Goal: Task Accomplishment & Management: Use online tool/utility

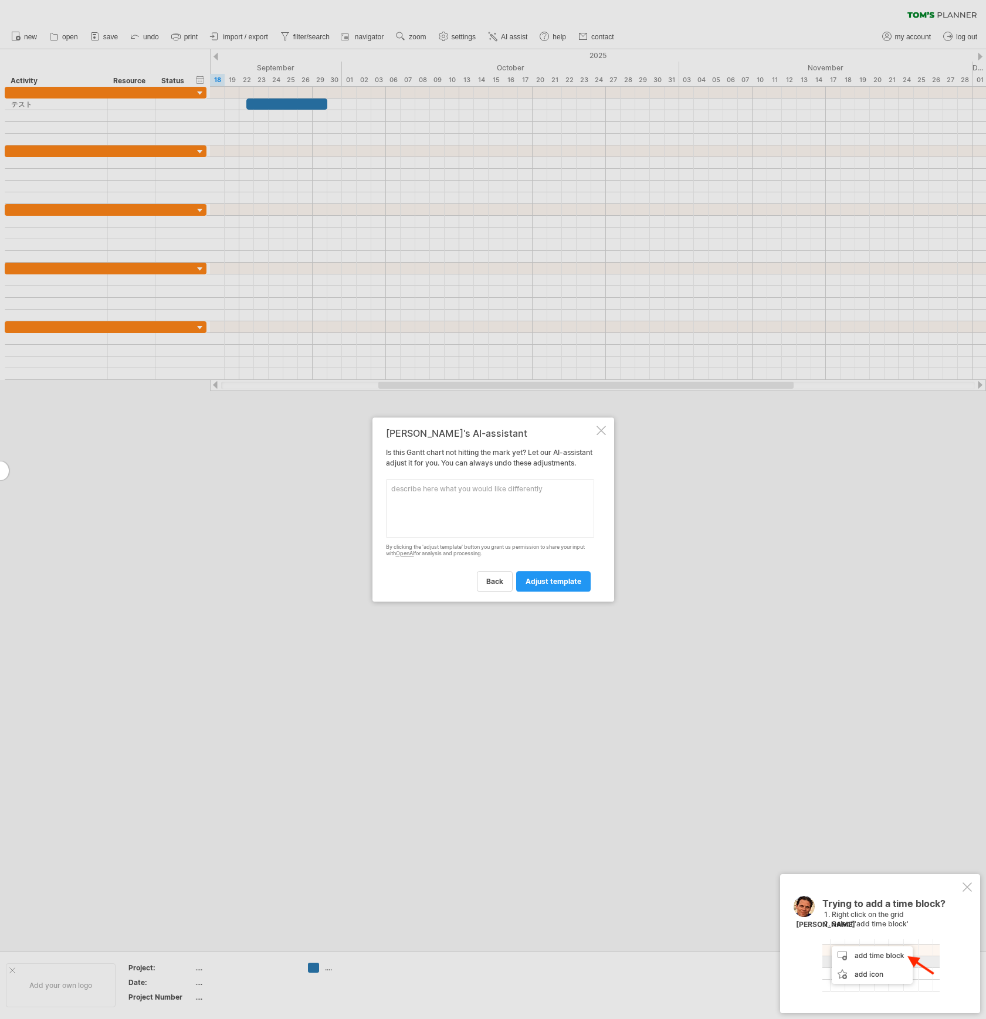
click at [601, 426] on div at bounding box center [600, 430] width 9 height 9
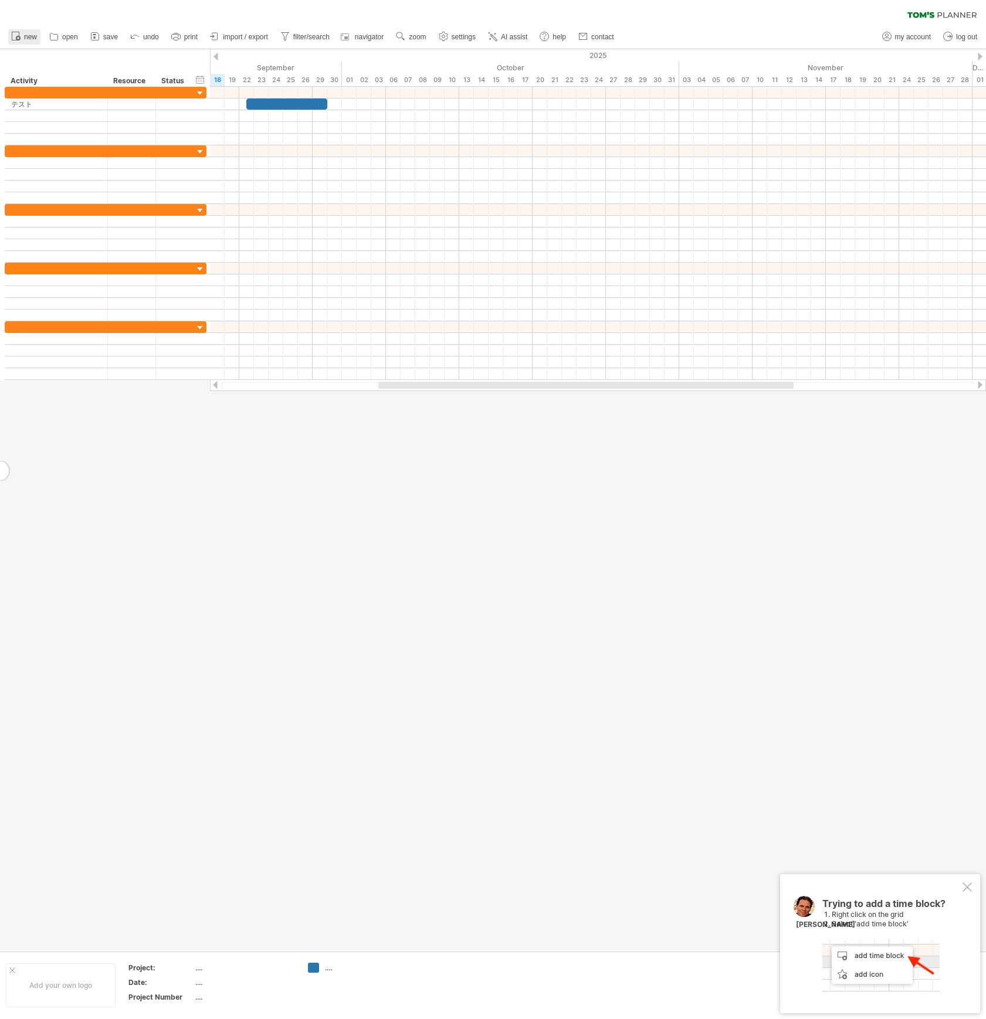
click at [20, 35] on icon at bounding box center [16, 36] width 12 height 12
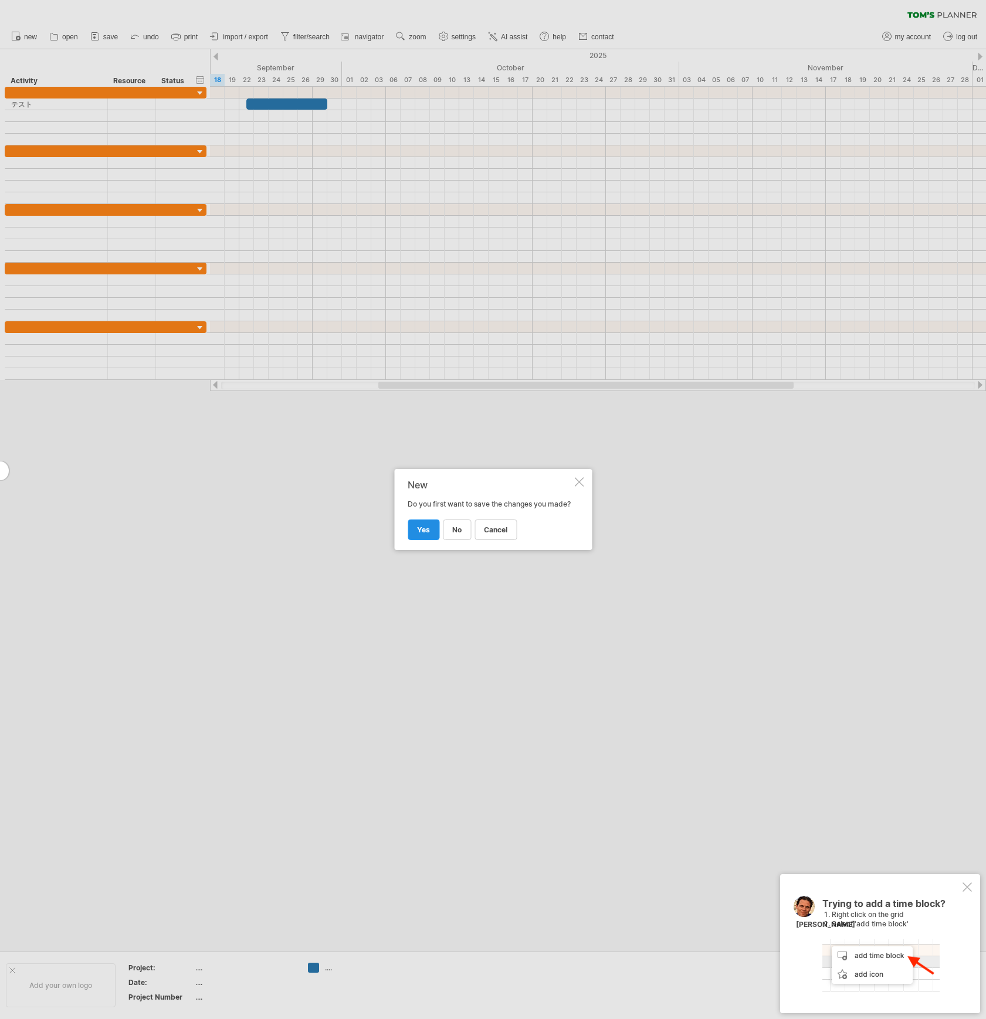
click at [436, 538] on link "yes" at bounding box center [424, 530] width 32 height 21
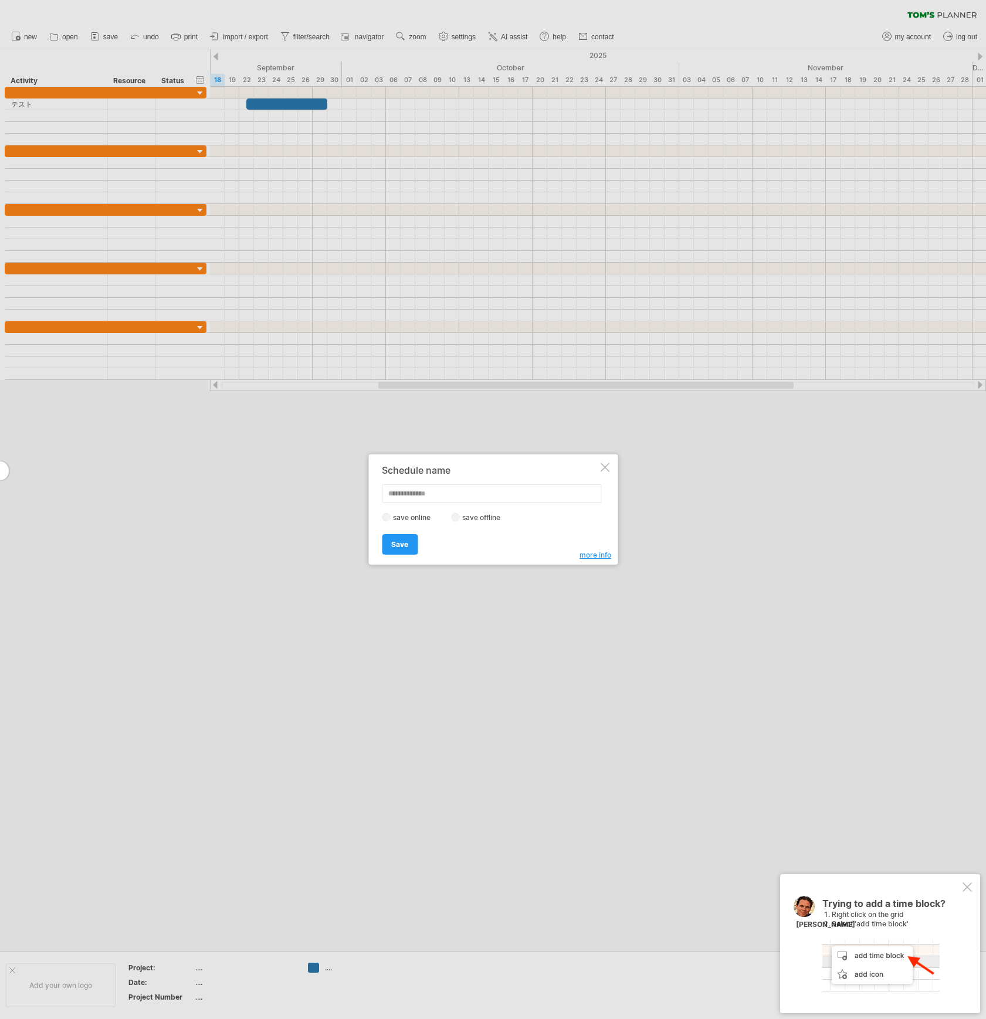
click at [601, 466] on div at bounding box center [604, 467] width 9 height 9
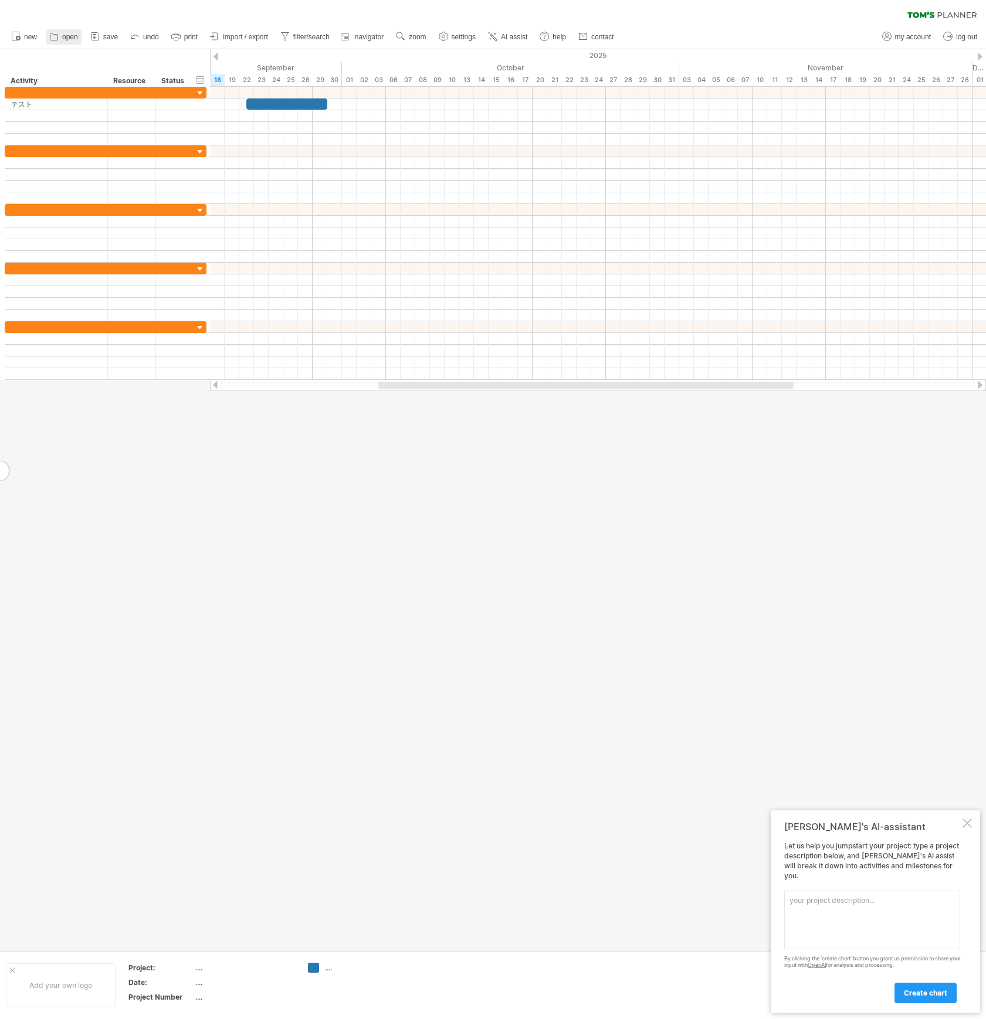
click at [62, 38] on link "open" at bounding box center [63, 36] width 35 height 15
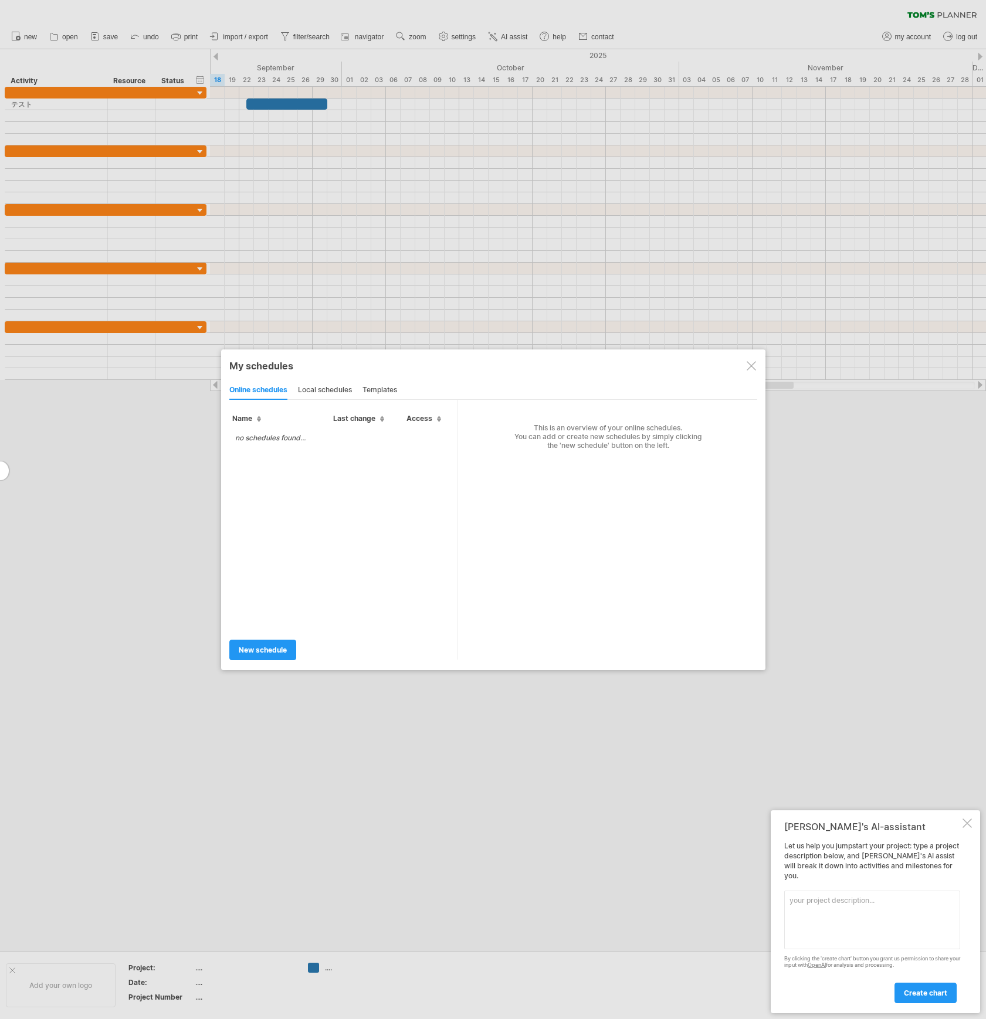
click at [281, 481] on div "no schedules found..." at bounding box center [343, 528] width 229 height 202
click at [745, 367] on div "My schedules" at bounding box center [493, 366] width 528 height 12
click at [752, 367] on div at bounding box center [750, 365] width 9 height 9
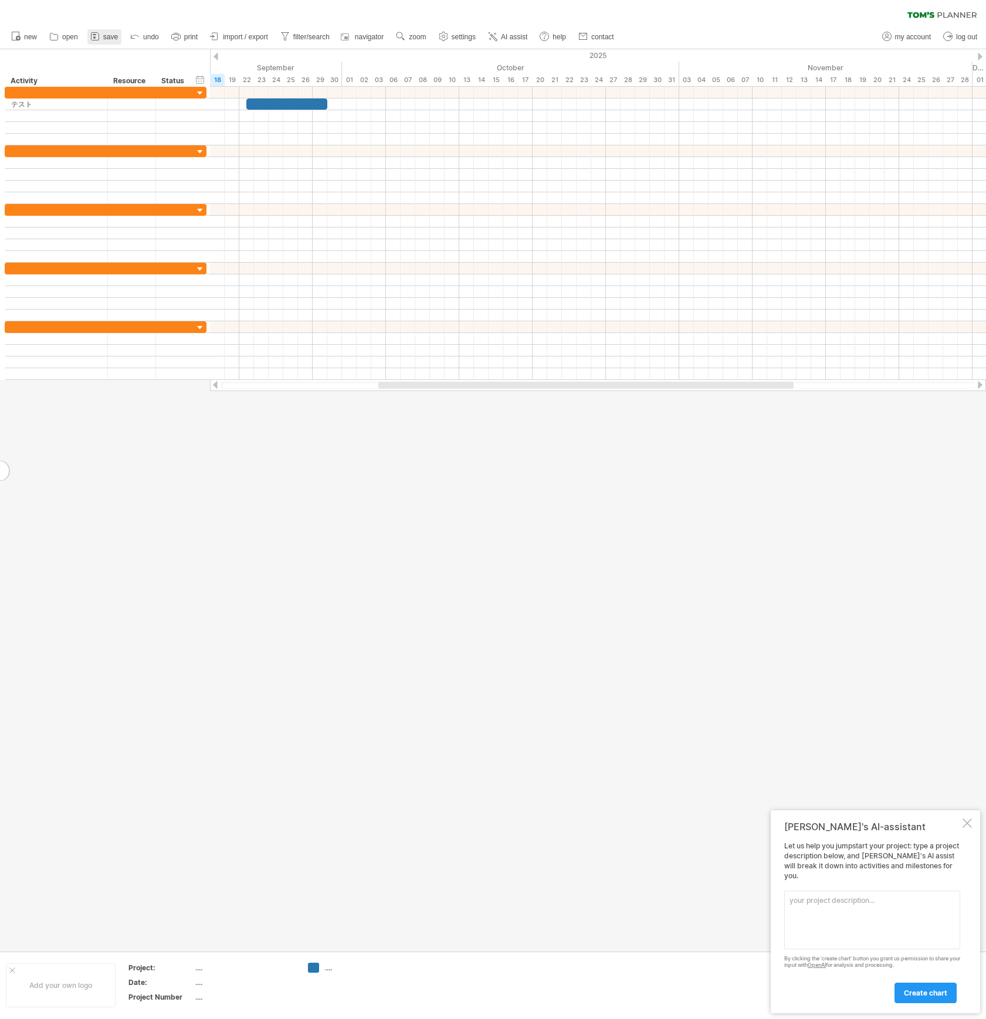
click at [103, 40] on link "save" at bounding box center [104, 36] width 34 height 15
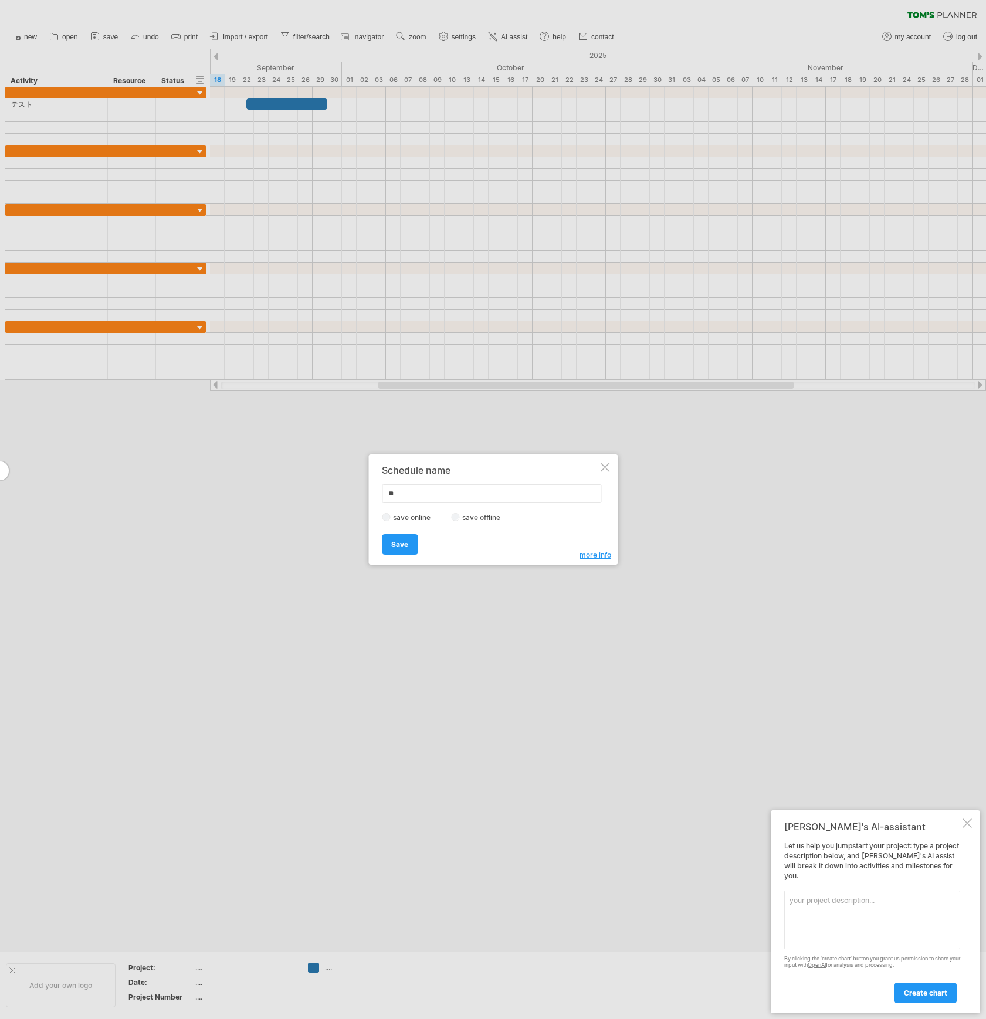
type input "*"
type input "******"
click at [401, 548] on link "Save" at bounding box center [400, 544] width 36 height 21
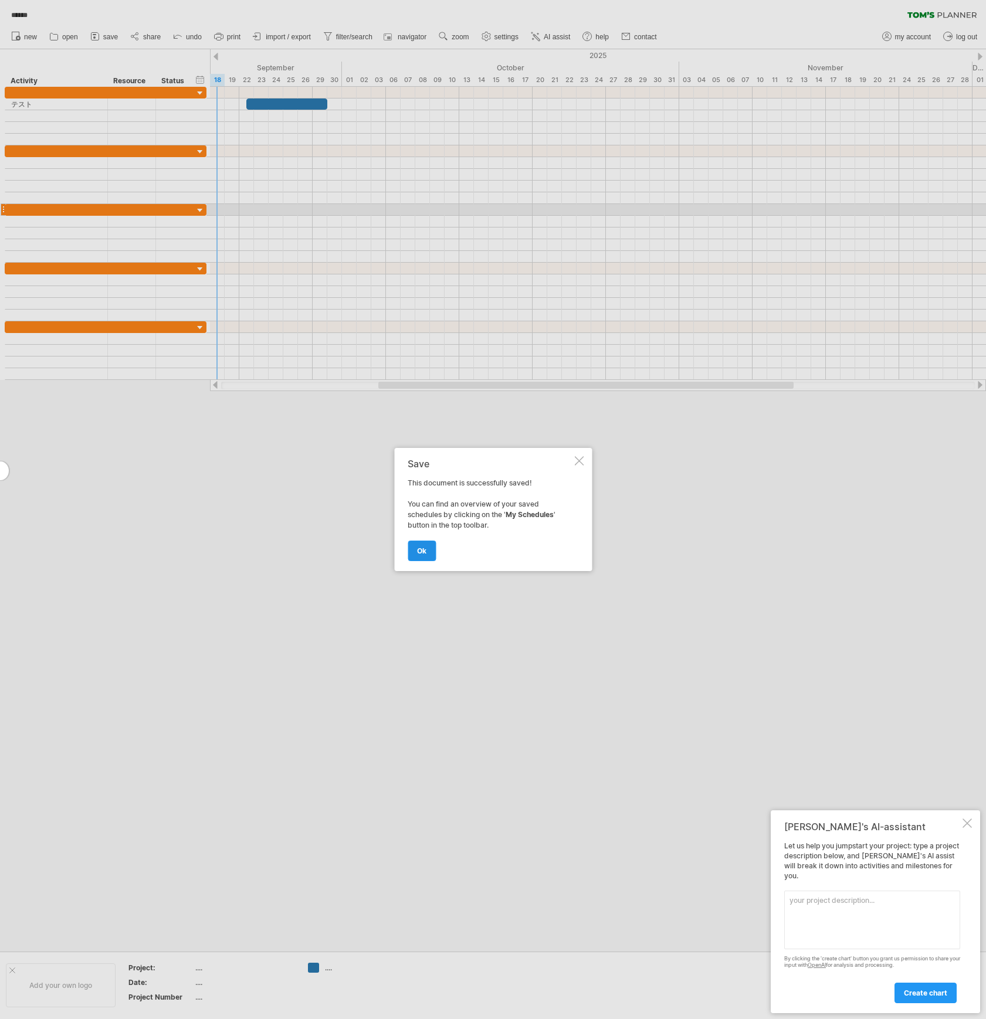
click at [422, 555] on link "ok" at bounding box center [422, 551] width 28 height 21
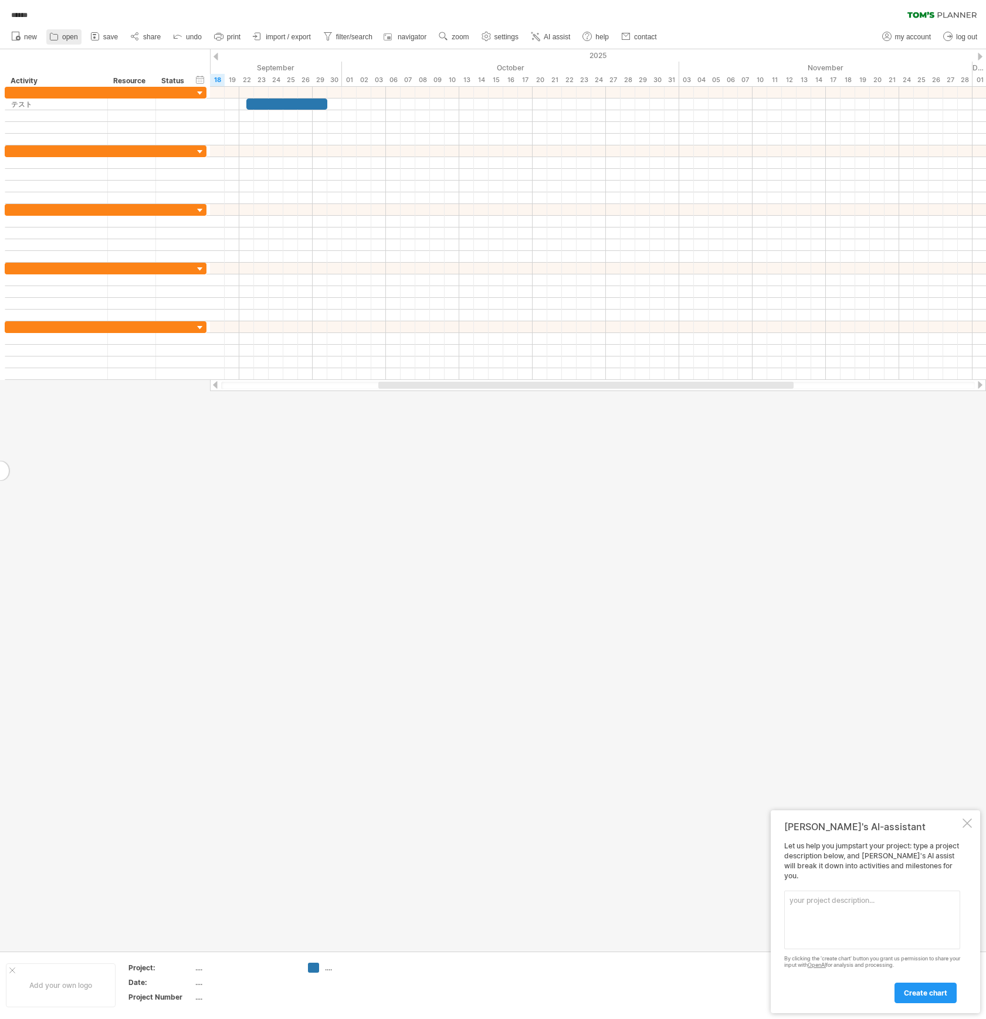
click at [57, 35] on icon at bounding box center [54, 36] width 12 height 12
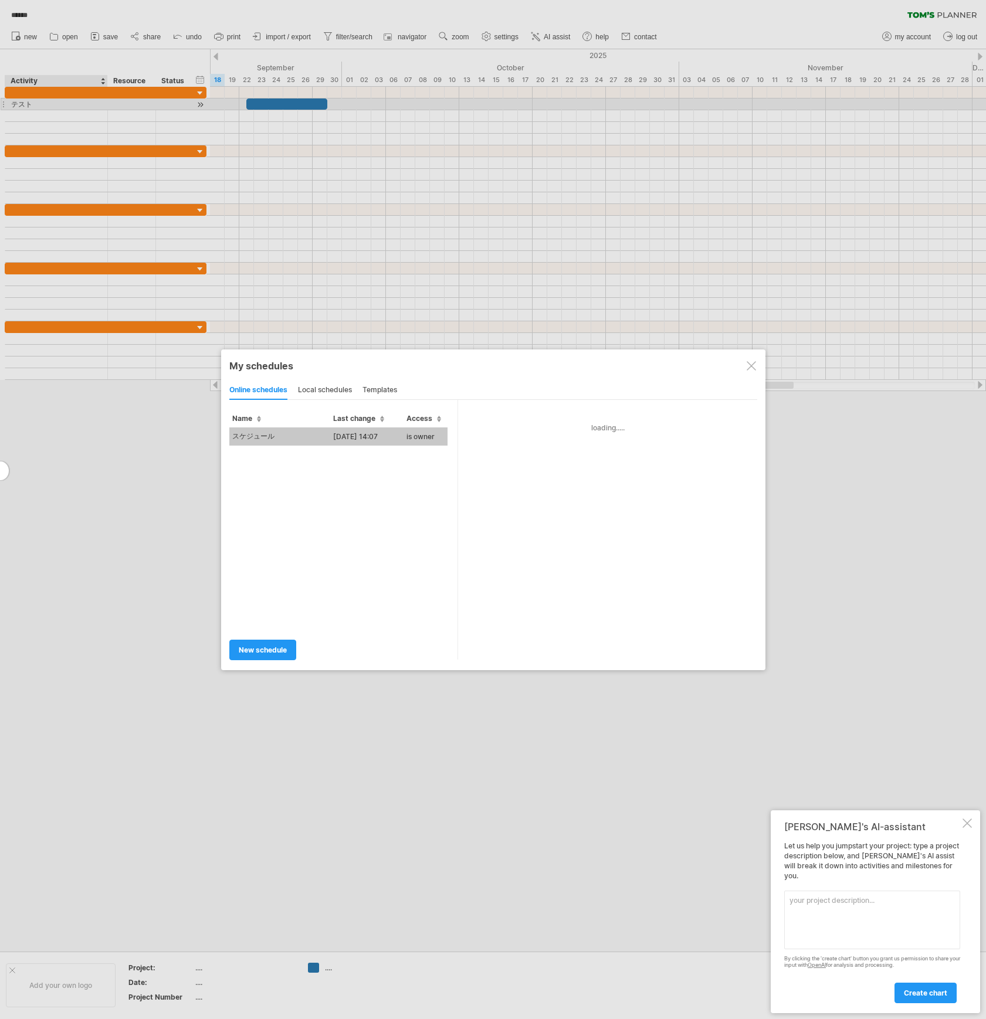
type input "******"
type input "**********"
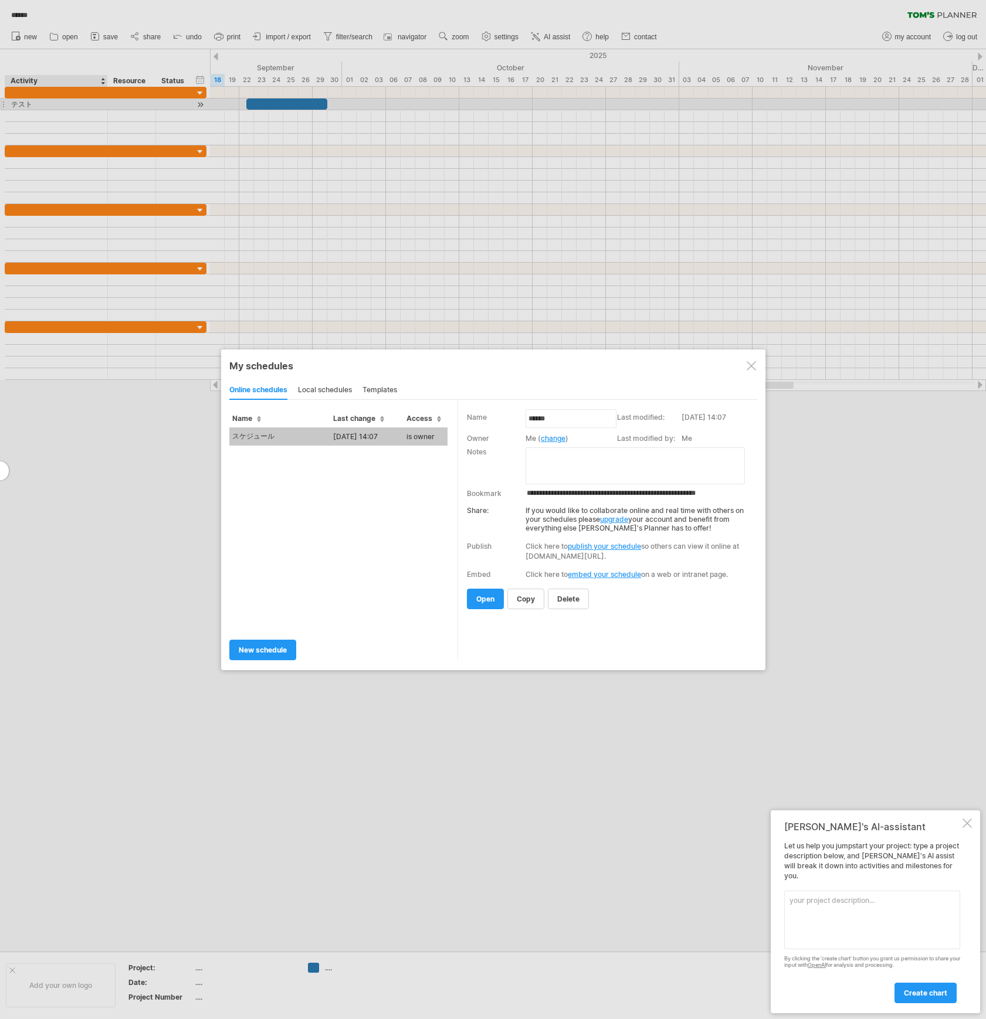
click at [287, 440] on td "スケジュール" at bounding box center [279, 436] width 101 height 18
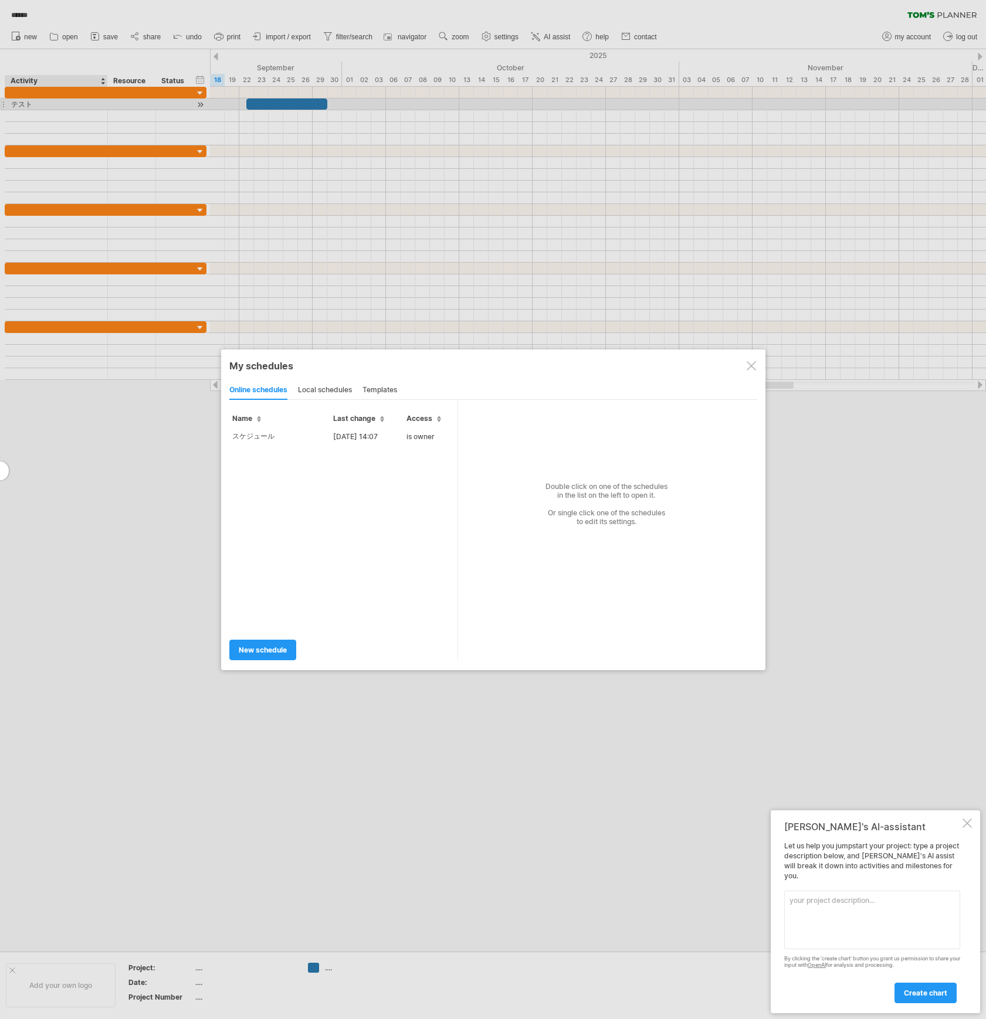
click at [203, 509] on div at bounding box center [493, 509] width 986 height 1019
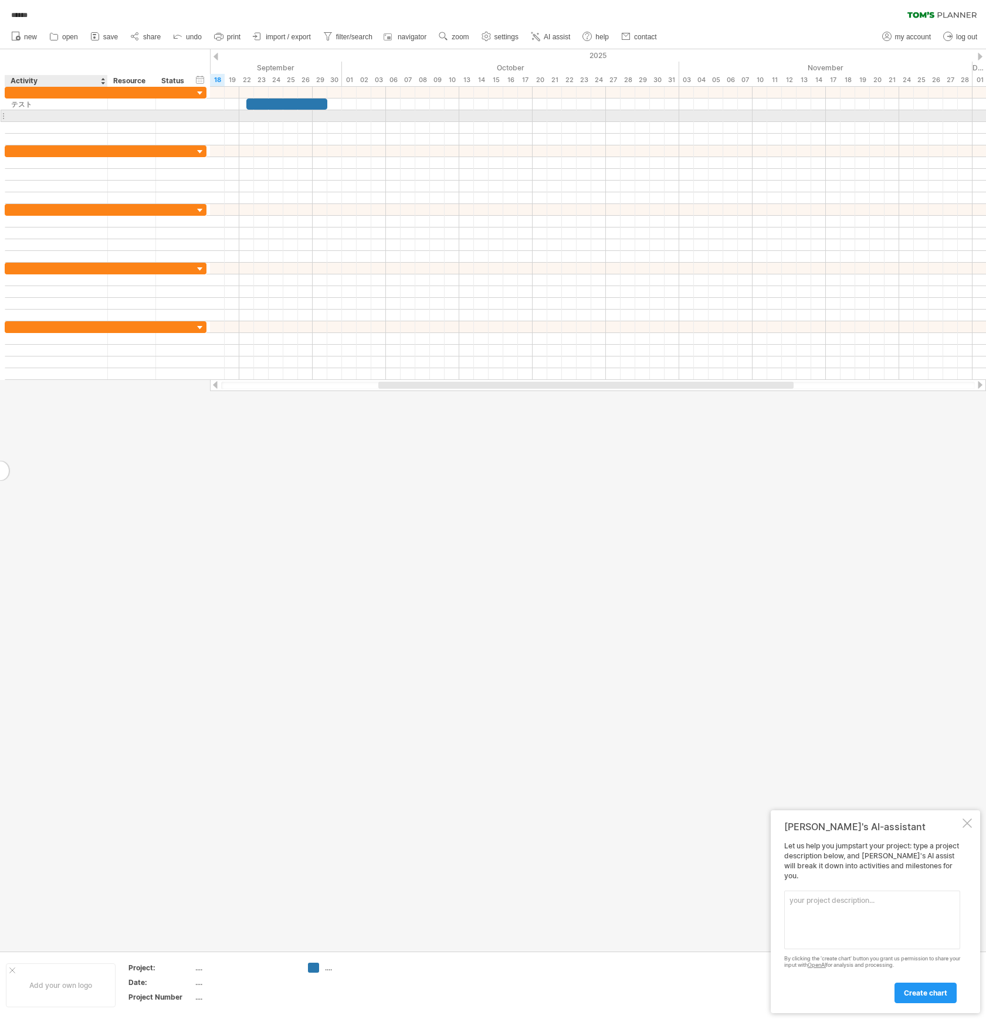
click at [52, 116] on div at bounding box center [56, 115] width 90 height 11
click at [45, 104] on div "テスト" at bounding box center [56, 104] width 90 height 11
drag, startPoint x: 40, startPoint y: 104, endPoint x: 7, endPoint y: 106, distance: 32.9
click at [7, 106] on div "*** テスト" at bounding box center [56, 104] width 103 height 11
type input "******"
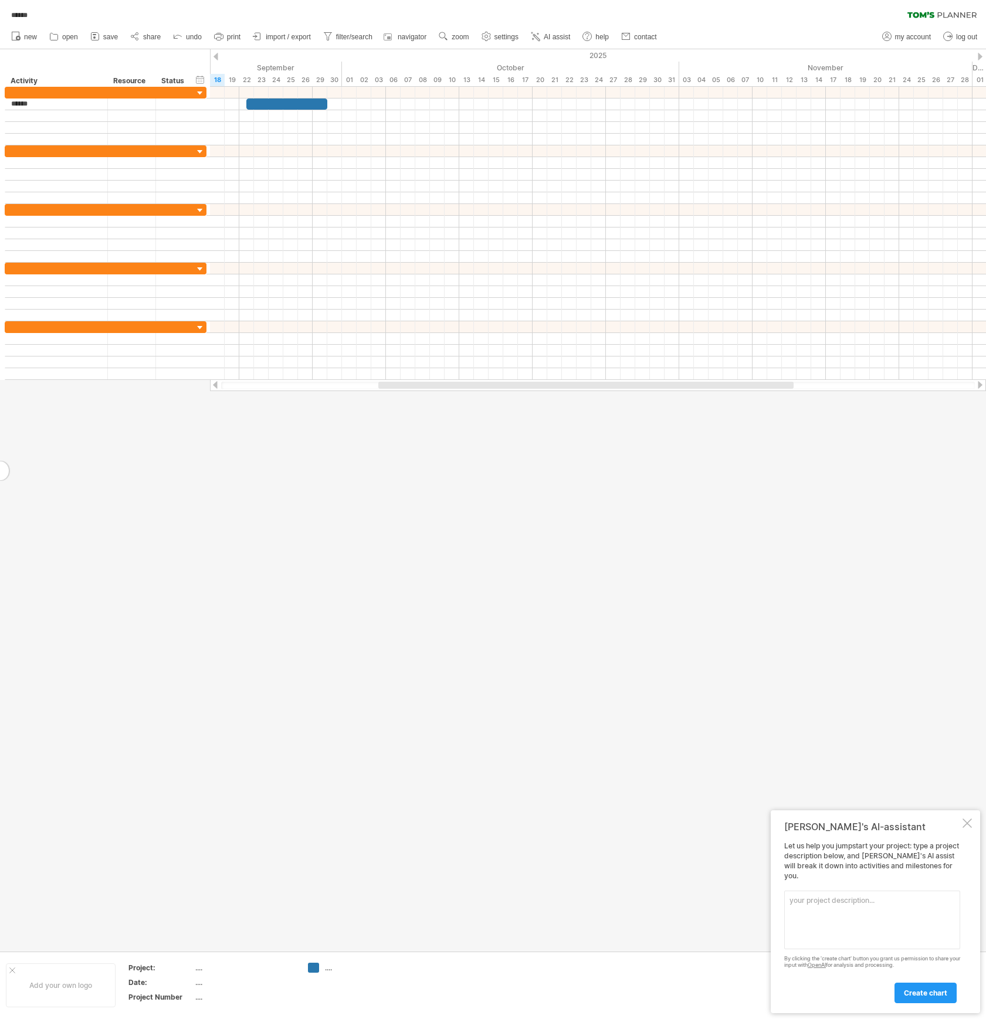
drag, startPoint x: 331, startPoint y: 727, endPoint x: 321, endPoint y: 564, distance: 162.7
click at [331, 727] on div at bounding box center [493, 500] width 986 height 902
drag, startPoint x: 385, startPoint y: 383, endPoint x: 303, endPoint y: 388, distance: 81.6
click at [303, 388] on div at bounding box center [504, 385] width 415 height 7
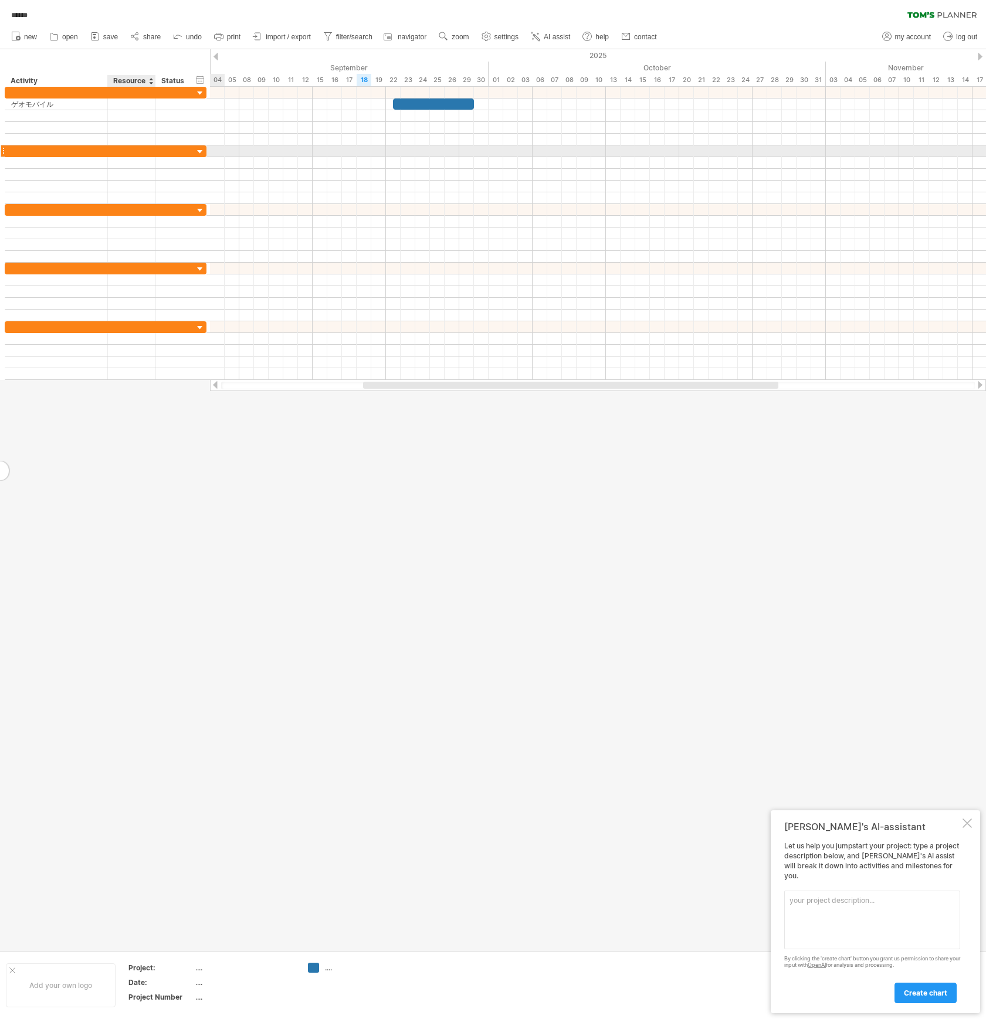
click at [150, 155] on div at bounding box center [132, 150] width 48 height 11
click at [149, 151] on div at bounding box center [132, 150] width 36 height 11
click at [202, 150] on div at bounding box center [200, 152] width 11 height 11
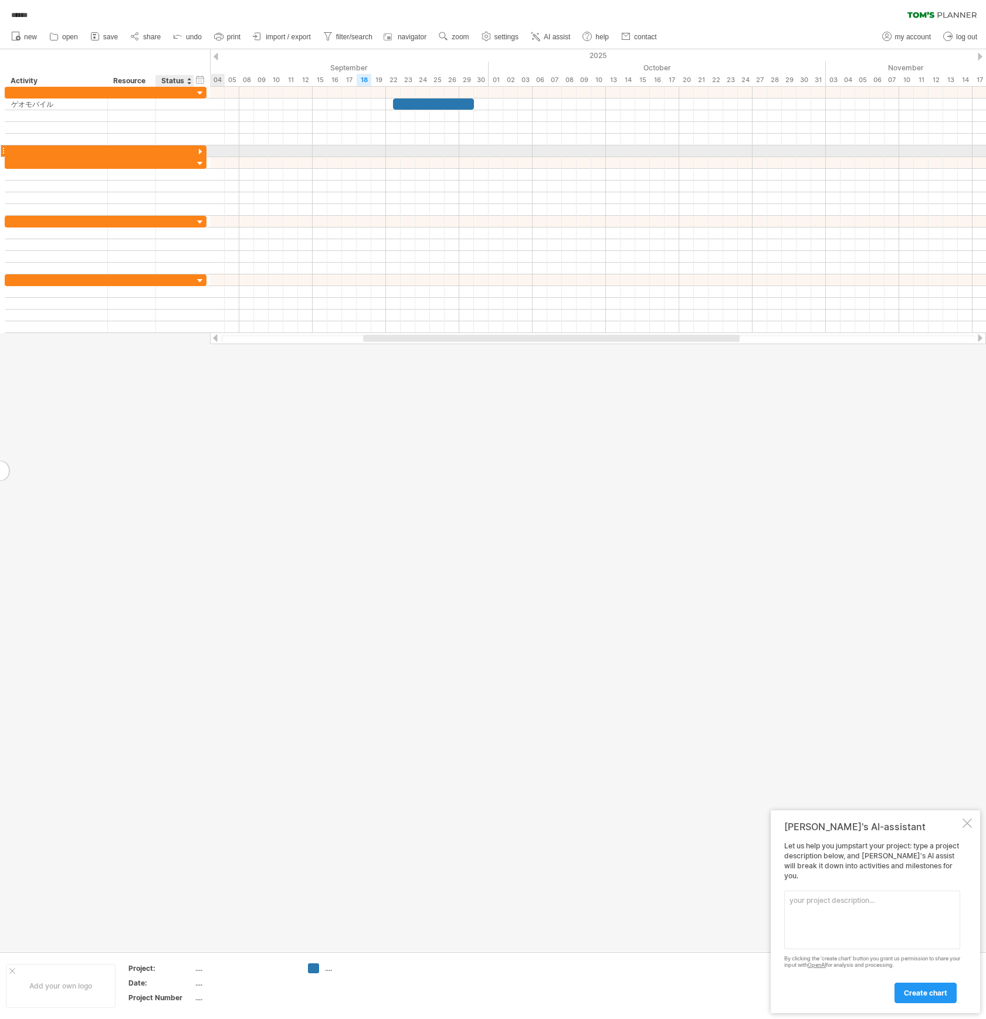
click at [202, 150] on div at bounding box center [200, 152] width 11 height 11
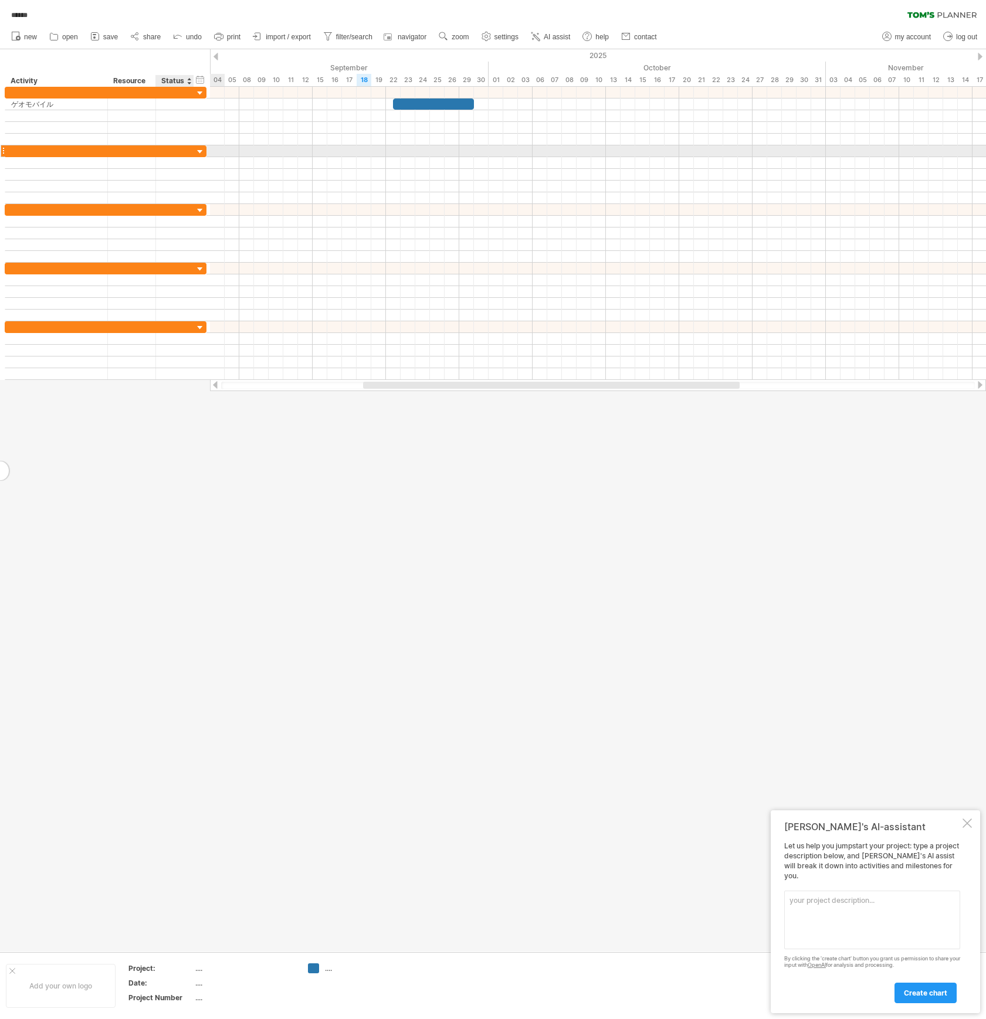
click at [202, 150] on div at bounding box center [200, 152] width 11 height 11
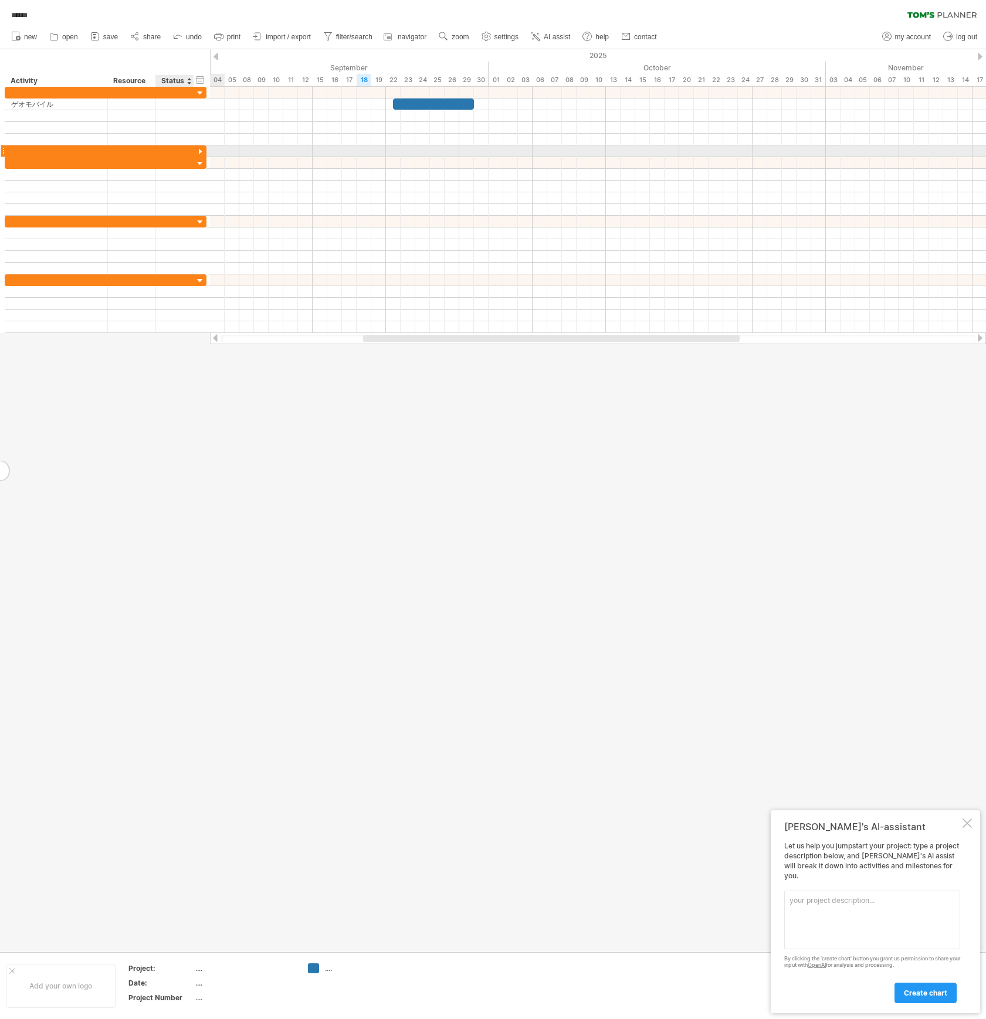
click at [202, 150] on div at bounding box center [200, 152] width 11 height 11
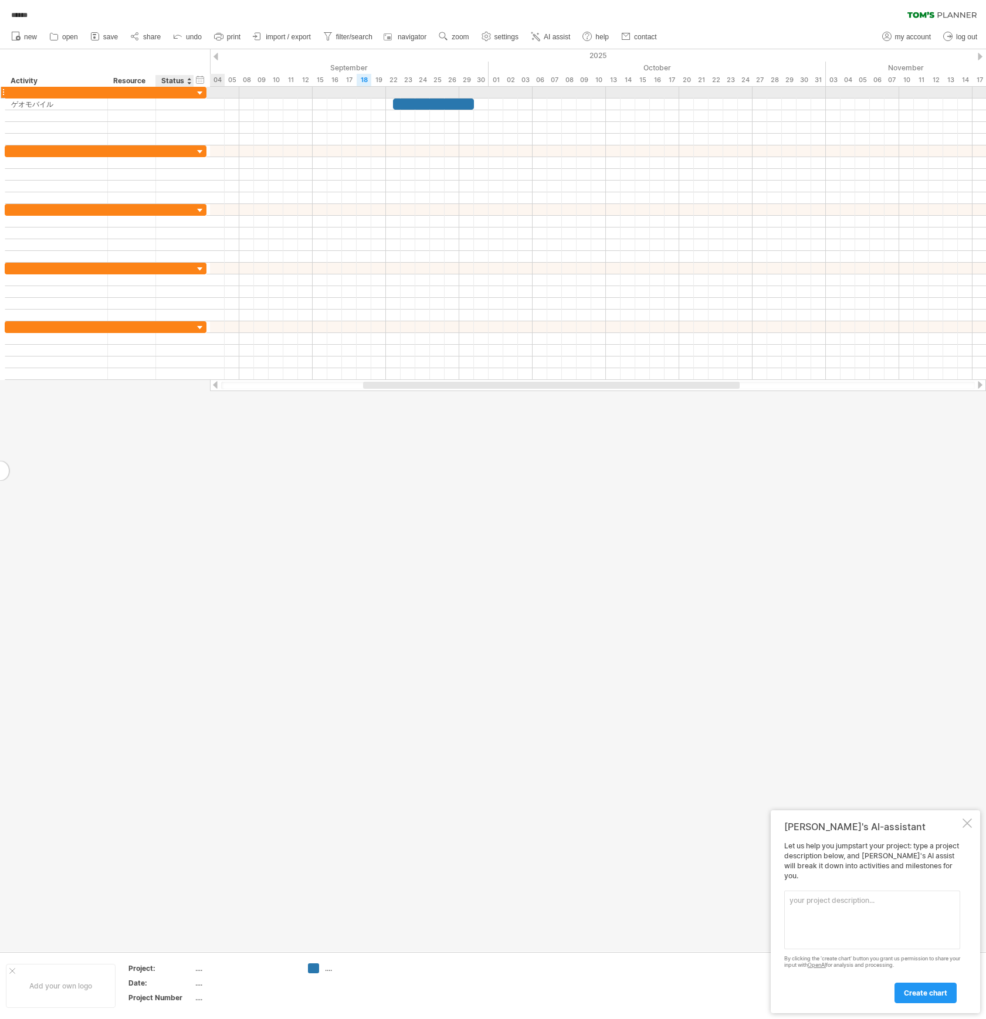
click at [201, 90] on div at bounding box center [200, 93] width 11 height 11
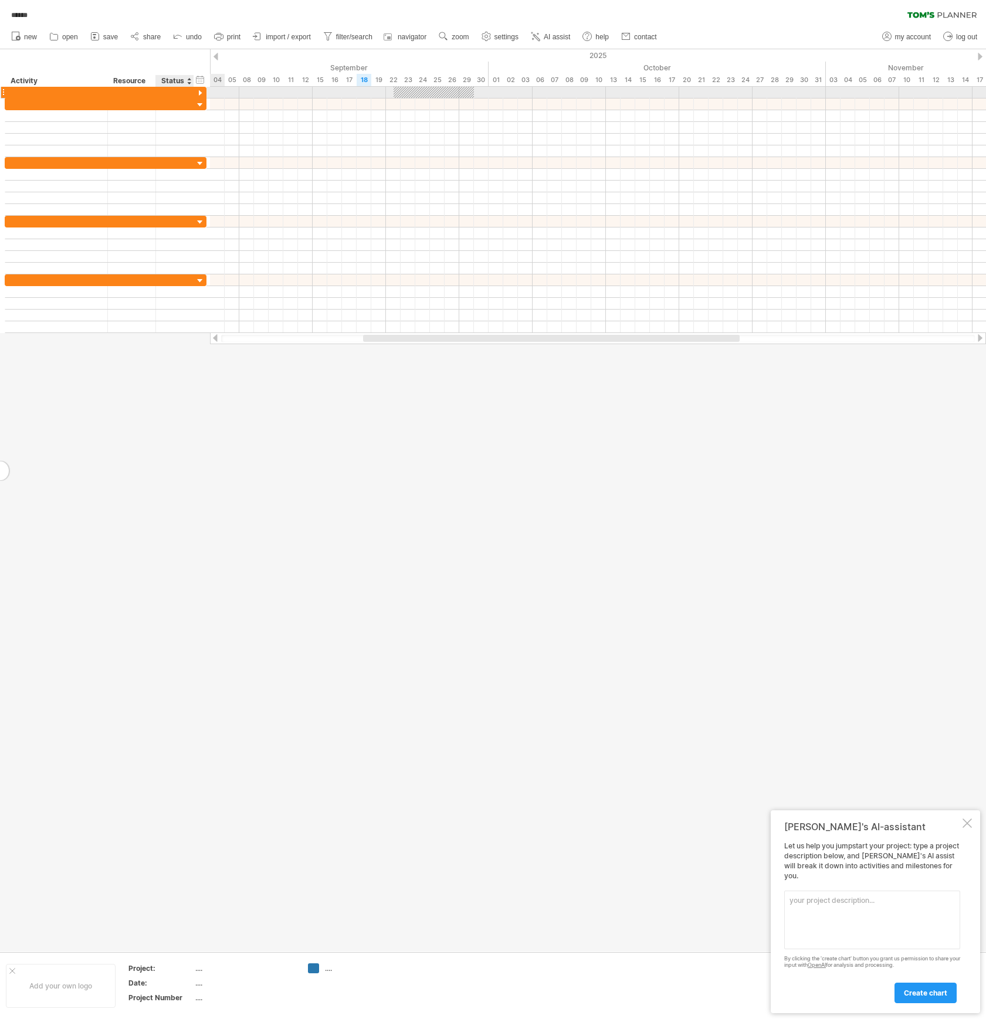
click at [201, 90] on div at bounding box center [200, 93] width 11 height 11
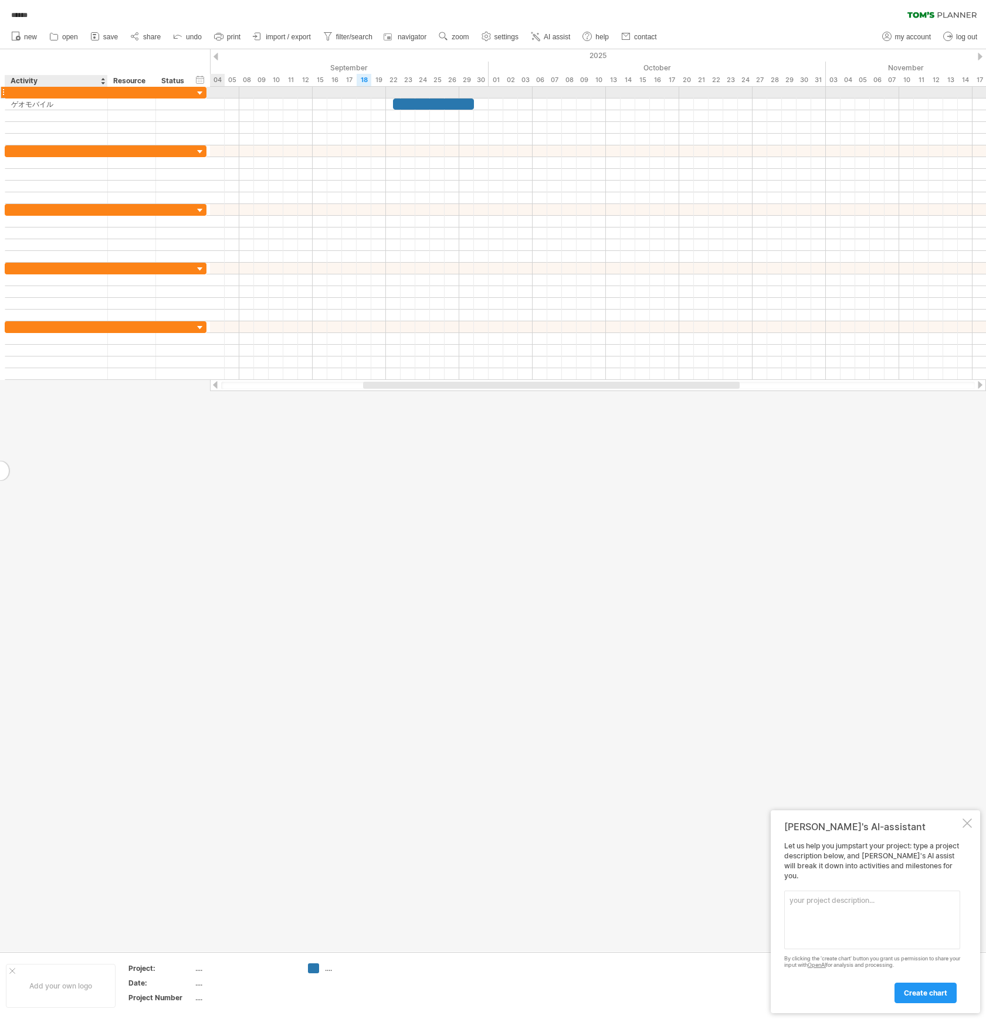
click at [76, 90] on div at bounding box center [56, 92] width 90 height 11
type input "*"
click at [198, 93] on div at bounding box center [200, 93] width 11 height 11
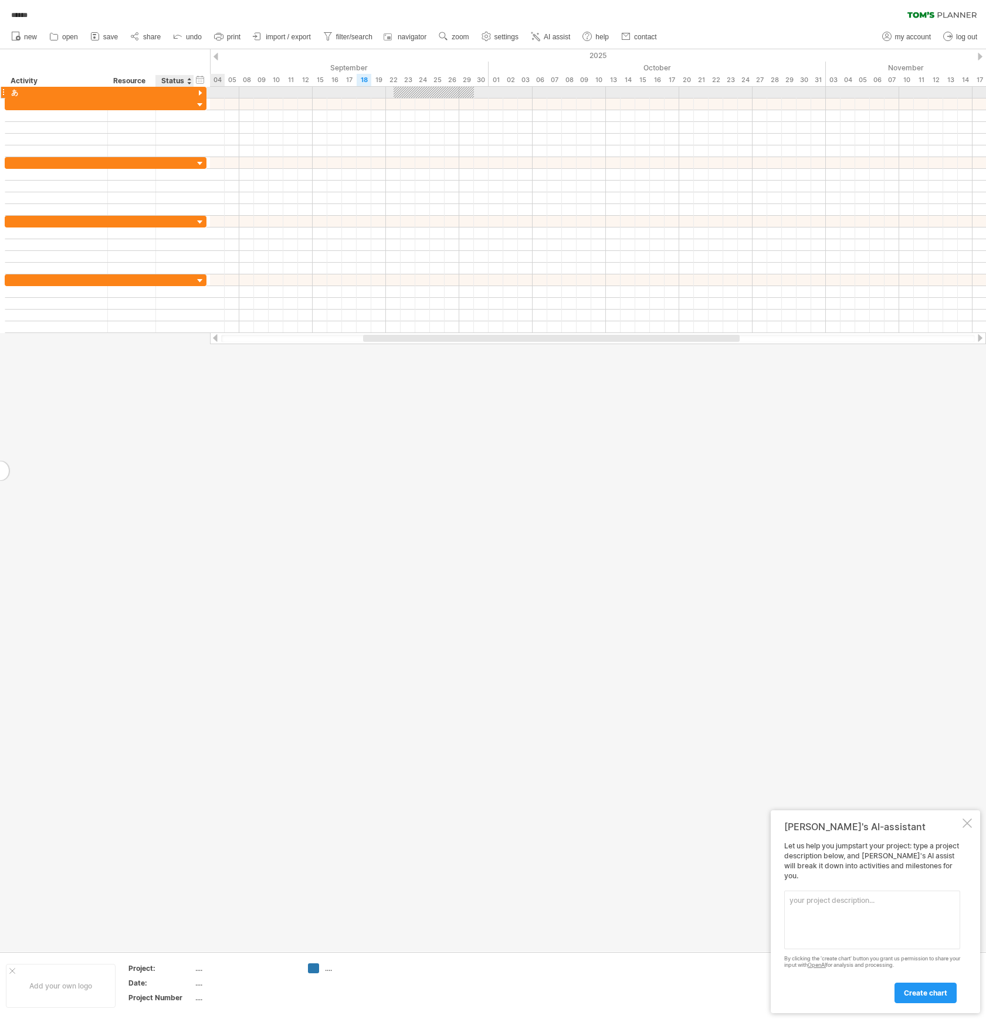
click at [198, 93] on div at bounding box center [200, 93] width 11 height 11
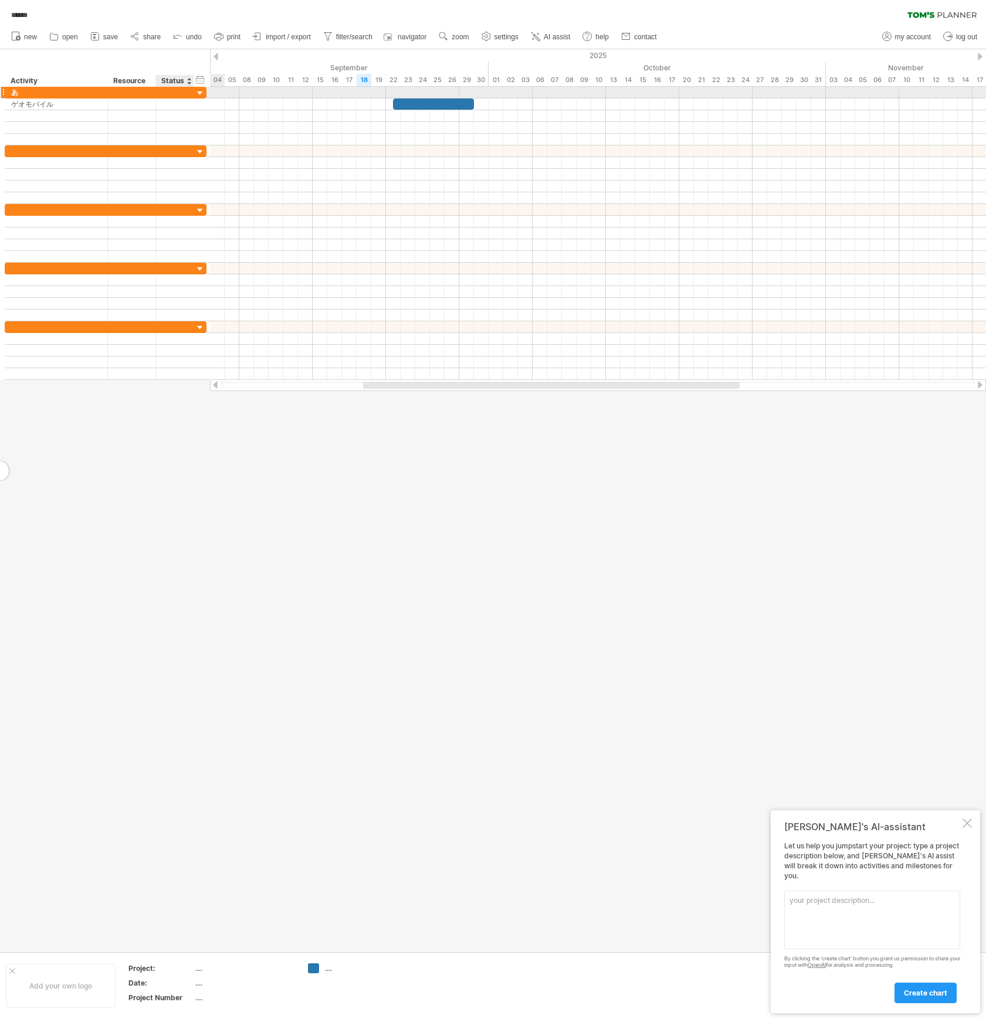
click at [198, 93] on div at bounding box center [200, 93] width 11 height 11
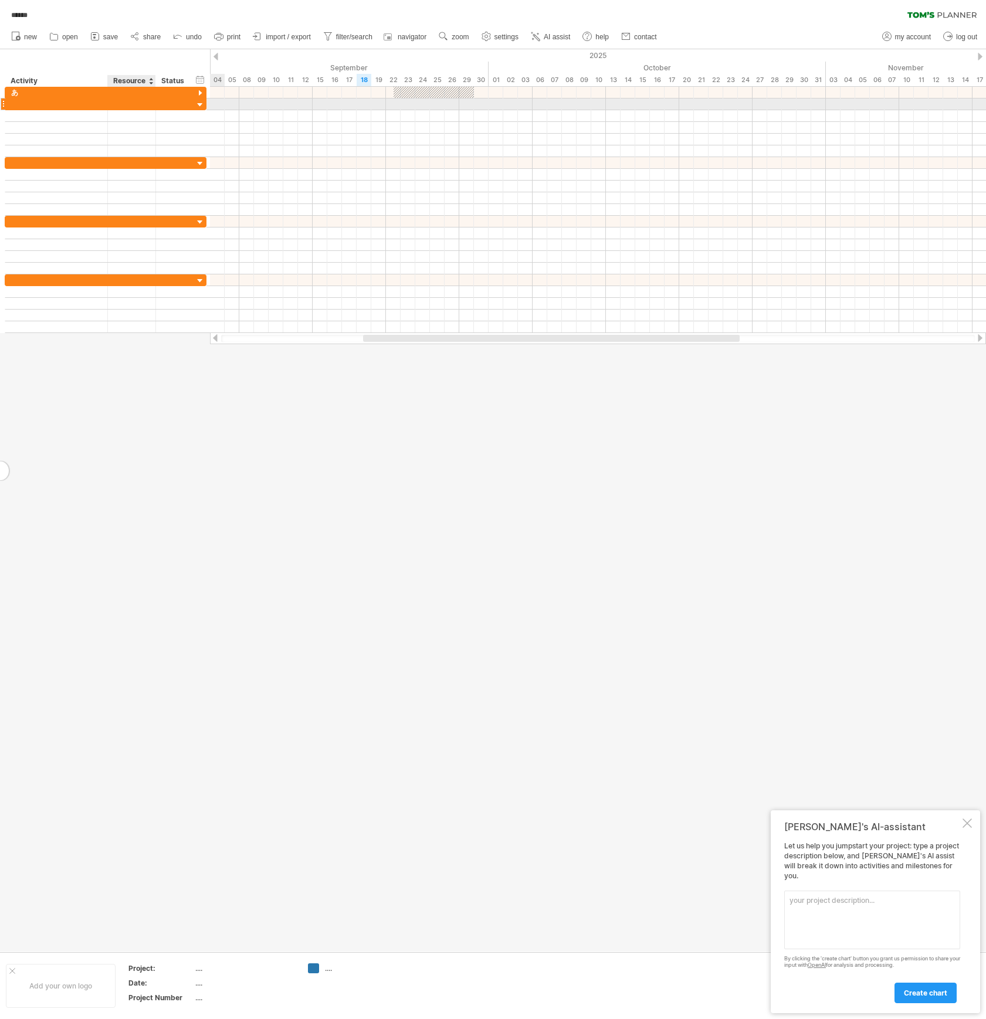
click at [154, 105] on div at bounding box center [154, 105] width 6 height 12
click at [198, 104] on div at bounding box center [200, 105] width 11 height 11
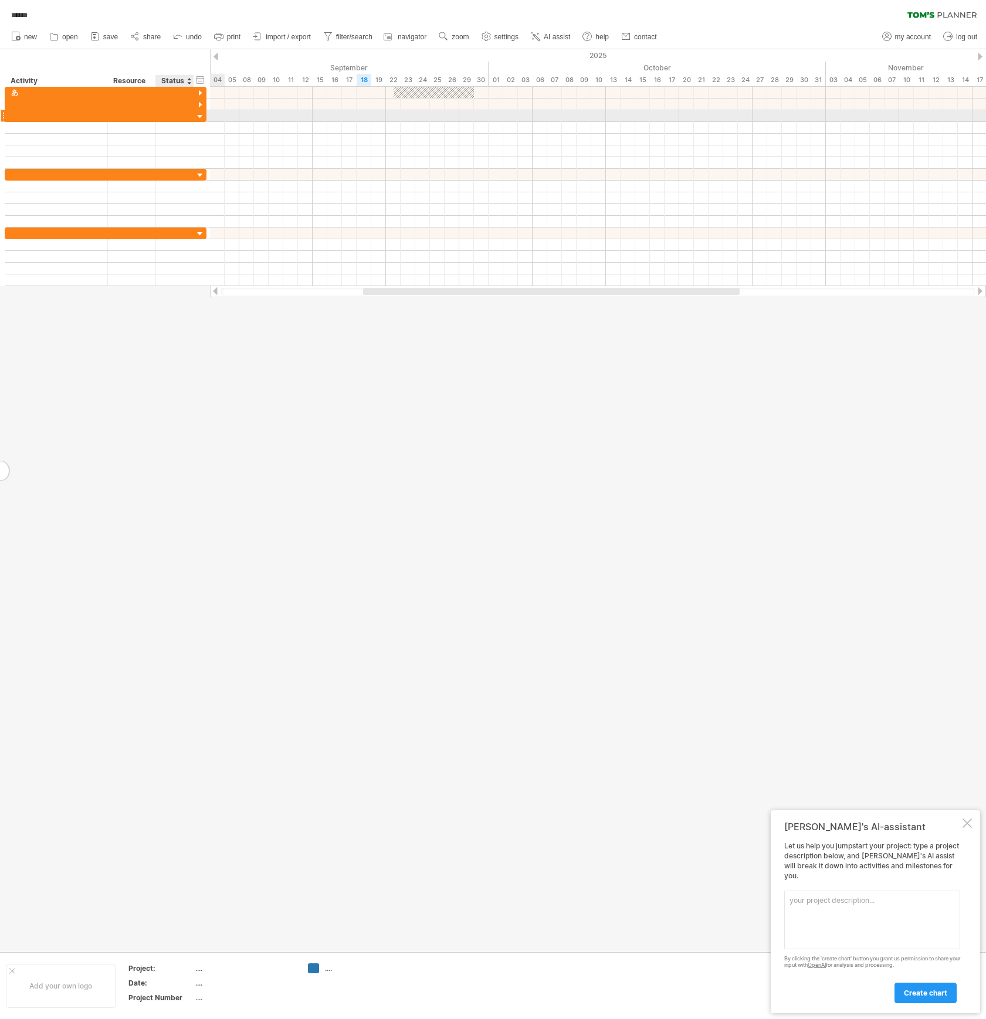
click at [201, 116] on div at bounding box center [200, 116] width 11 height 11
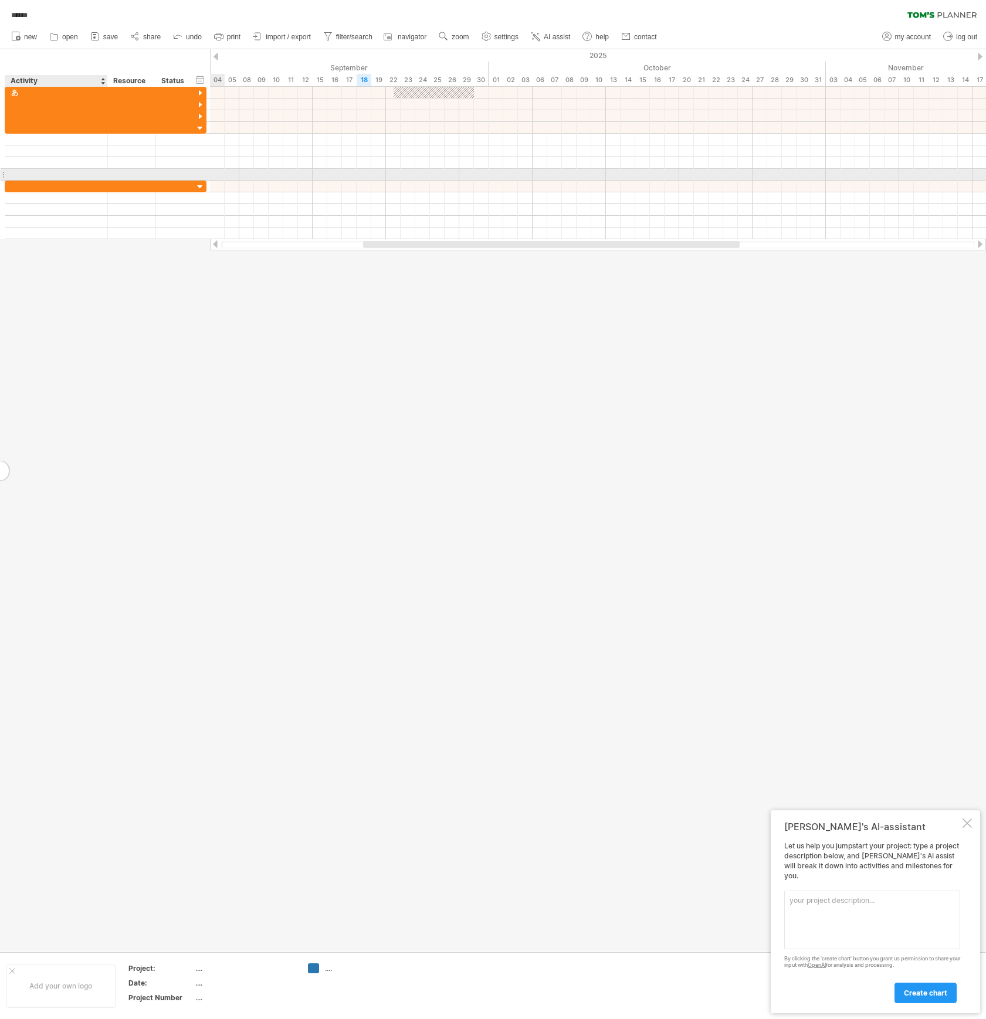
click at [103, 170] on div at bounding box center [106, 175] width 6 height 12
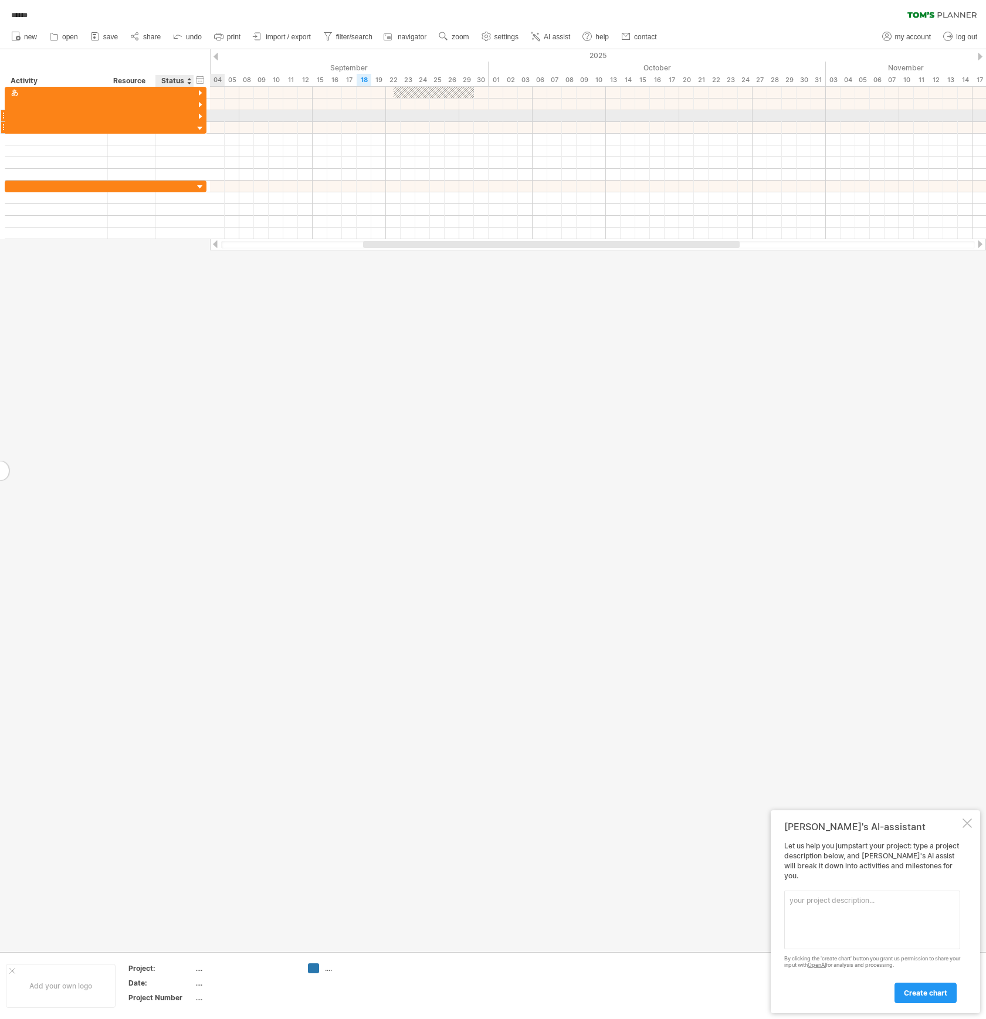
click at [202, 126] on div at bounding box center [200, 128] width 11 height 11
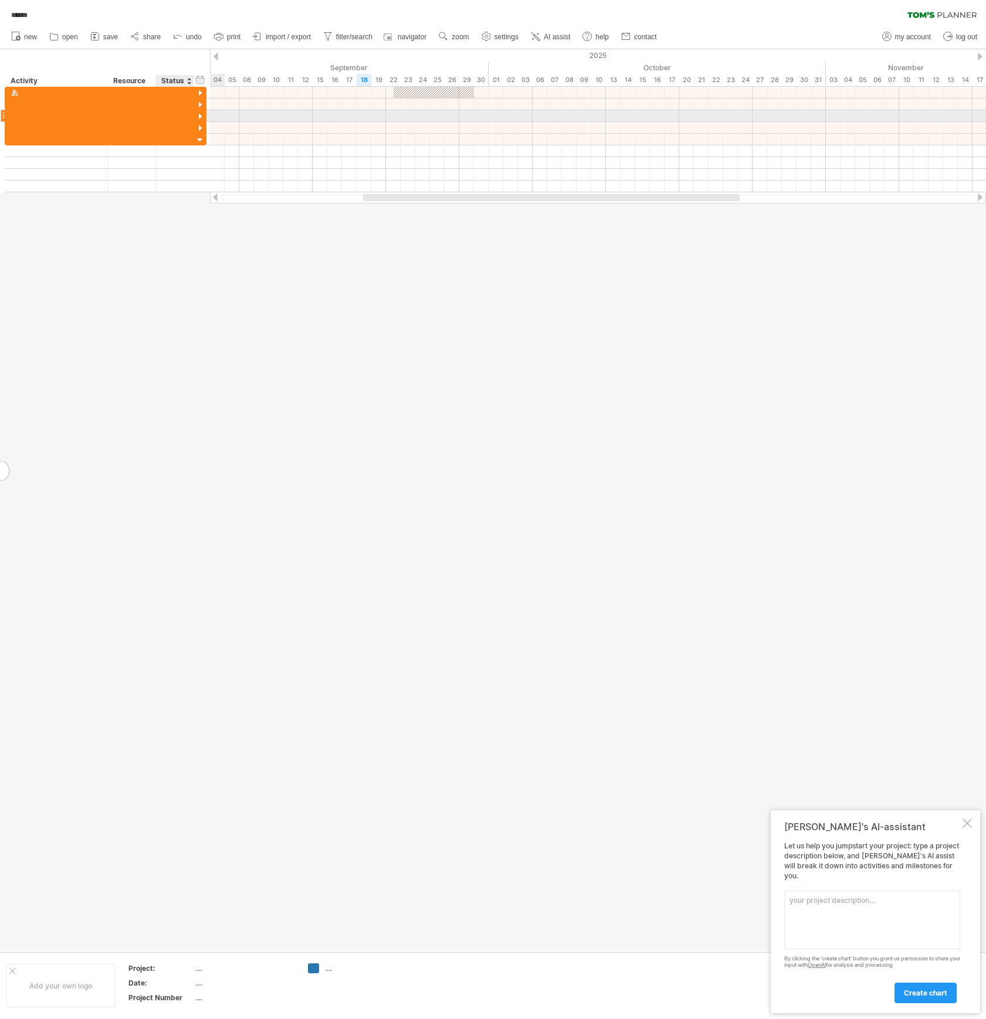
click at [200, 118] on div at bounding box center [200, 116] width 11 height 11
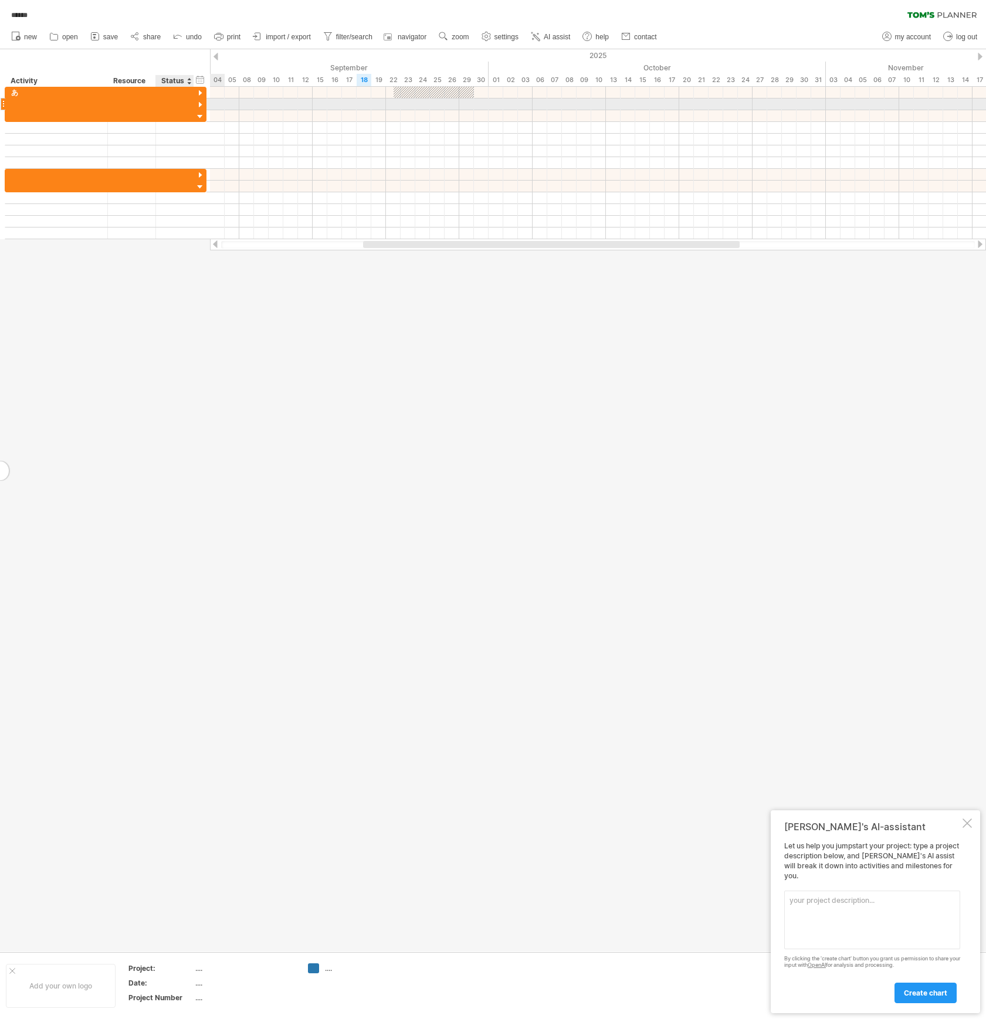
click at [200, 103] on div at bounding box center [200, 105] width 11 height 11
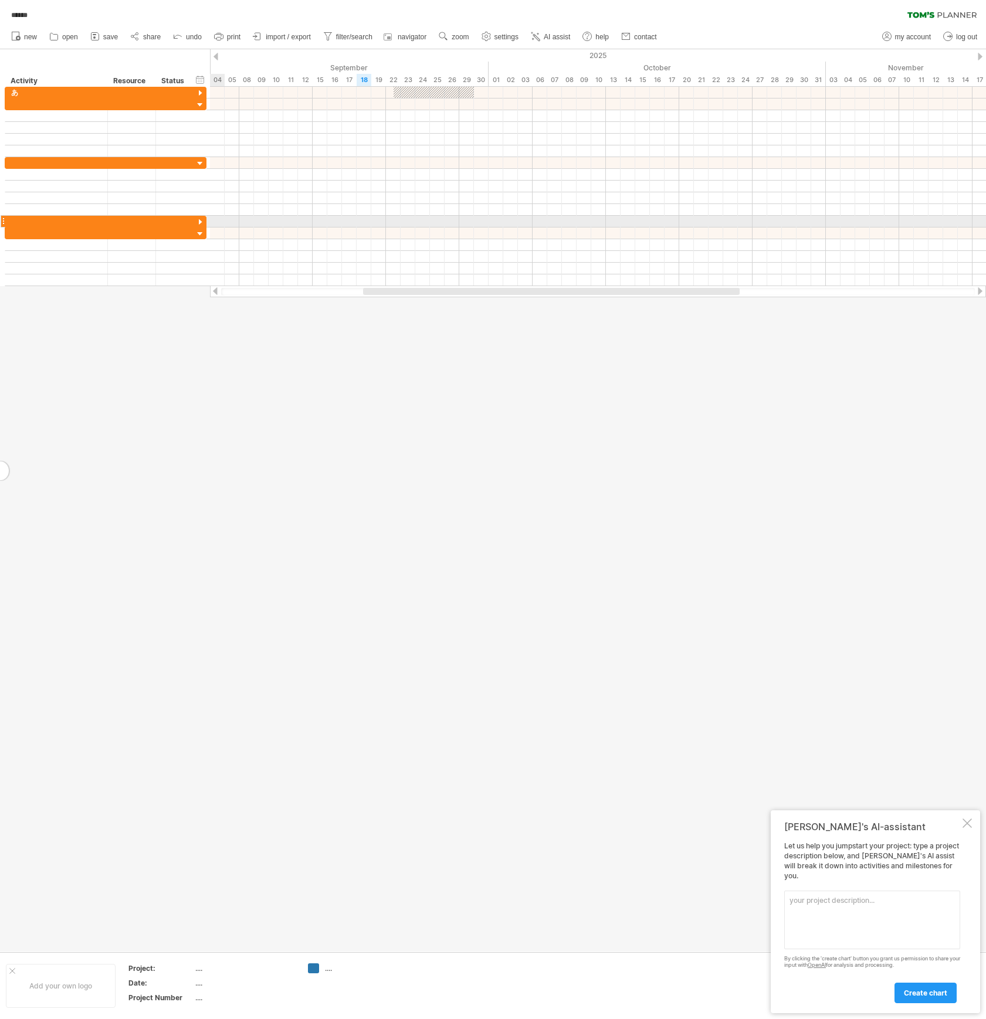
click at [199, 222] on div at bounding box center [200, 222] width 11 height 11
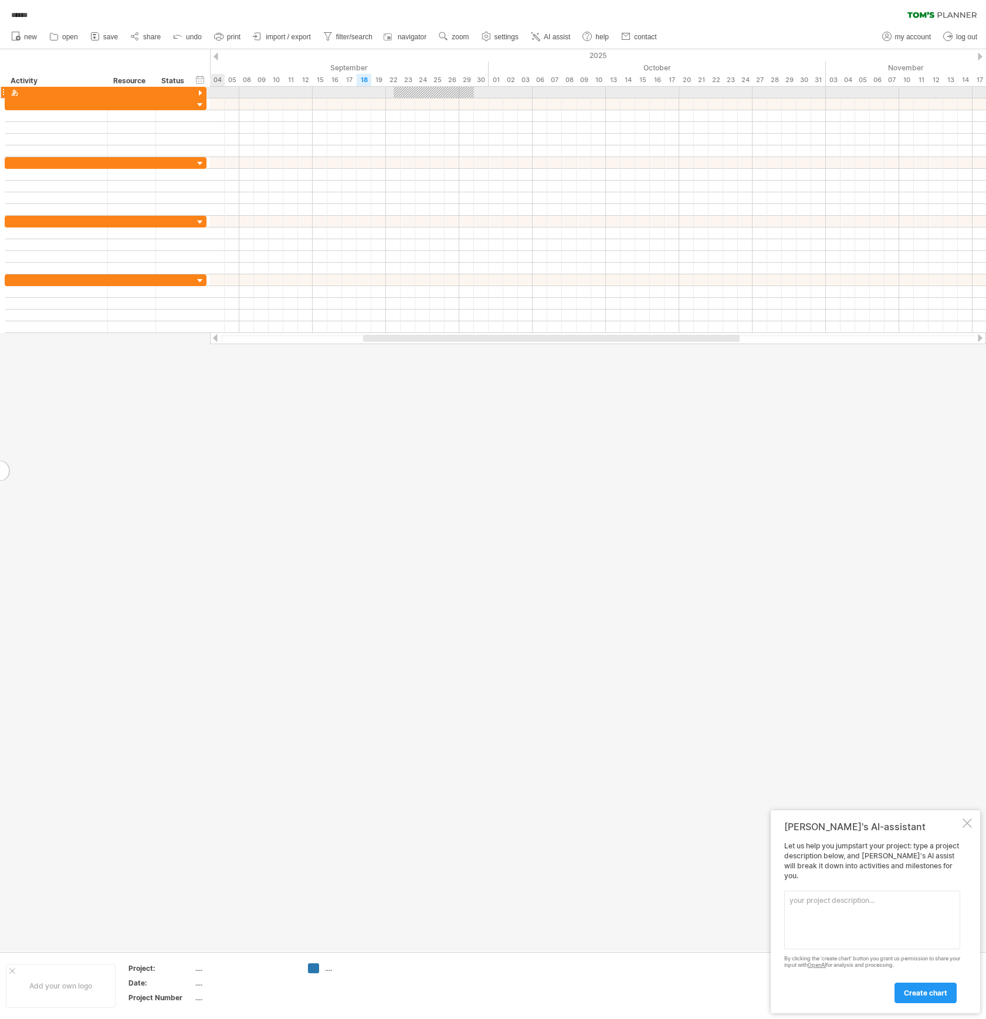
click at [201, 92] on div at bounding box center [200, 93] width 11 height 11
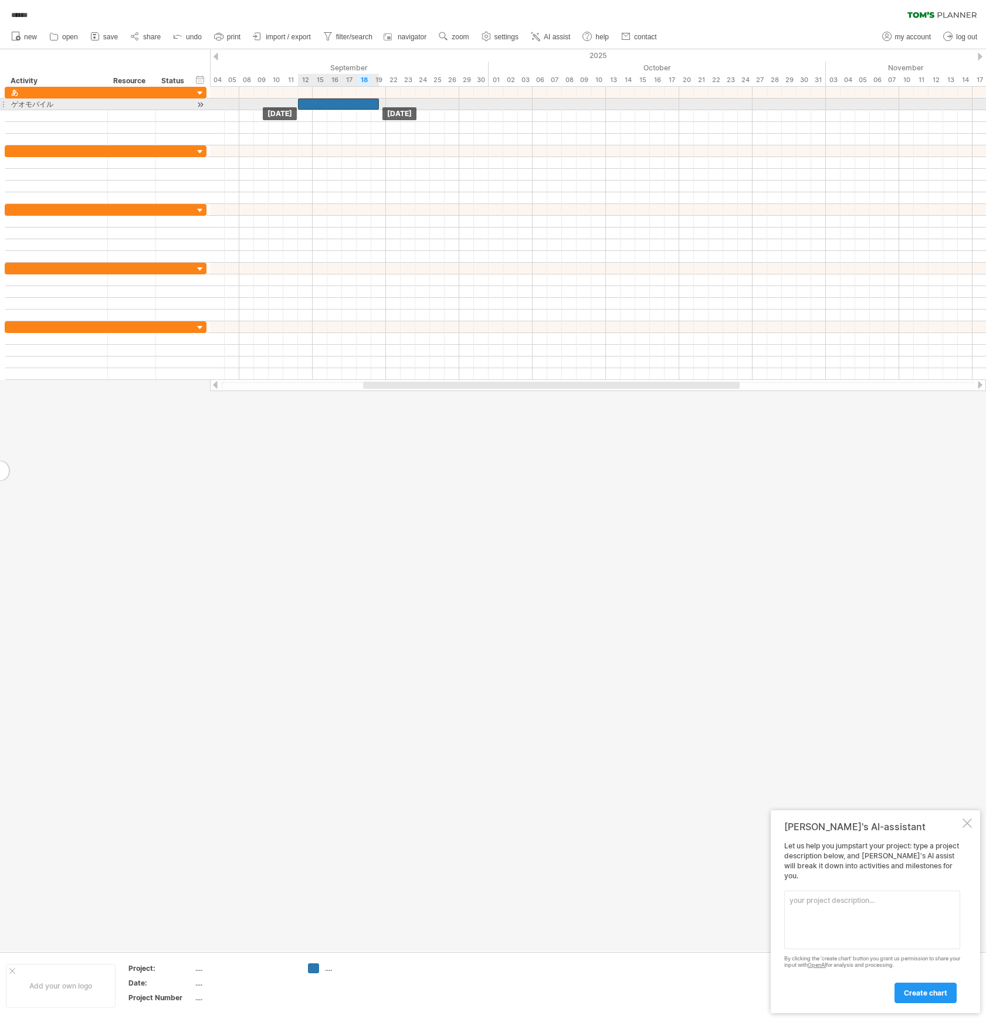
drag, startPoint x: 430, startPoint y: 102, endPoint x: 338, endPoint y: 104, distance: 92.1
click at [338, 104] on div at bounding box center [338, 104] width 81 height 11
click at [376, 102] on div at bounding box center [338, 104] width 81 height 11
drag, startPoint x: 376, startPoint y: 102, endPoint x: 468, endPoint y: 106, distance: 92.1
click at [468, 106] on div at bounding box center [386, 104] width 176 height 11
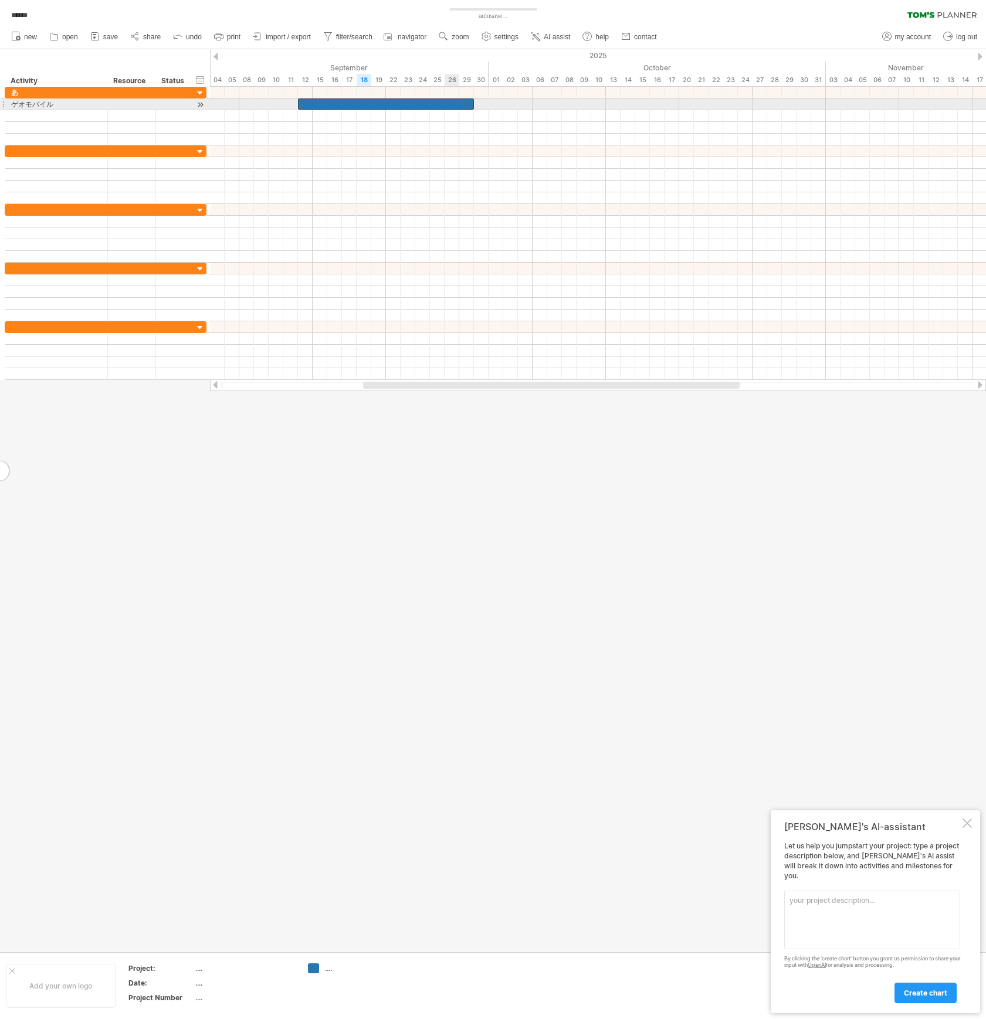
click at [446, 103] on div at bounding box center [386, 104] width 176 height 11
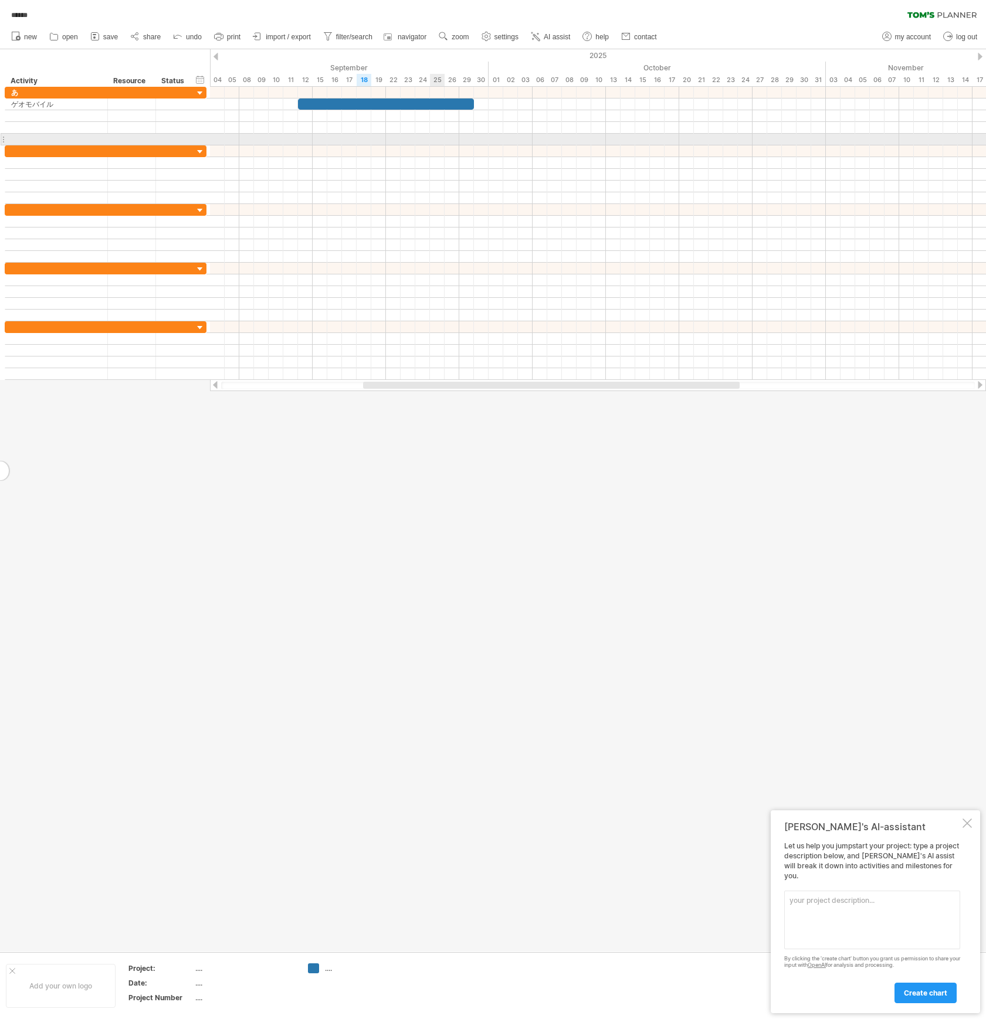
click at [439, 138] on div at bounding box center [598, 140] width 776 height 12
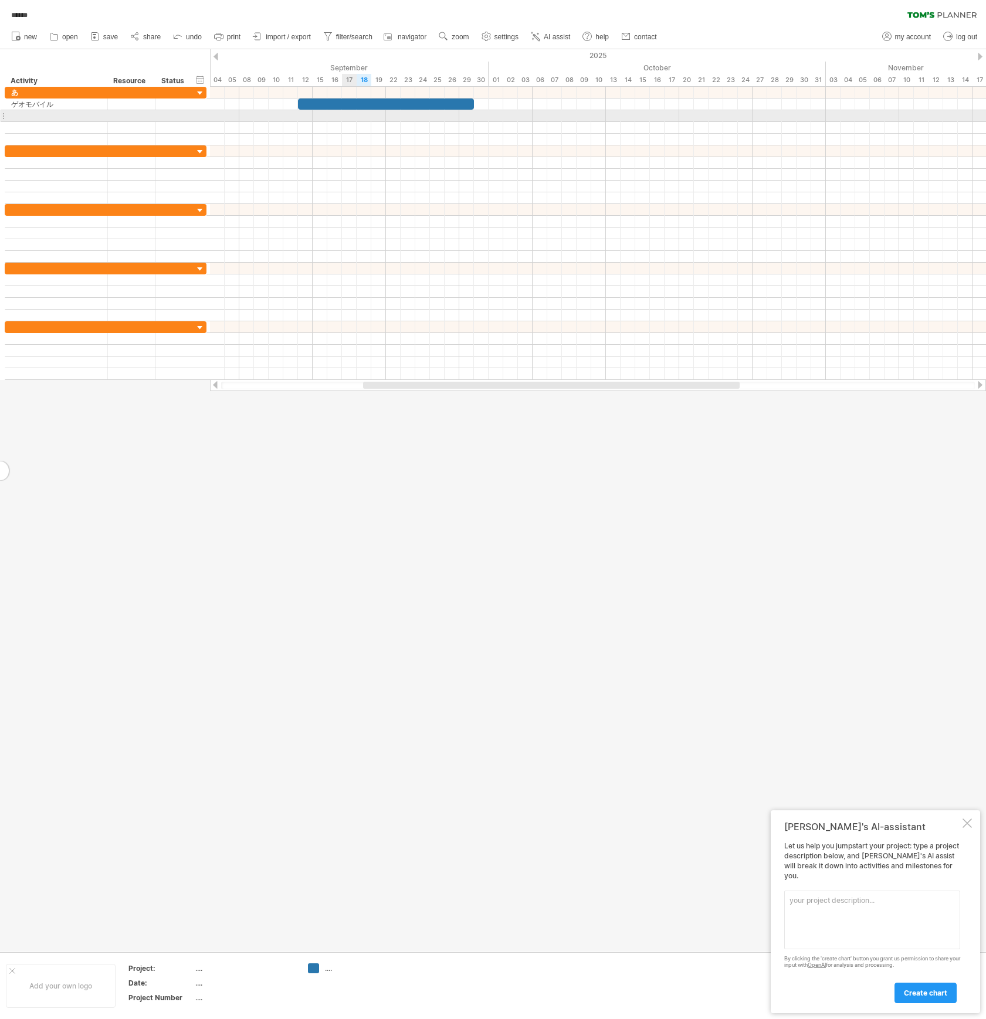
click at [348, 119] on div at bounding box center [598, 116] width 776 height 12
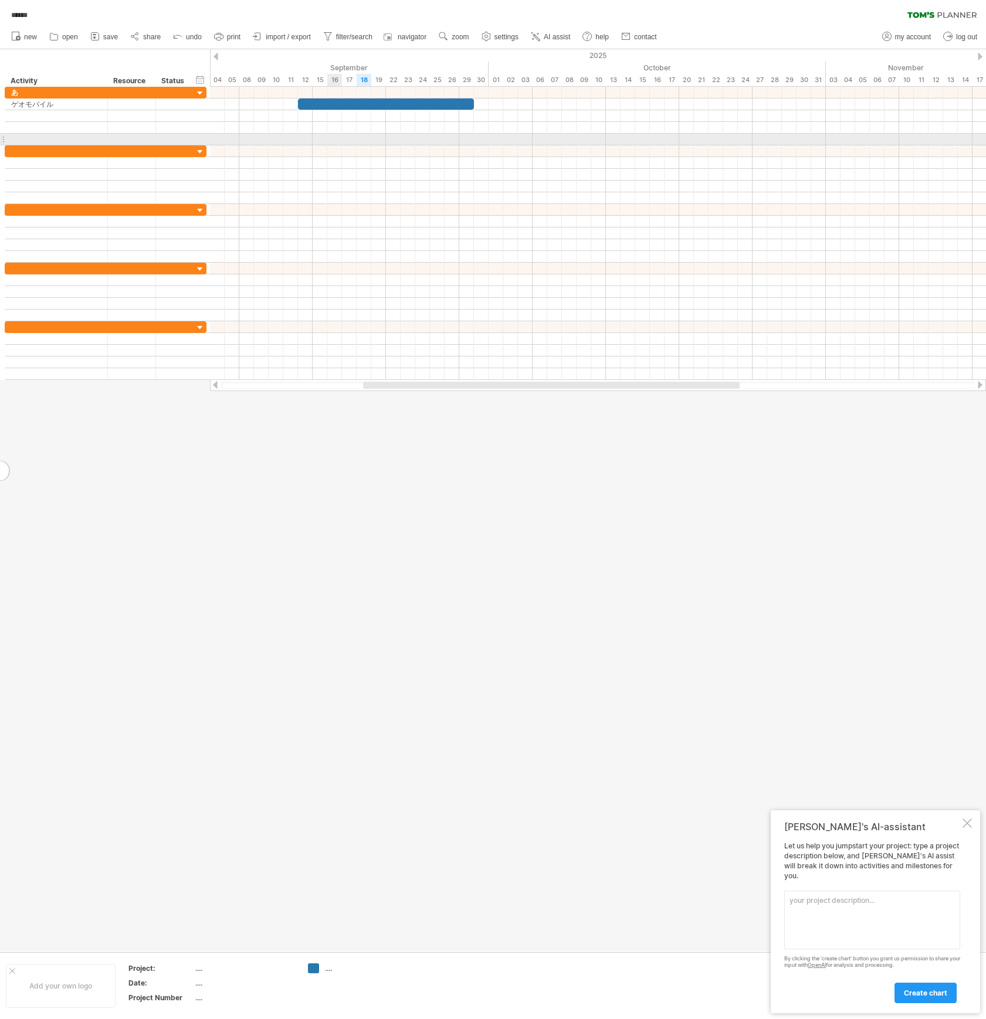
click at [335, 141] on div at bounding box center [598, 140] width 776 height 12
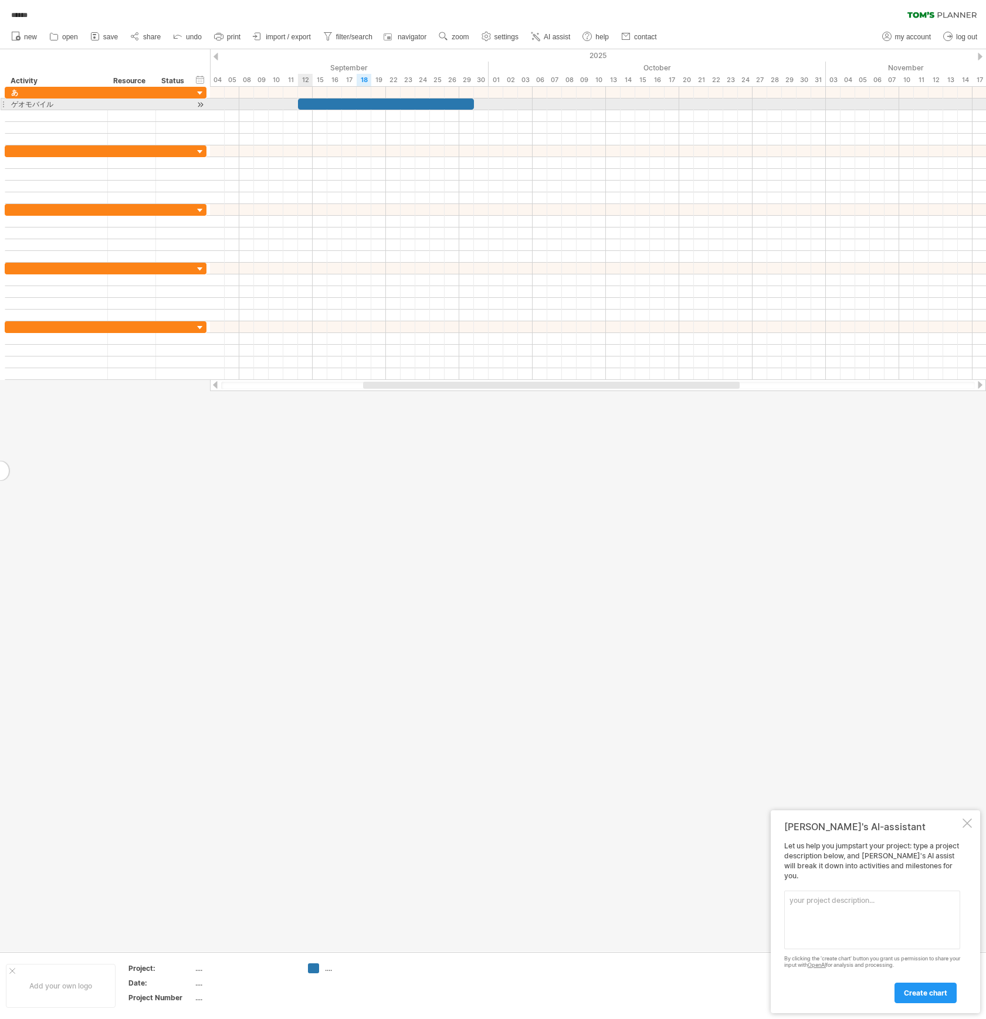
click at [309, 104] on div at bounding box center [386, 104] width 176 height 11
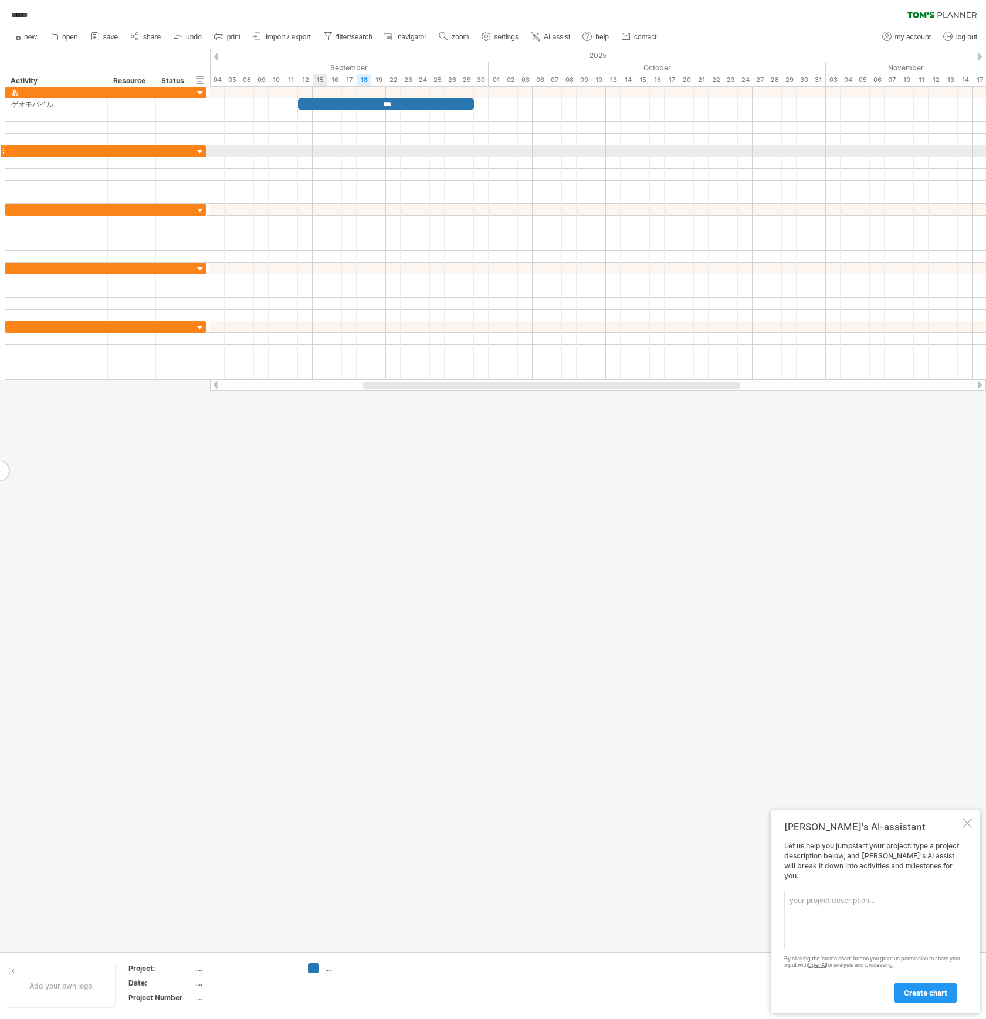
click at [313, 153] on div at bounding box center [598, 151] width 776 height 12
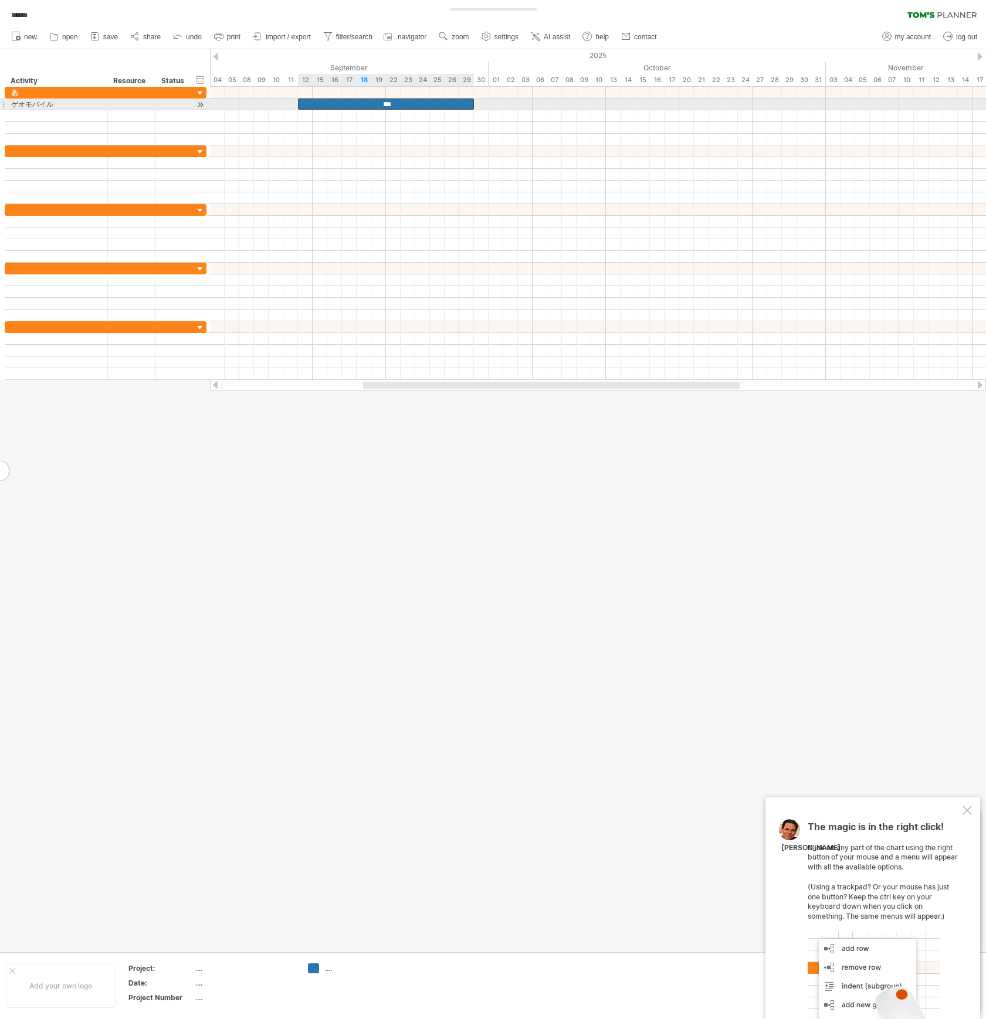
click at [403, 100] on div "***" at bounding box center [386, 104] width 176 height 11
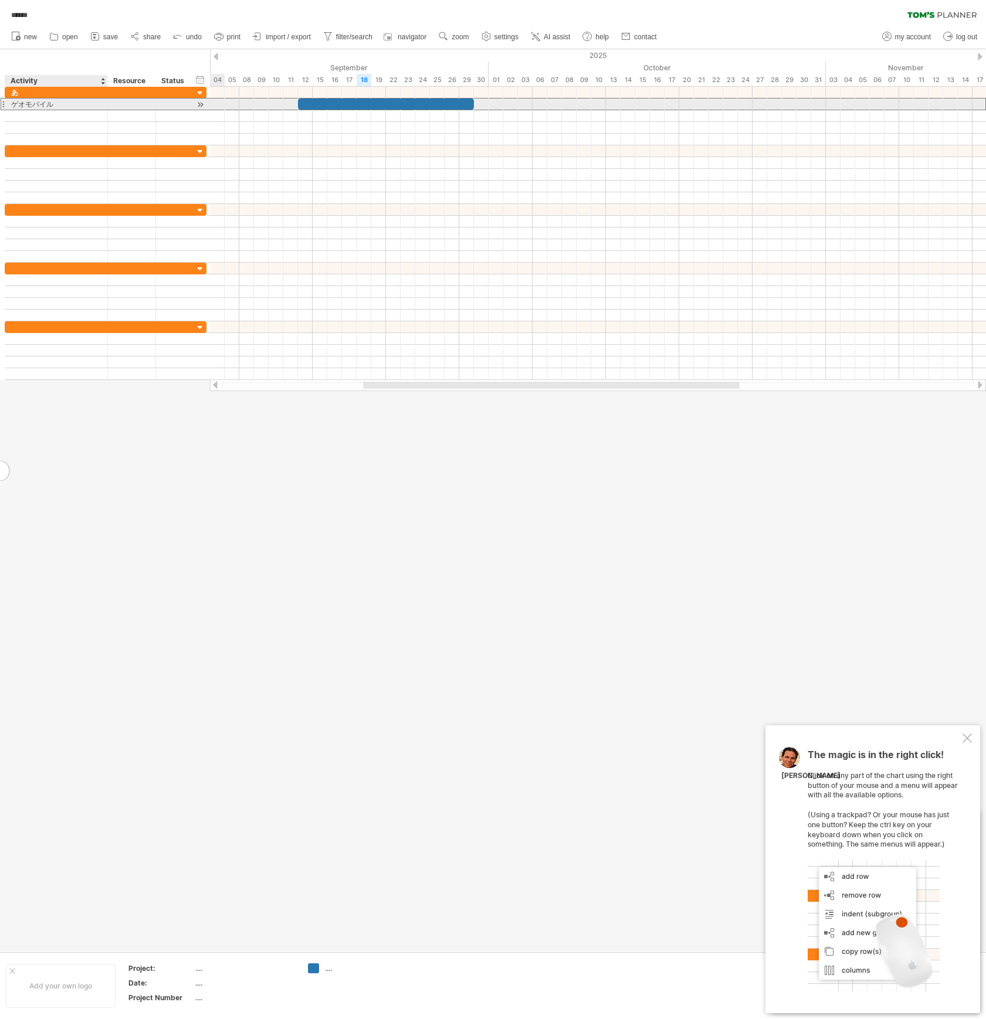
click at [85, 103] on div "ゲオモバイル" at bounding box center [56, 104] width 90 height 11
type input "**********"
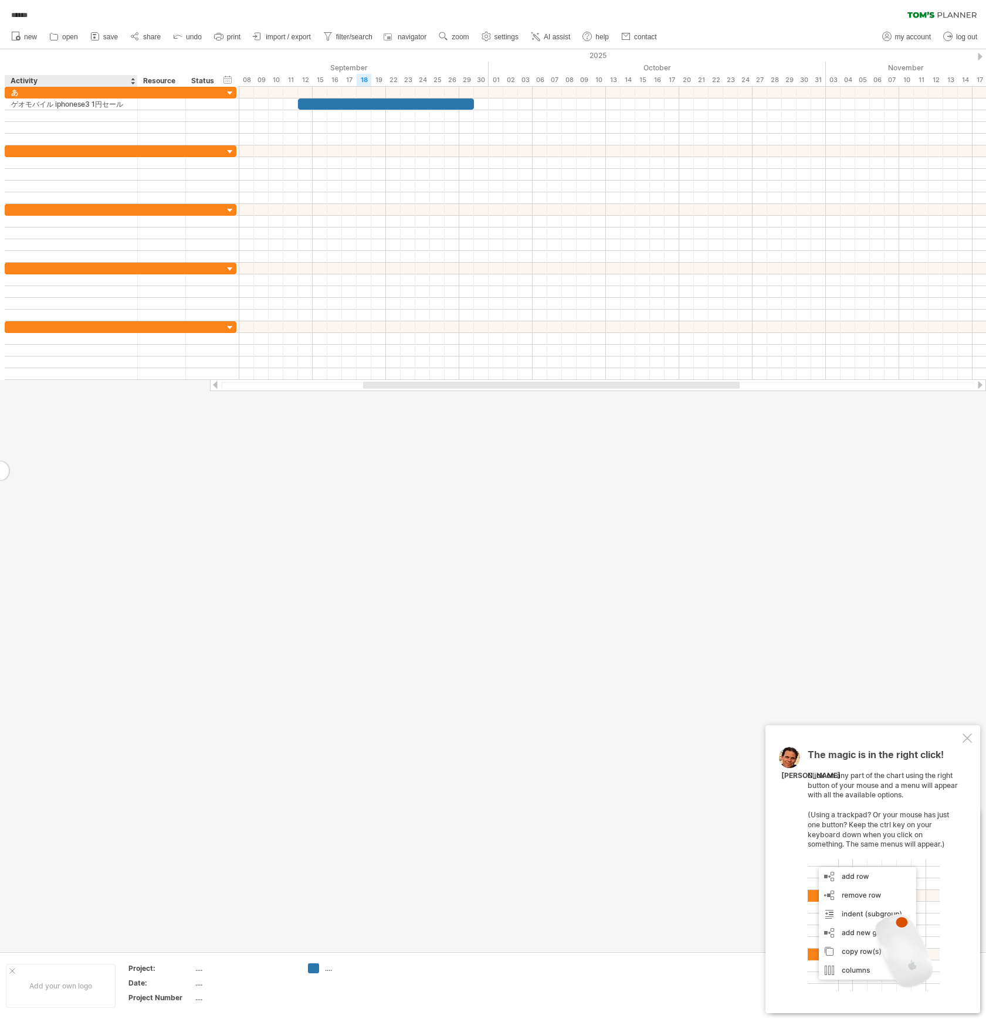
drag, startPoint x: 105, startPoint y: 85, endPoint x: 135, endPoint y: 81, distance: 30.2
click at [135, 81] on div at bounding box center [137, 81] width 4 height 12
drag, startPoint x: 183, startPoint y: 80, endPoint x: 161, endPoint y: 84, distance: 22.6
click at [161, 84] on div at bounding box center [163, 81] width 4 height 12
drag, startPoint x: 162, startPoint y: 79, endPoint x: 192, endPoint y: 79, distance: 29.9
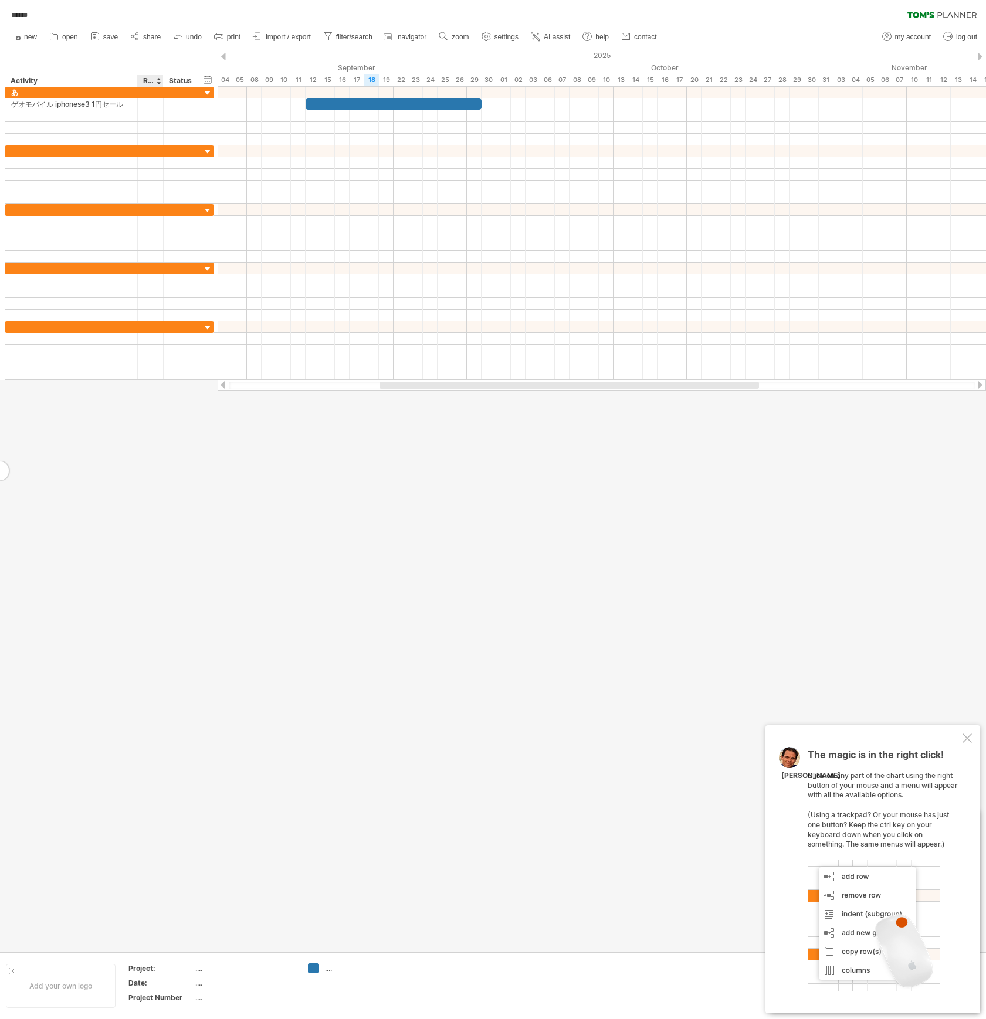
click at [165, 79] on div at bounding box center [163, 81] width 4 height 12
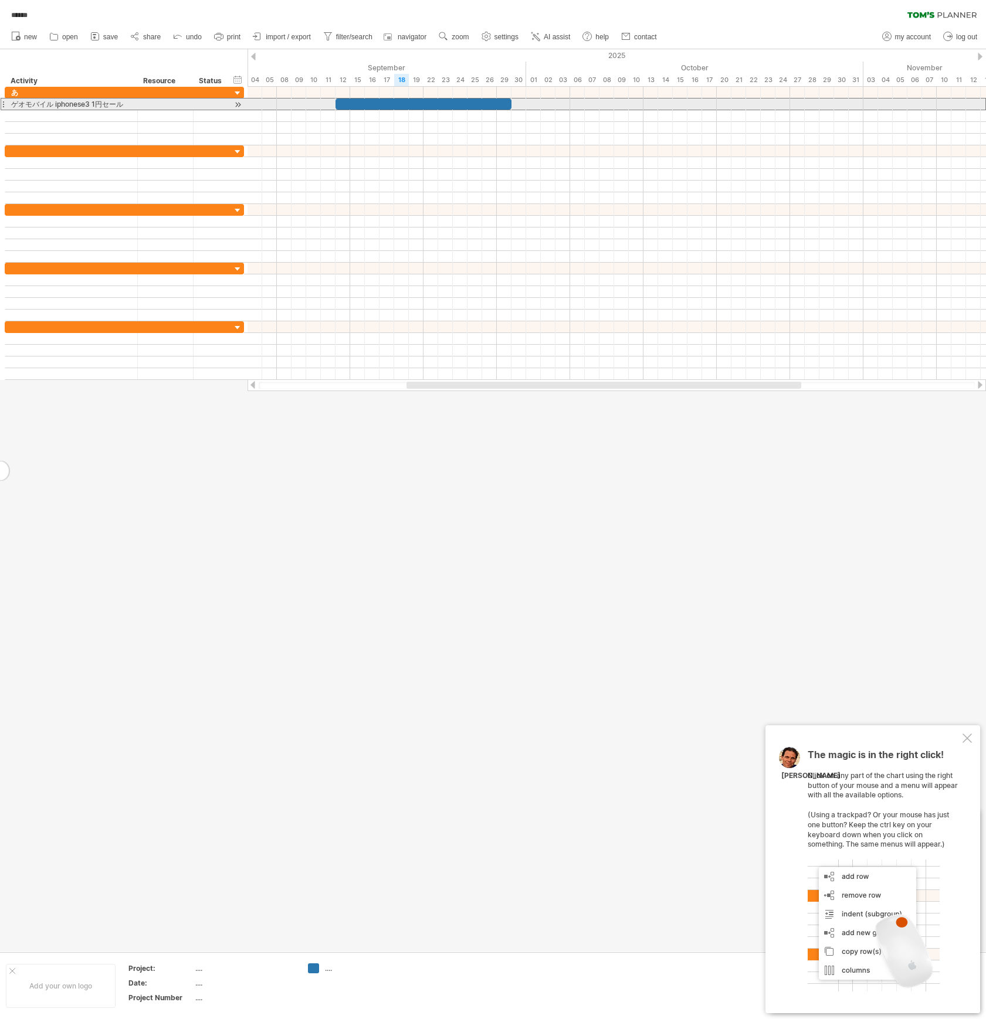
click at [160, 105] on div at bounding box center [165, 104] width 43 height 11
click at [160, 105] on input "text" at bounding box center [165, 104] width 43 height 11
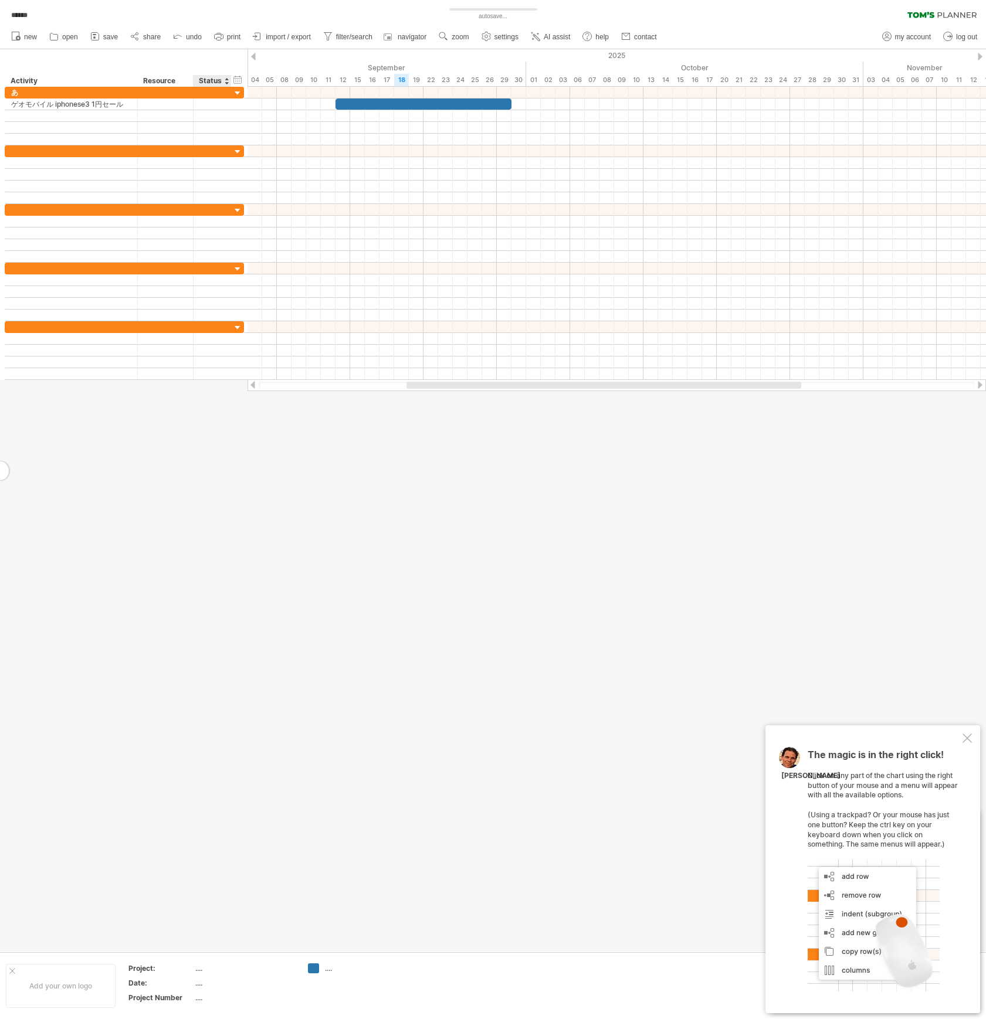
click at [223, 80] on div "Status" at bounding box center [212, 81] width 26 height 12
click at [163, 83] on div "Resource" at bounding box center [164, 81] width 43 height 12
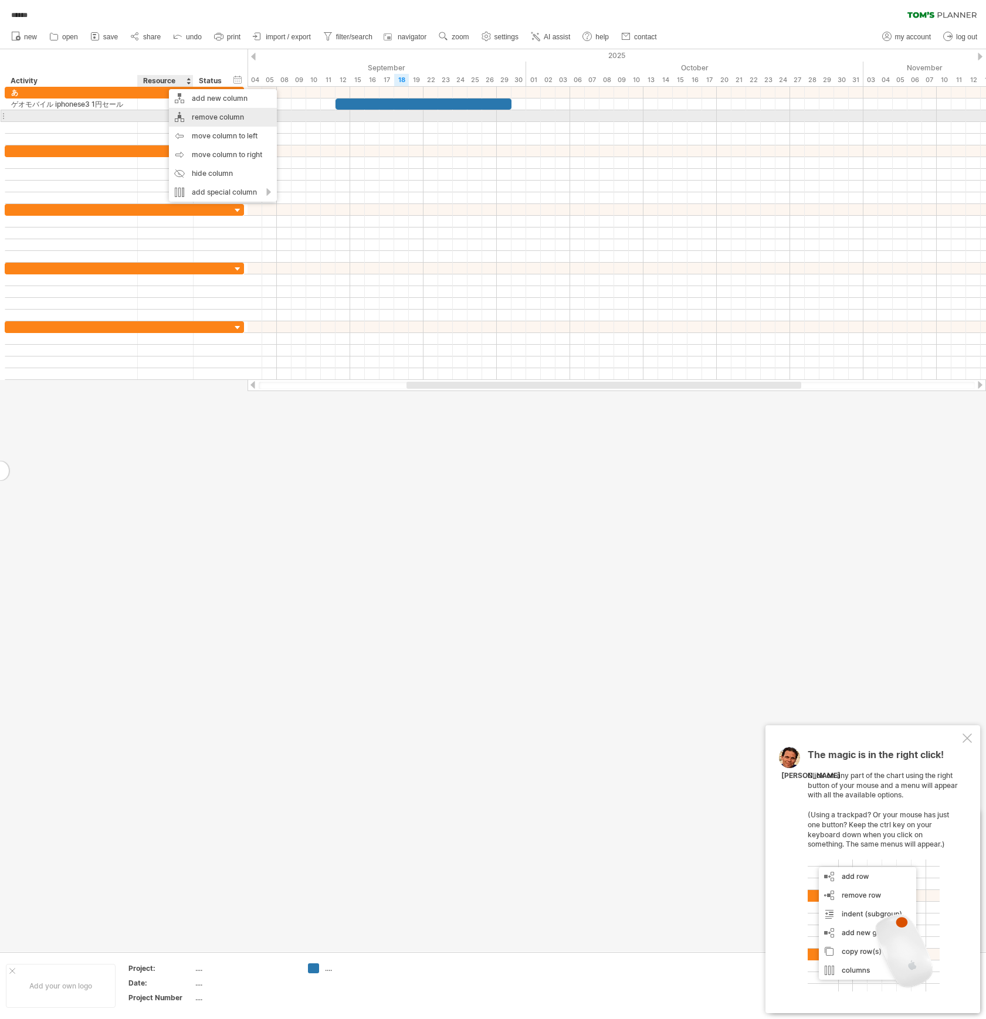
click at [186, 114] on div "remove column" at bounding box center [223, 117] width 108 height 19
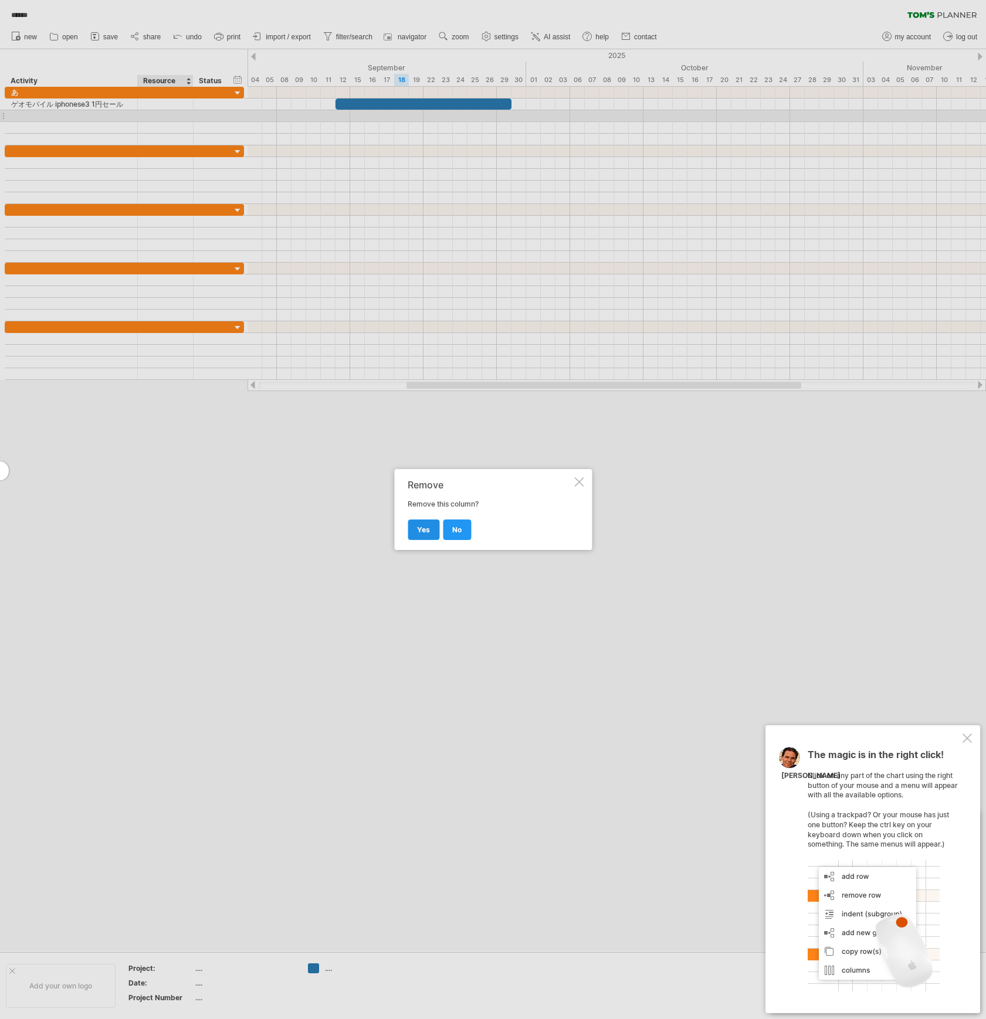
click at [420, 533] on span "yes" at bounding box center [423, 529] width 13 height 9
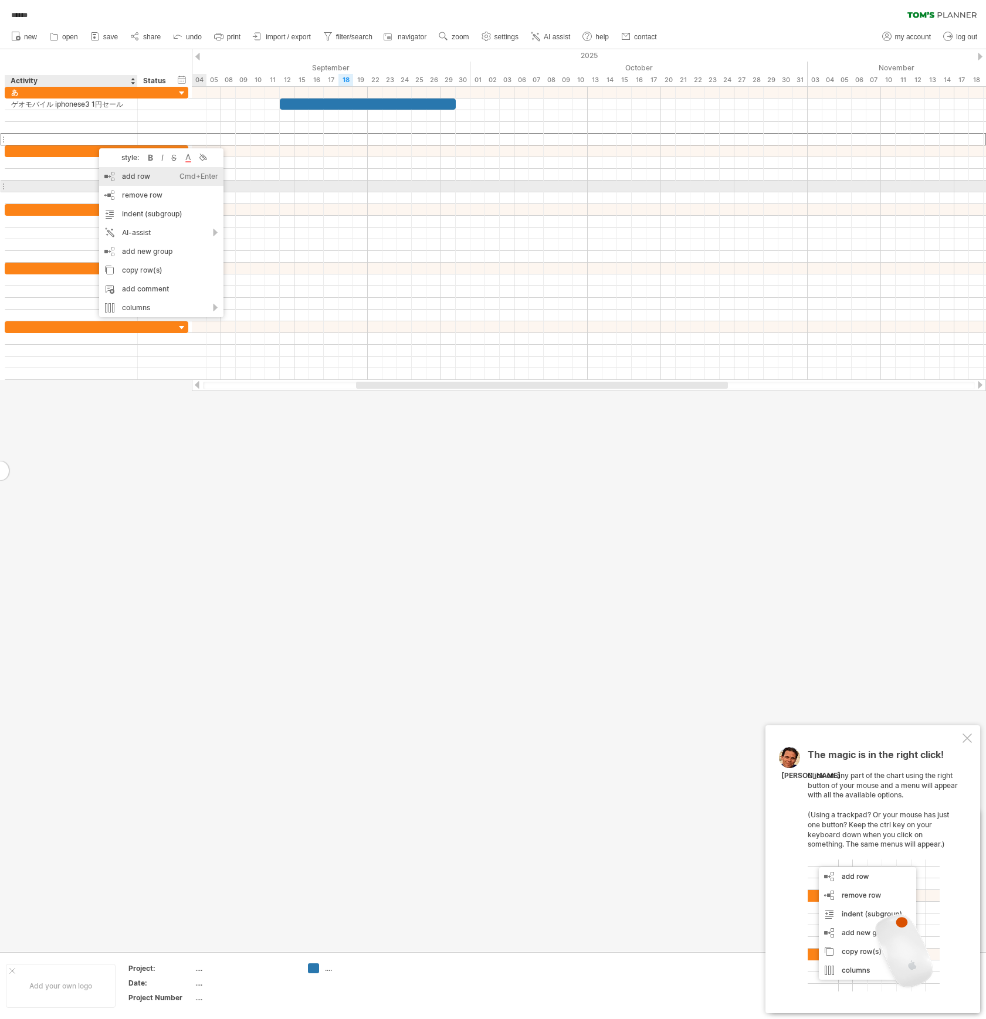
click at [110, 182] on div "add row Ctrl+Enter Cmd+Enter" at bounding box center [161, 176] width 124 height 19
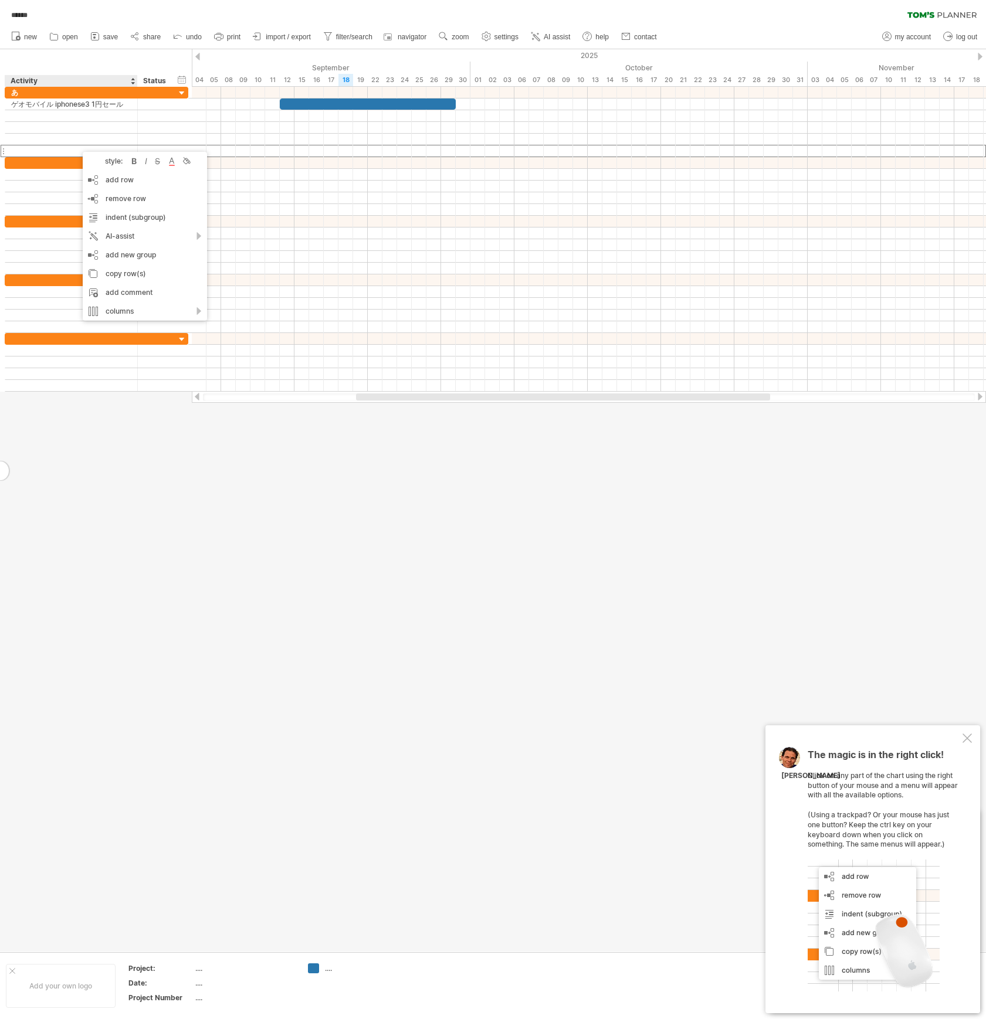
click at [168, 477] on div at bounding box center [493, 500] width 986 height 902
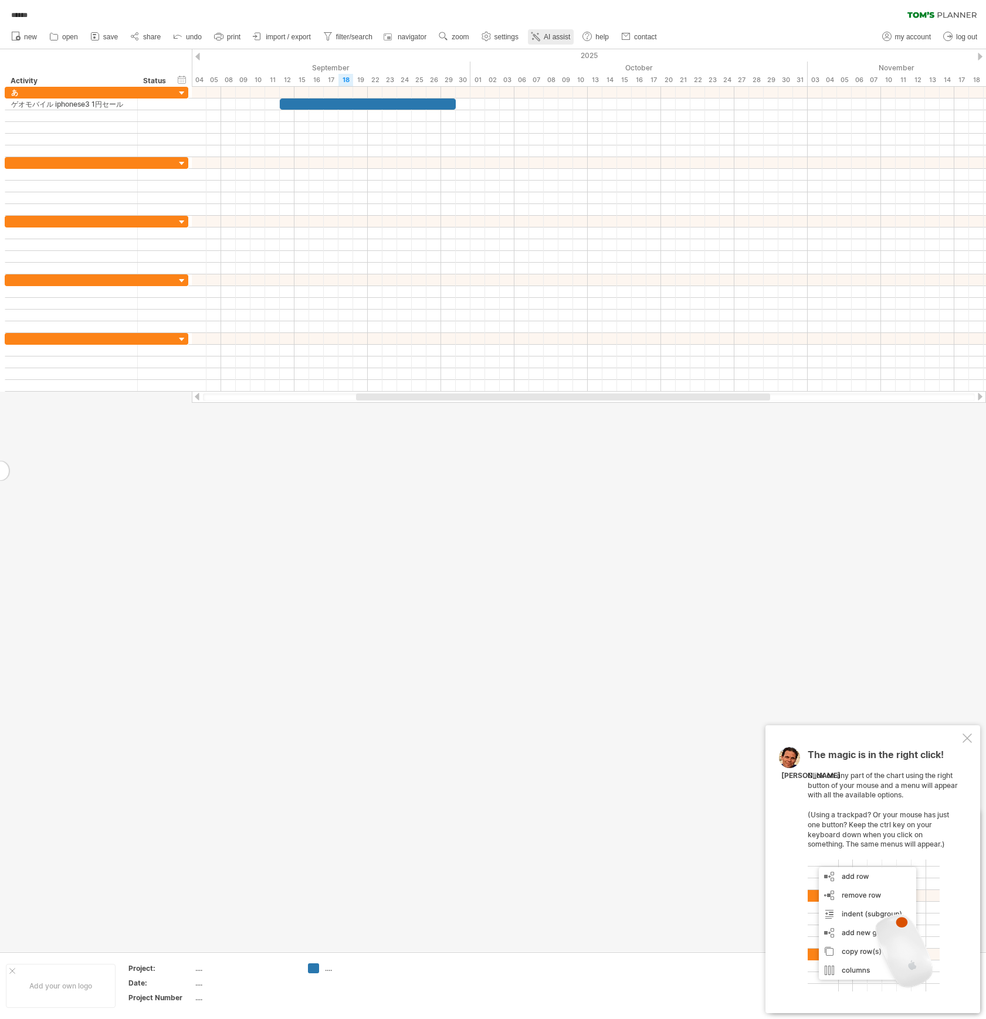
click at [570, 36] on span "AI assist" at bounding box center [557, 37] width 26 height 8
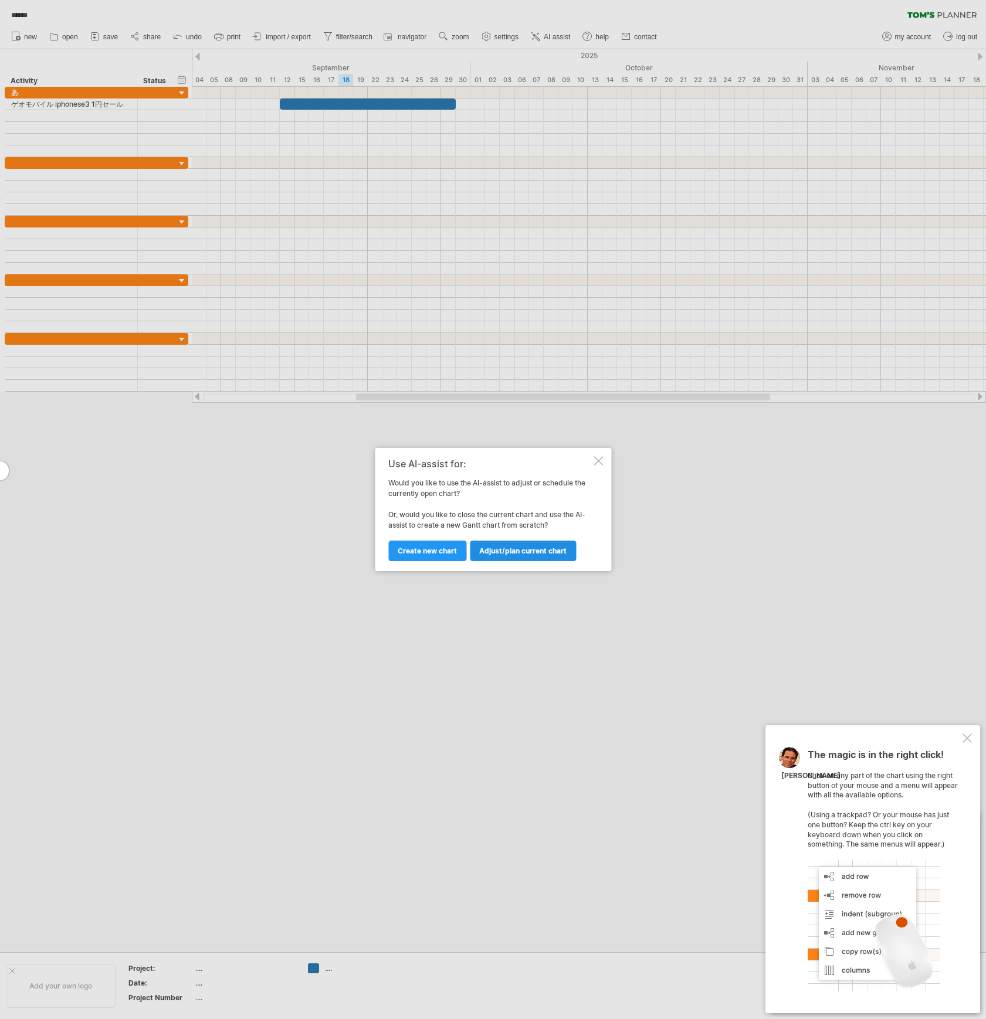
click at [491, 554] on span "Adjust/plan current chart" at bounding box center [522, 551] width 87 height 9
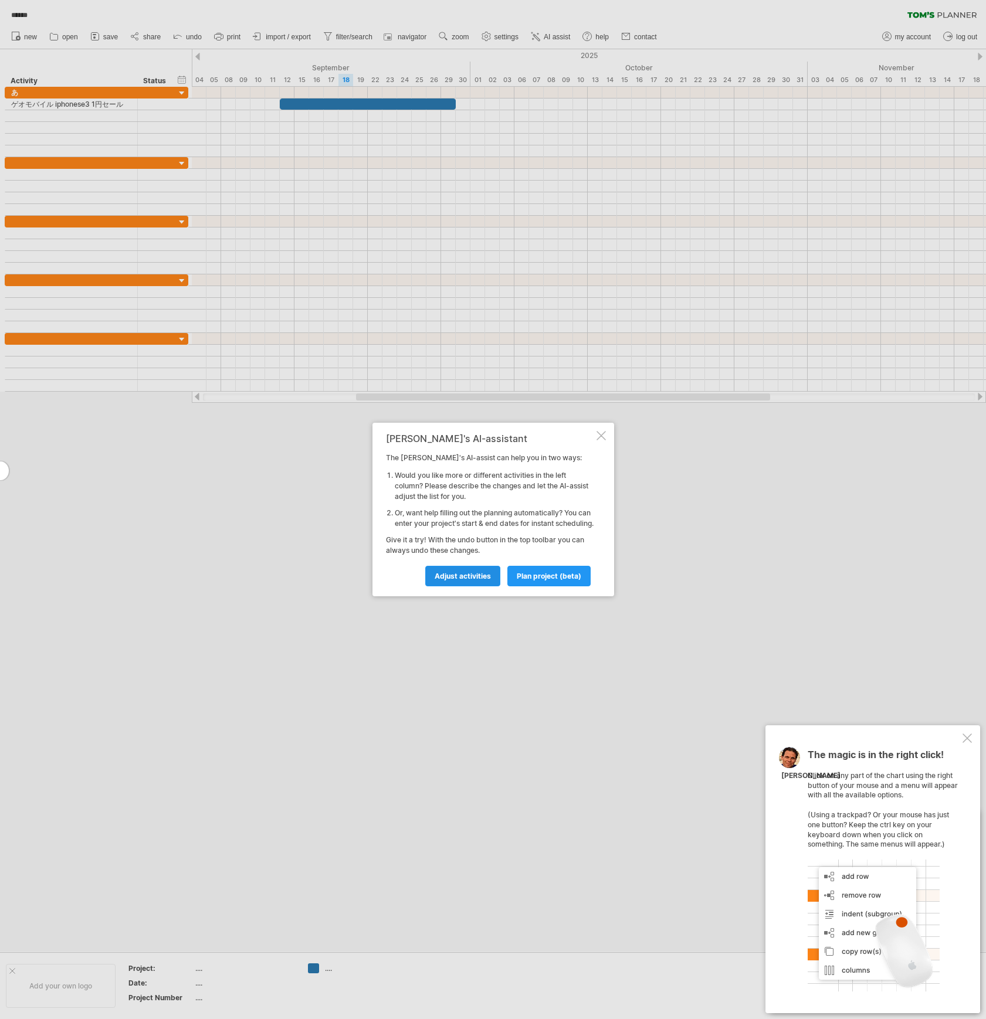
click at [475, 581] on span "Adjust activities" at bounding box center [463, 576] width 56 height 9
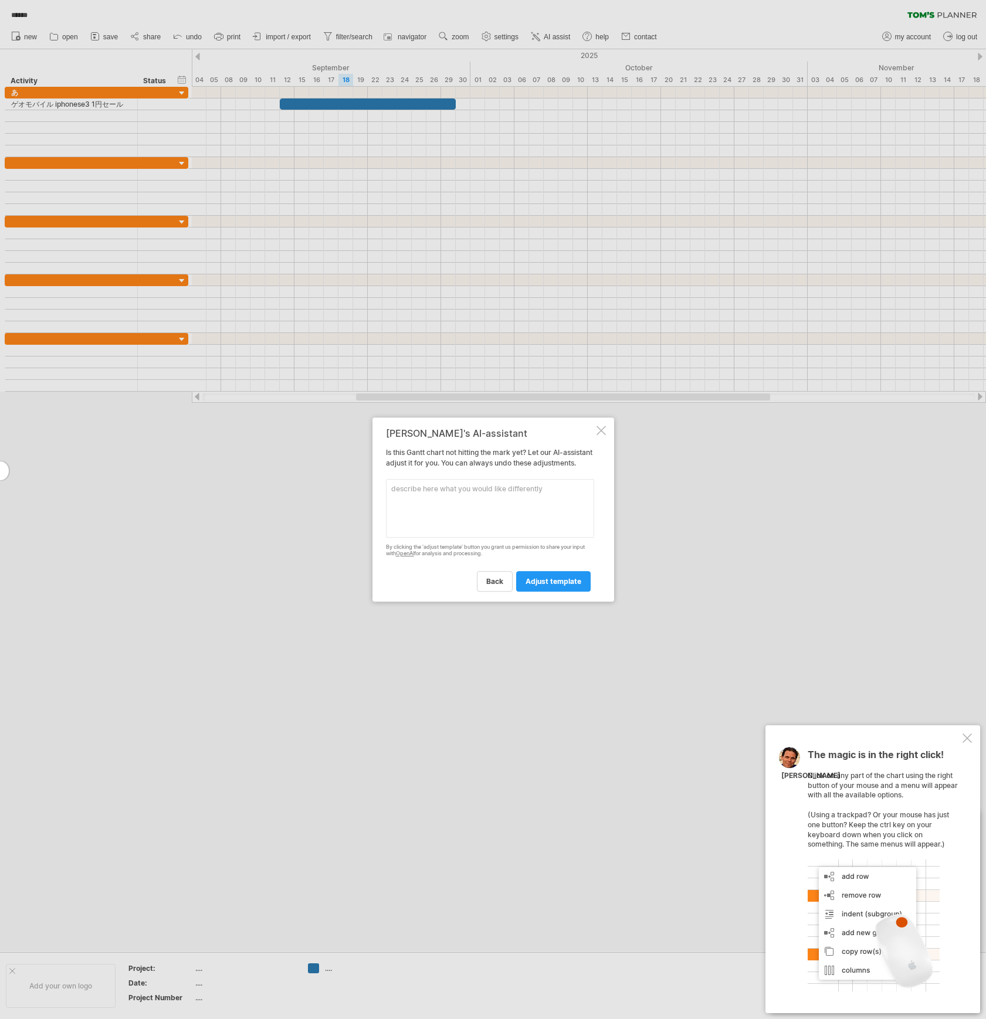
click at [462, 538] on textarea at bounding box center [490, 508] width 208 height 59
type textarea "ソフトバンクセール 9/28まで"
click at [542, 584] on span "adjust template" at bounding box center [553, 581] width 56 height 9
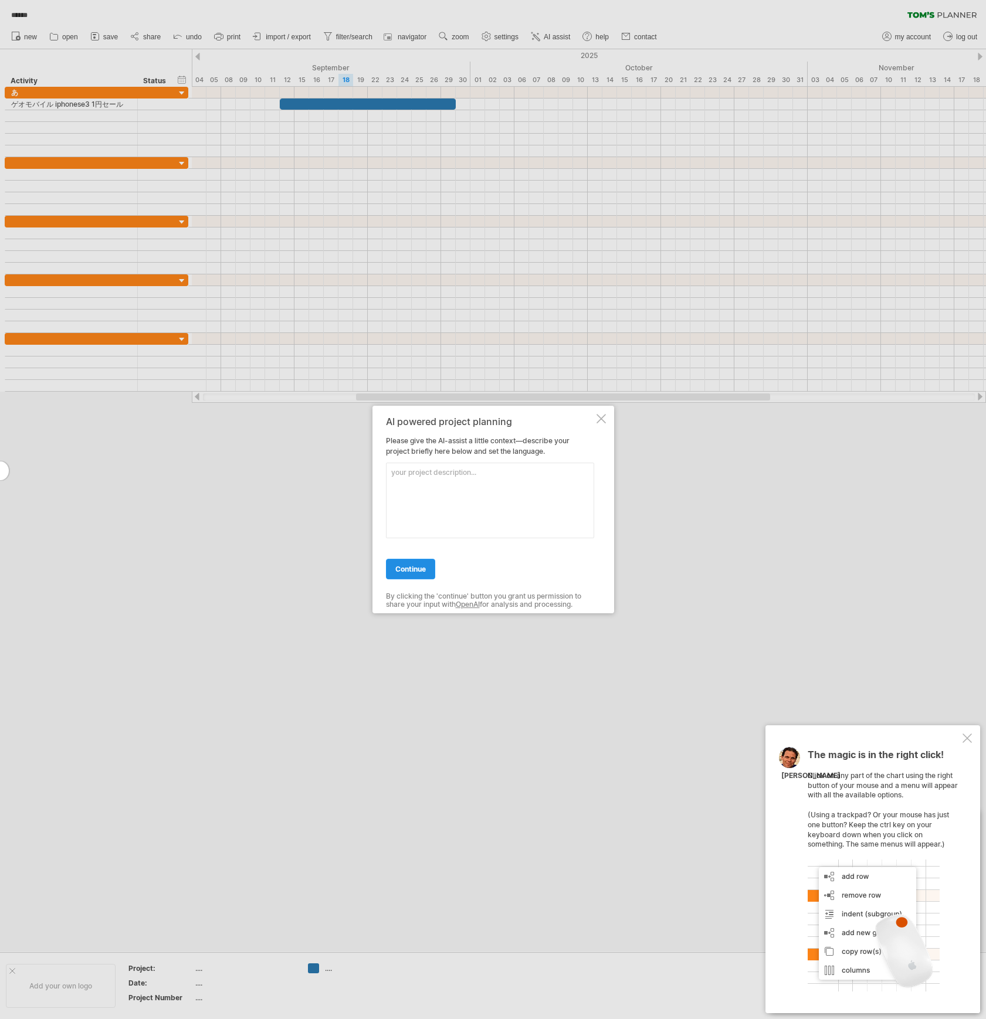
click at [418, 573] on span "continue" at bounding box center [410, 569] width 30 height 9
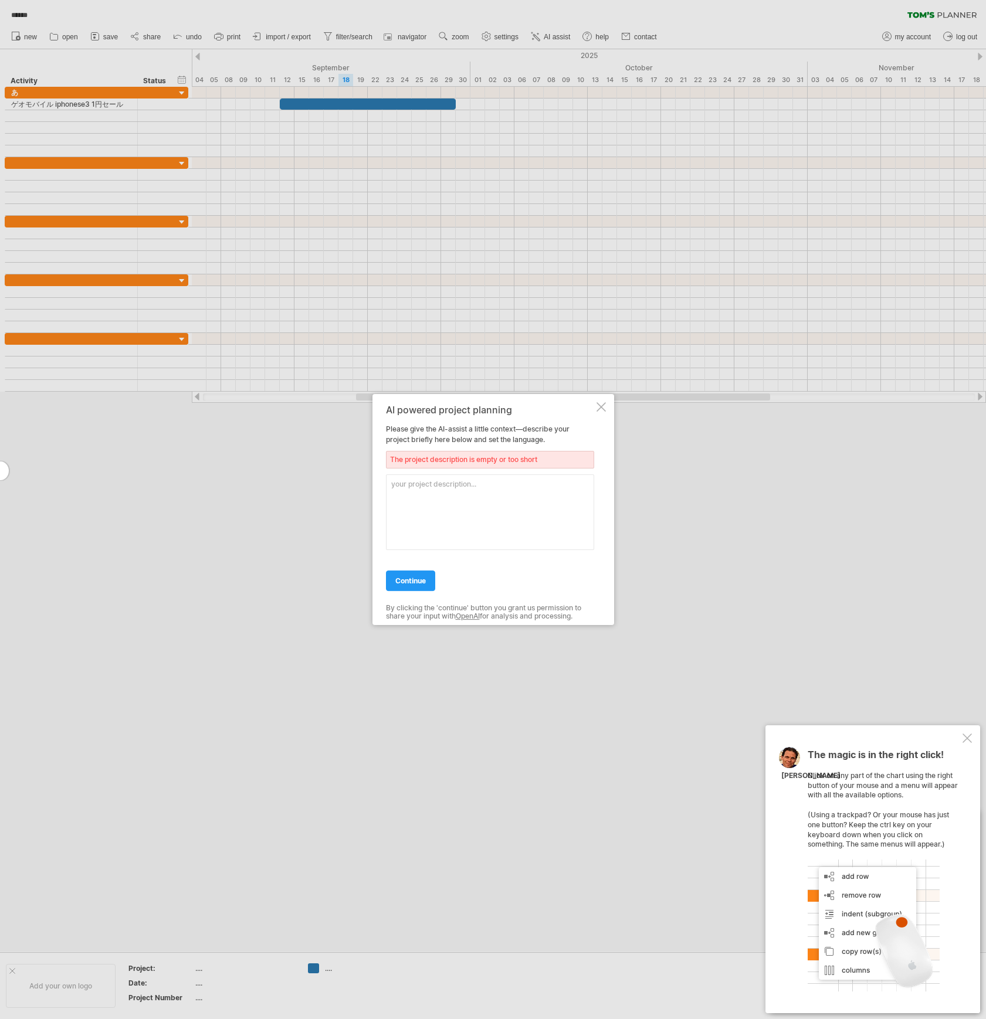
click at [517, 489] on textarea at bounding box center [490, 512] width 208 height 76
click at [595, 407] on div "AI powered project planning Please give the AI-assist a little context—describe…" at bounding box center [493, 509] width 242 height 231
click at [603, 408] on div at bounding box center [600, 406] width 9 height 9
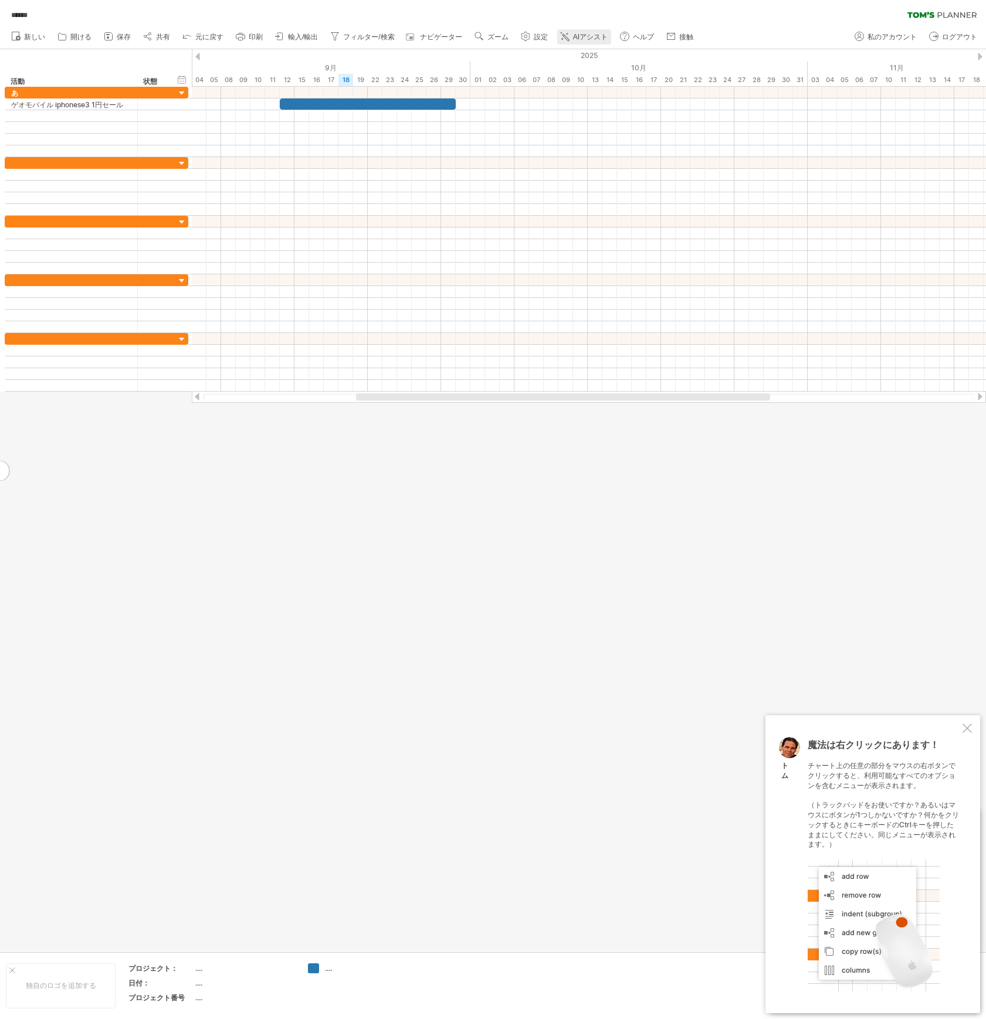
click at [585, 40] on font "AIアシスト" at bounding box center [590, 37] width 35 height 8
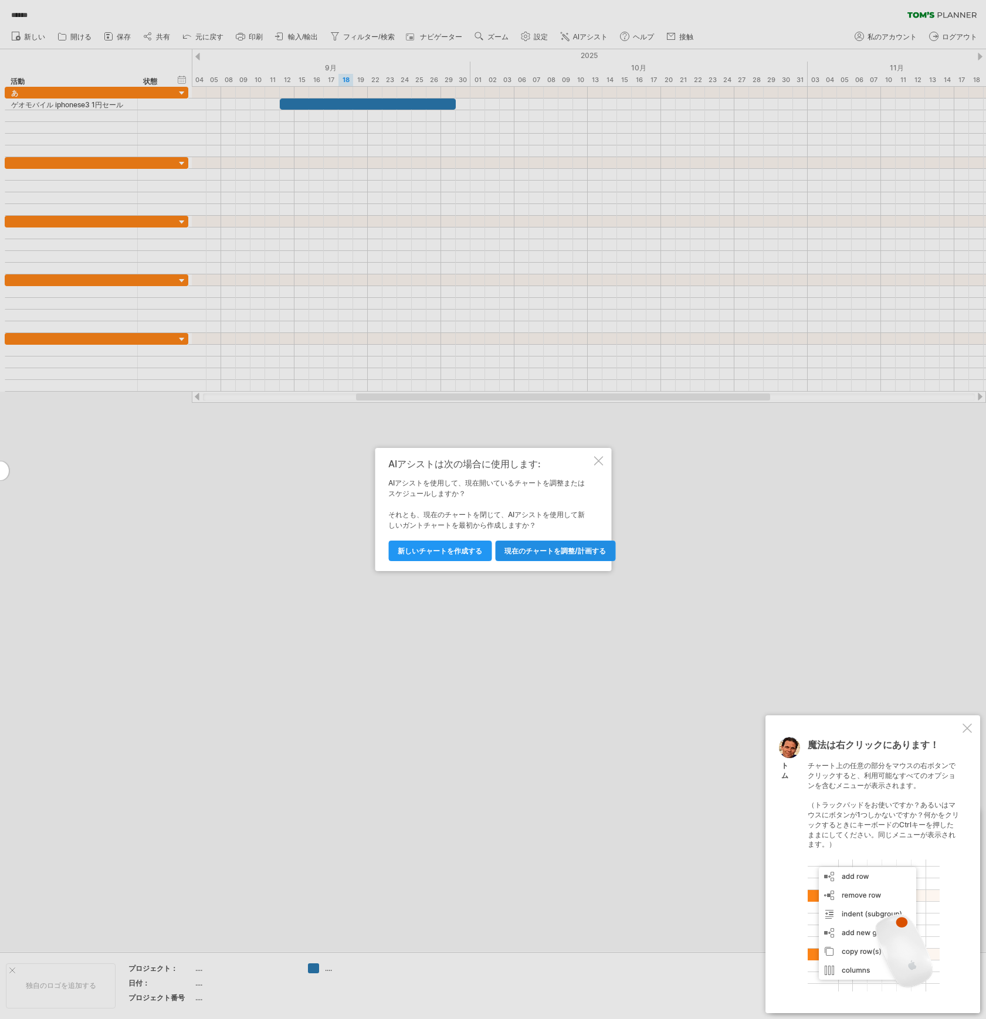
click at [561, 546] on link "現在のチャートを調整/計画する" at bounding box center [555, 551] width 120 height 21
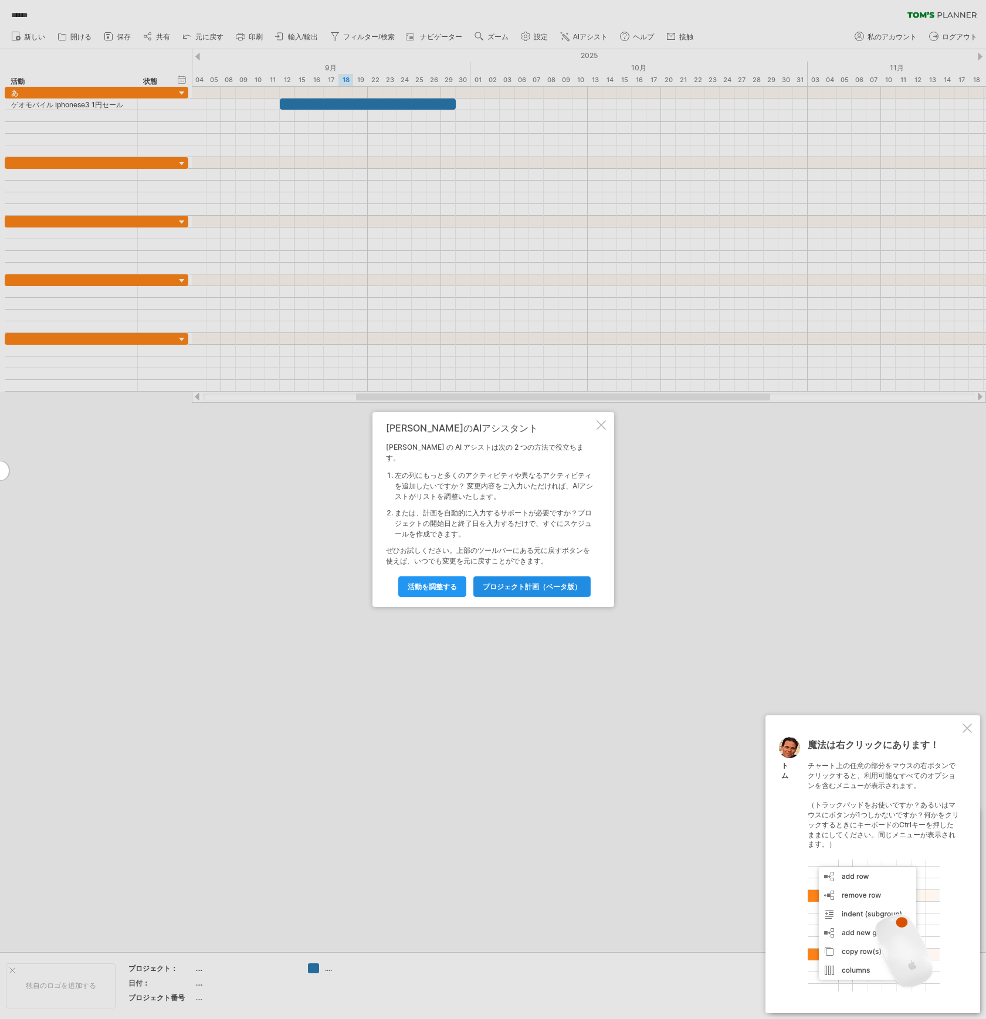
click at [547, 582] on font "プロジェクト計画（ベータ版）" at bounding box center [532, 586] width 99 height 9
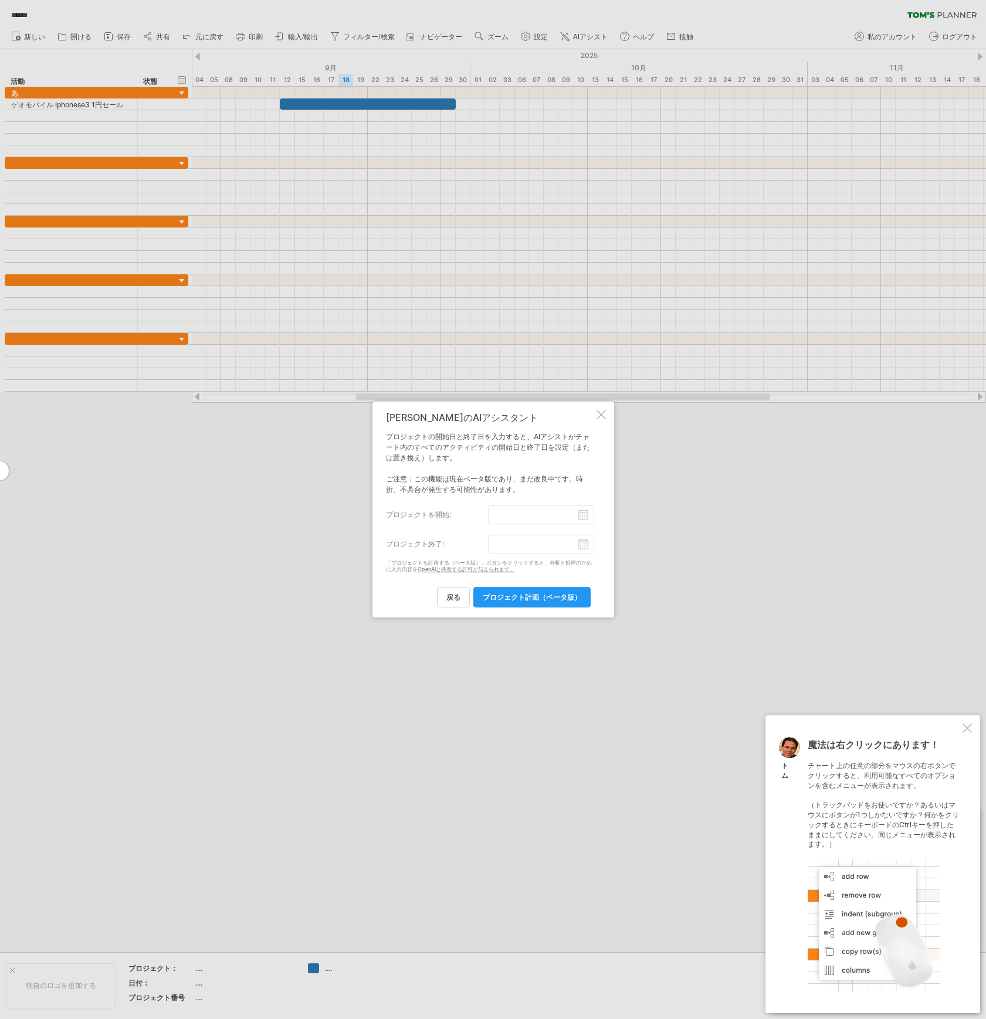
click at [555, 515] on input "プロジェクトを開始:" at bounding box center [541, 514] width 106 height 19
click at [461, 583] on font "18" at bounding box center [465, 582] width 8 height 9
click at [558, 517] on input "プロジェクトを開始:" at bounding box center [541, 514] width 106 height 19
click at [477, 580] on font "19" at bounding box center [478, 582] width 8 height 9
click at [527, 520] on input "プロジェクトを開始:" at bounding box center [541, 514] width 106 height 19
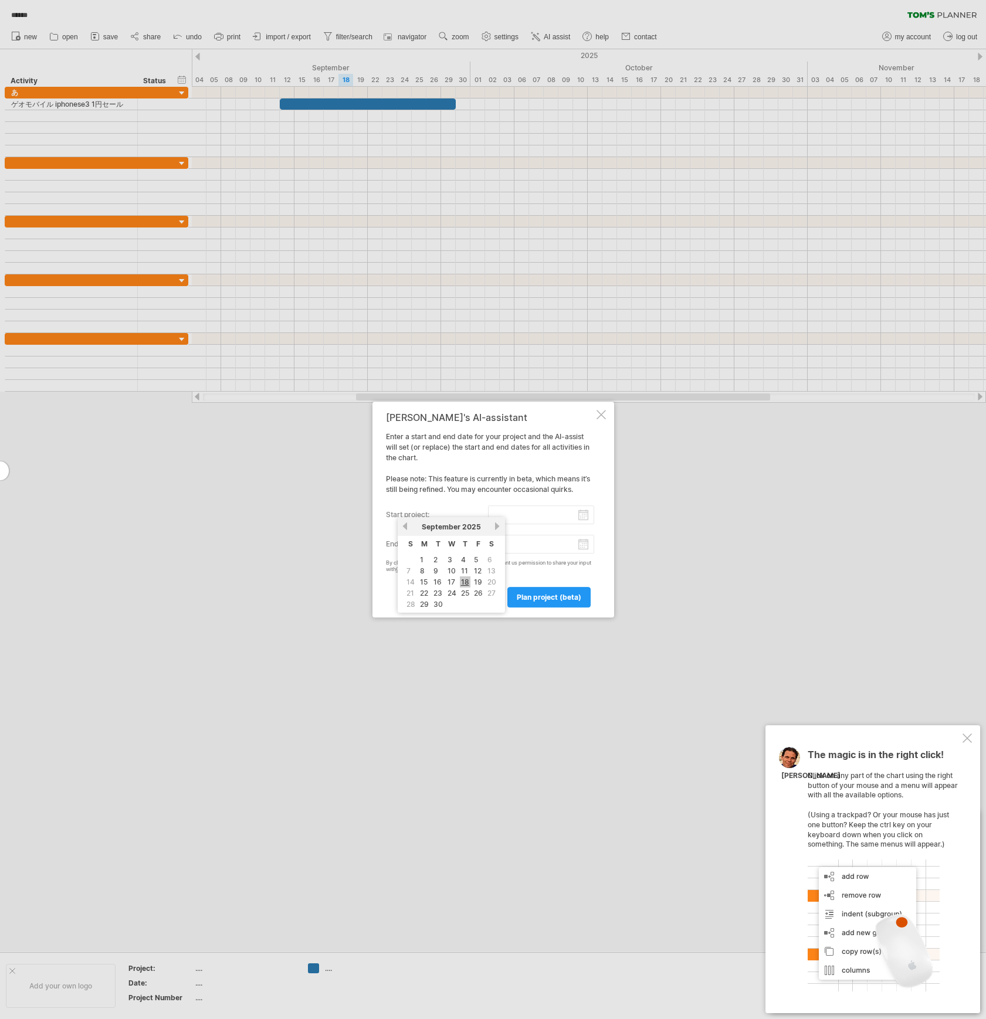
click at [469, 585] on link "18" at bounding box center [465, 581] width 11 height 11
type input "********"
click at [521, 543] on input "end project:" at bounding box center [541, 544] width 106 height 19
click at [467, 624] on link "25" at bounding box center [465, 622] width 11 height 11
type input "********"
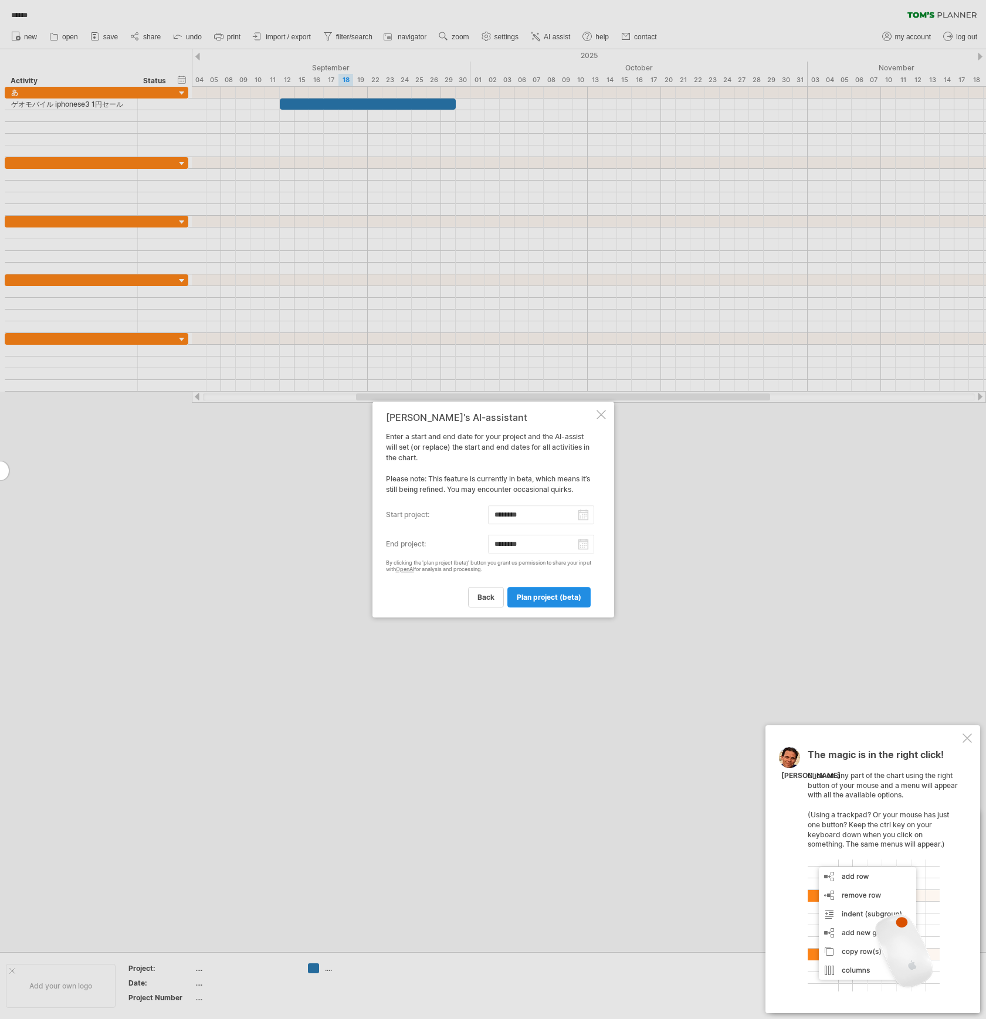
click at [534, 601] on span "plan project (beta)" at bounding box center [549, 597] width 65 height 9
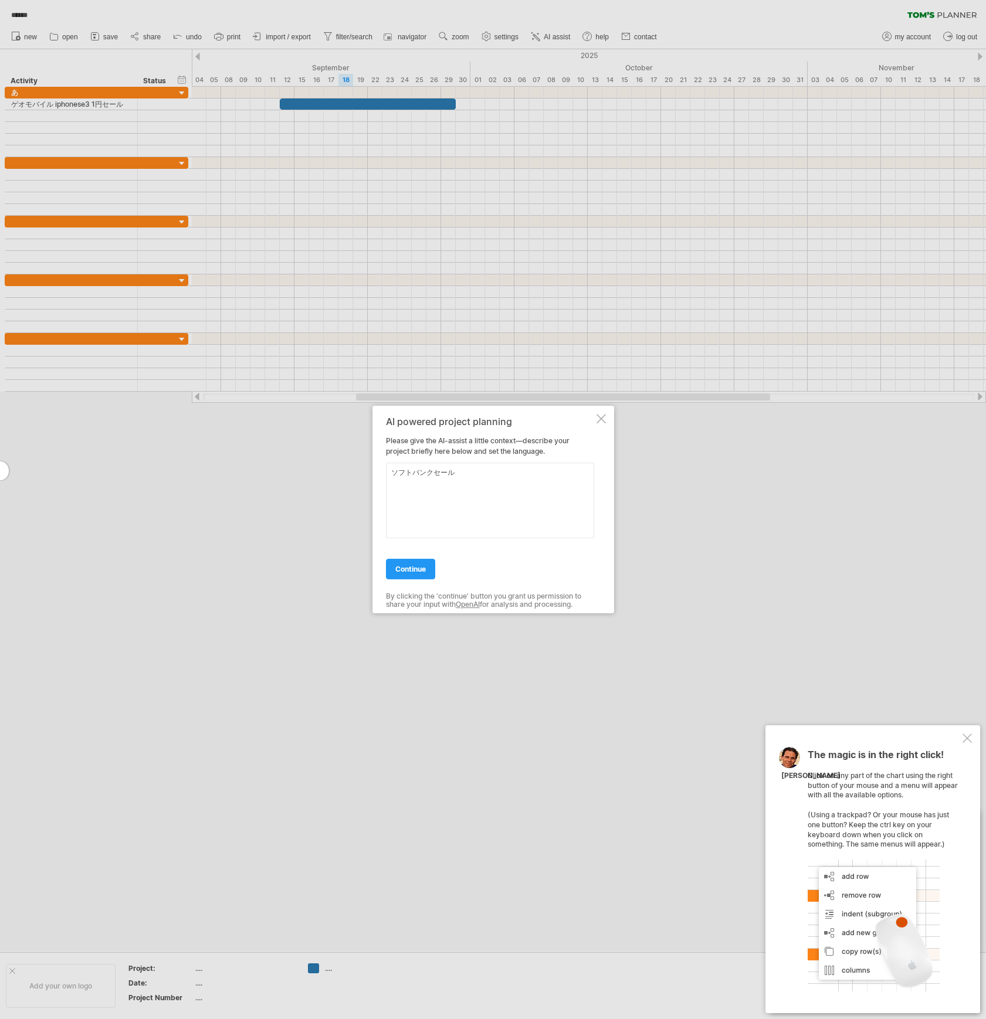
click at [393, 585] on div "AI powered project planning Please give the AI-assist a little context—describe…" at bounding box center [490, 509] width 208 height 186
click at [418, 575] on link "continue" at bounding box center [410, 569] width 49 height 21
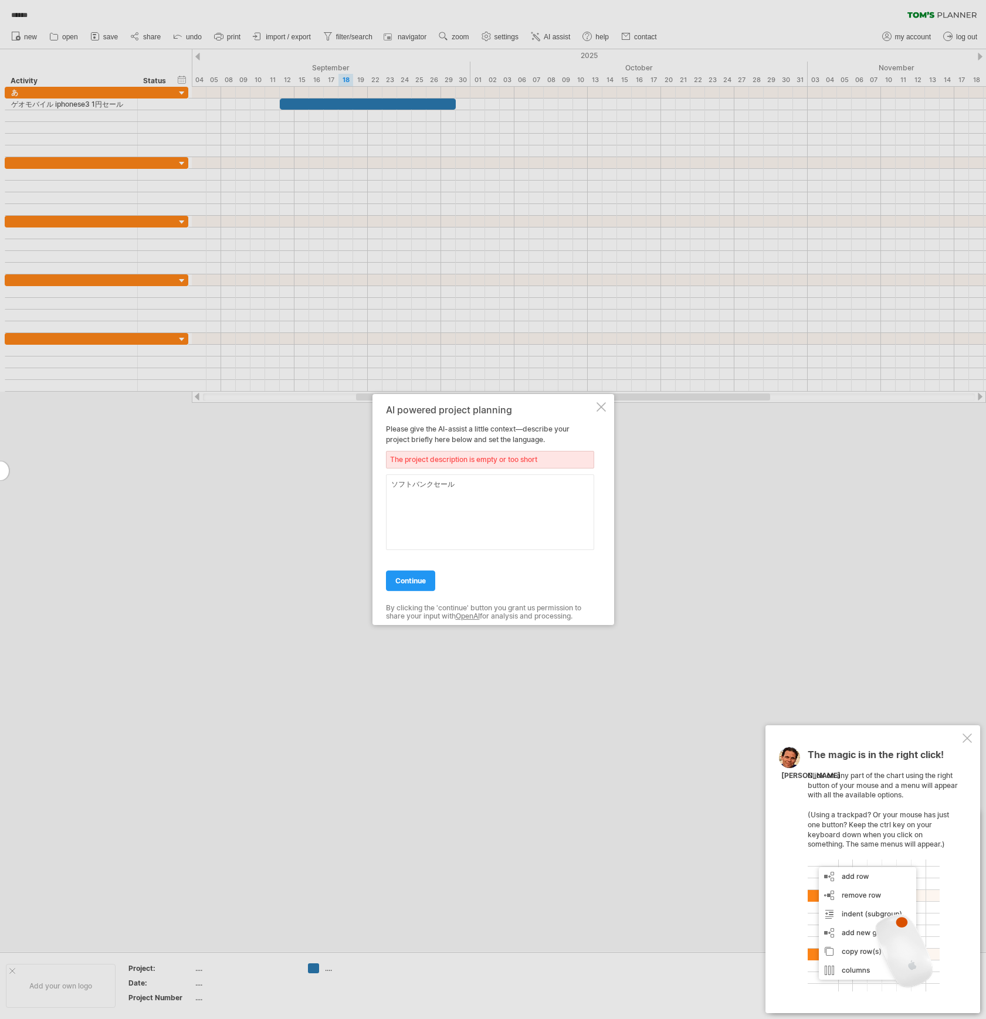
click at [467, 508] on textarea "ソフトバンクセール" at bounding box center [490, 512] width 208 height 76
click at [405, 588] on link "continue" at bounding box center [410, 581] width 49 height 21
drag, startPoint x: 484, startPoint y: 484, endPoint x: 368, endPoint y: 494, distance: 117.1
click at [368, 494] on div "Trying to reach [DOMAIN_NAME] Connected again... 0% autosave... ****** clear fi…" at bounding box center [493, 509] width 986 height 1019
type textarea "softbank sale"
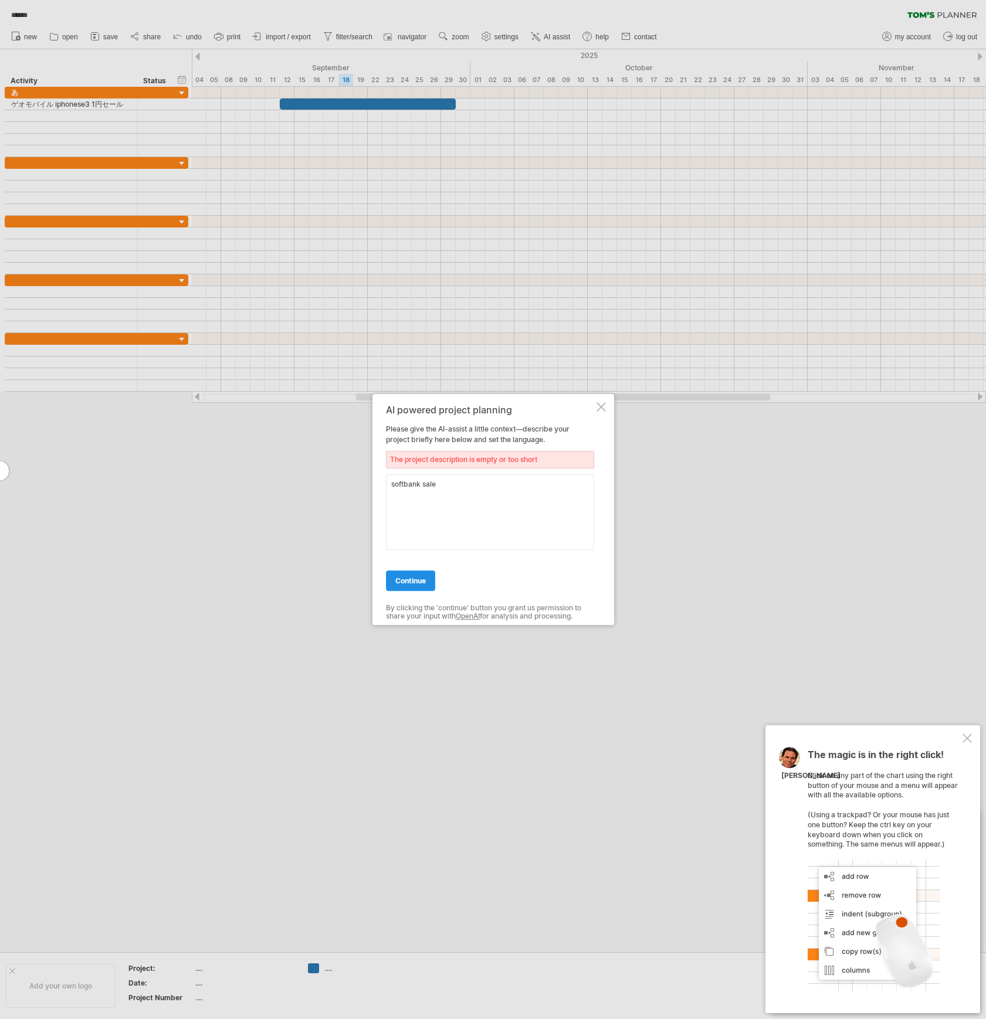
click at [402, 578] on span "continue" at bounding box center [410, 580] width 30 height 9
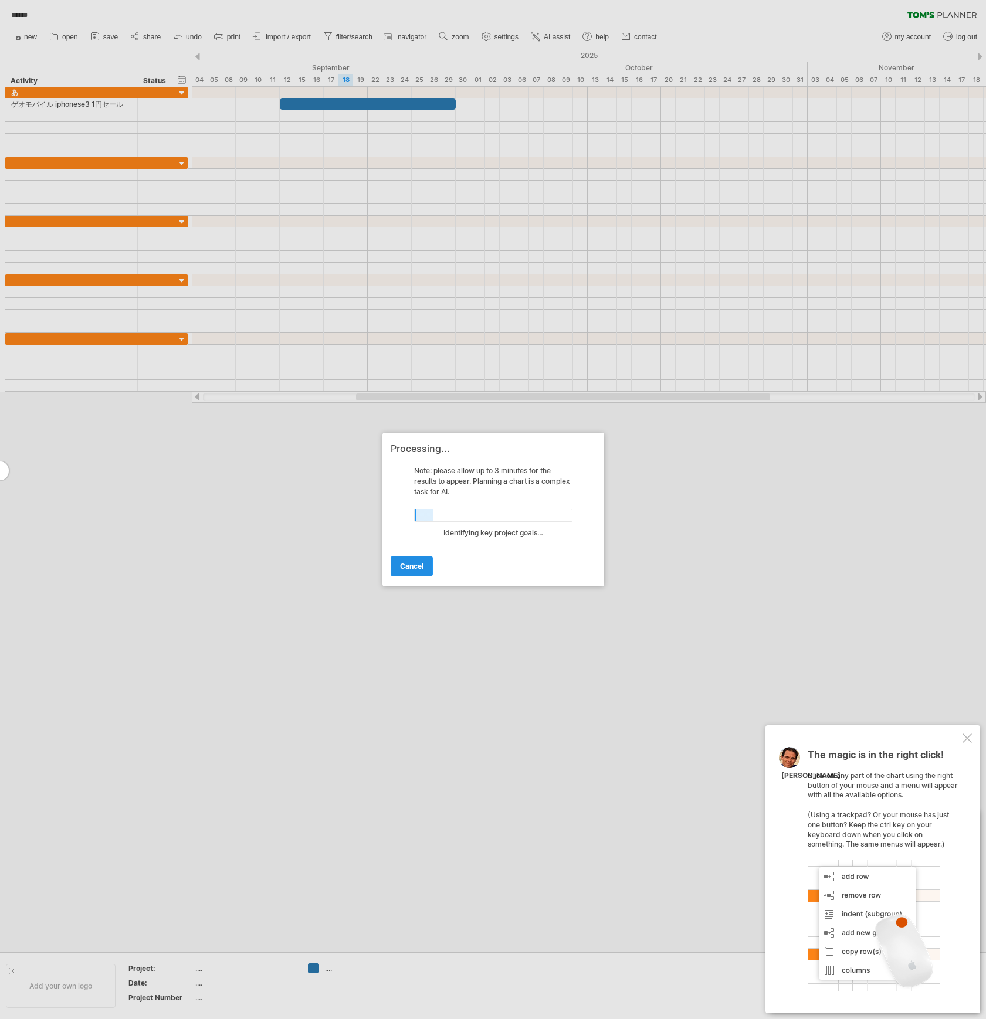
click at [406, 574] on link "cancel" at bounding box center [412, 566] width 42 height 21
click at [388, 544] on div "Processing... Note: please allow up to 3 minutes for the results to appear. Pla…" at bounding box center [493, 510] width 222 height 154
click at [406, 563] on span "cancel" at bounding box center [411, 566] width 23 height 9
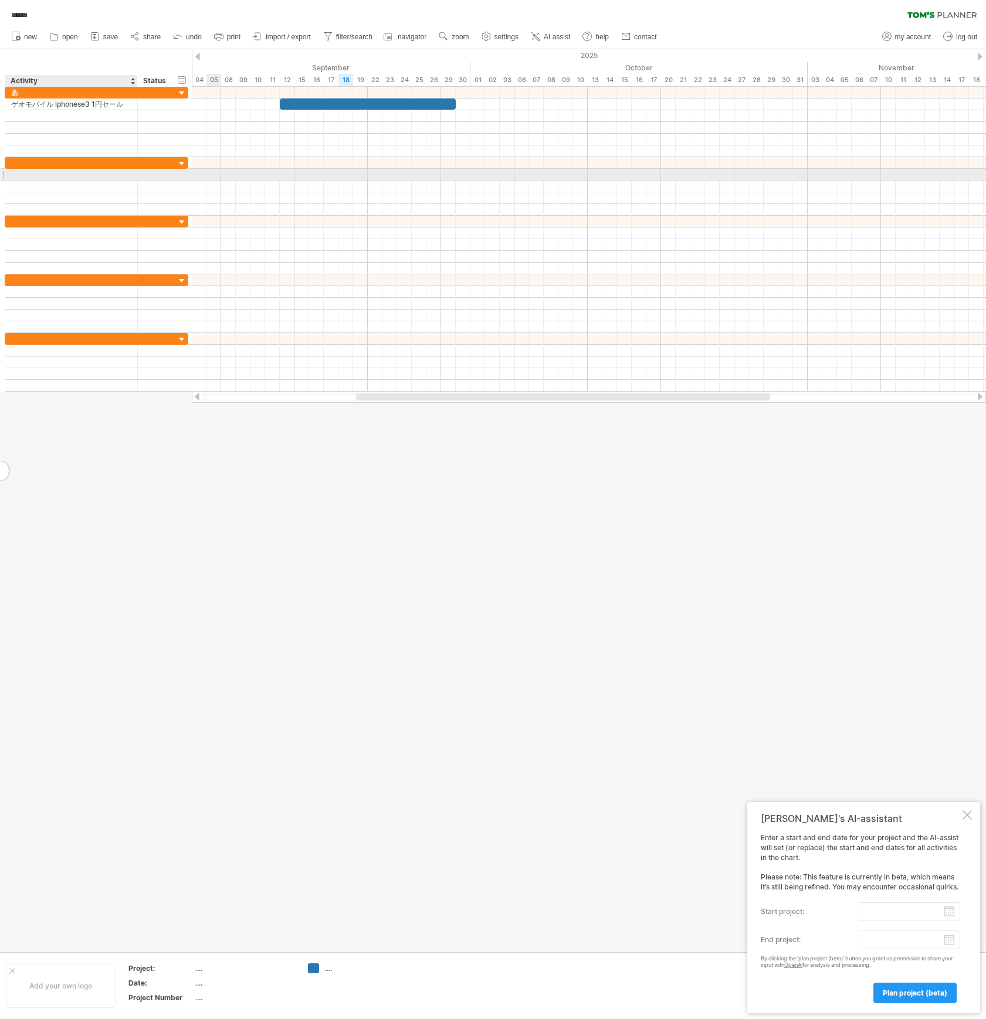
click at [56, 175] on div at bounding box center [71, 174] width 120 height 11
click at [56, 175] on input "text" at bounding box center [71, 174] width 120 height 11
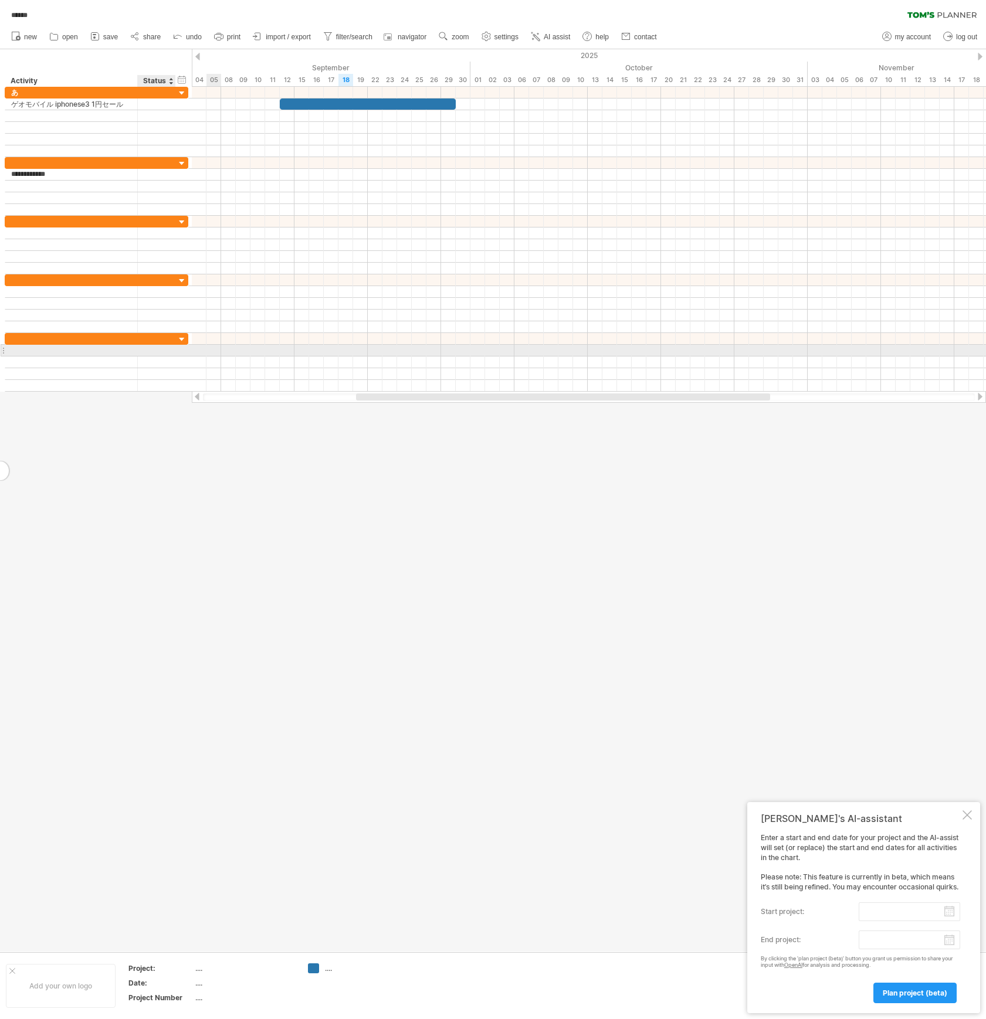
type input "**********"
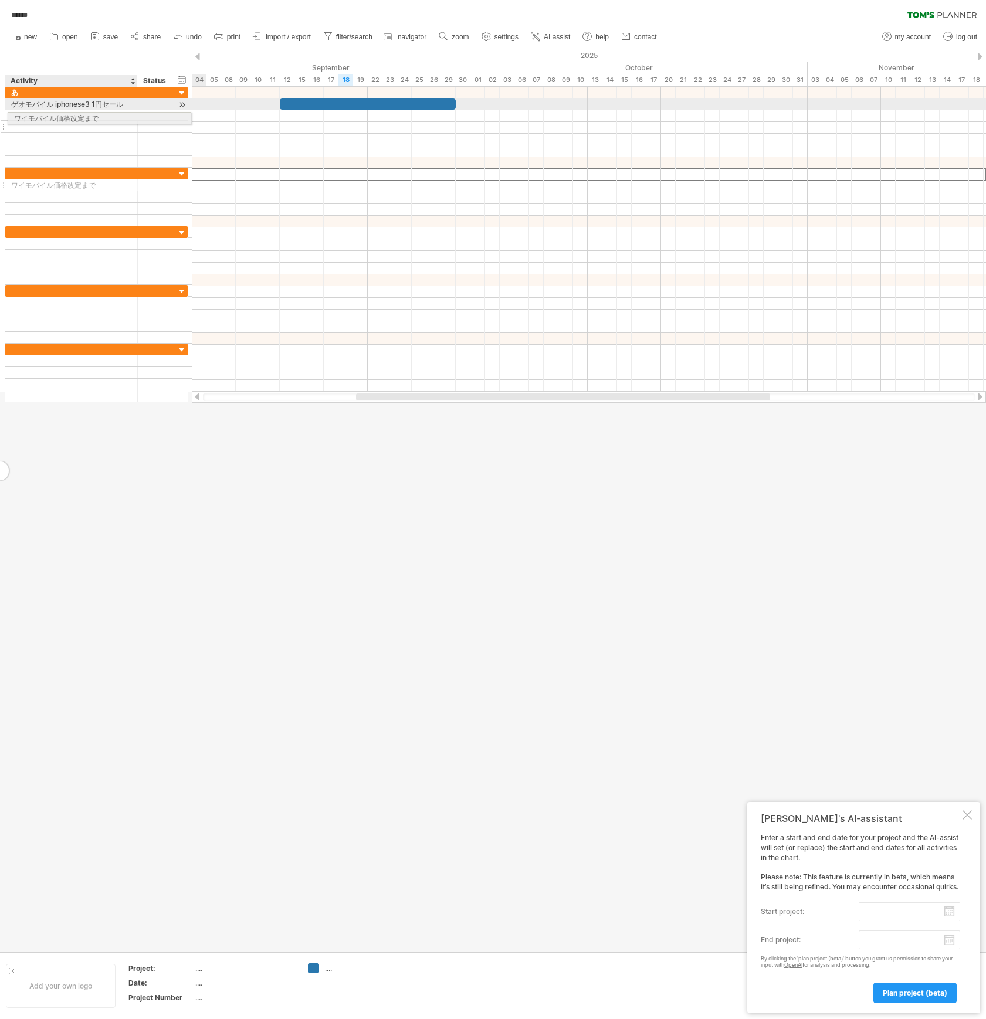
drag, startPoint x: 98, startPoint y: 177, endPoint x: 97, endPoint y: 116, distance: 60.4
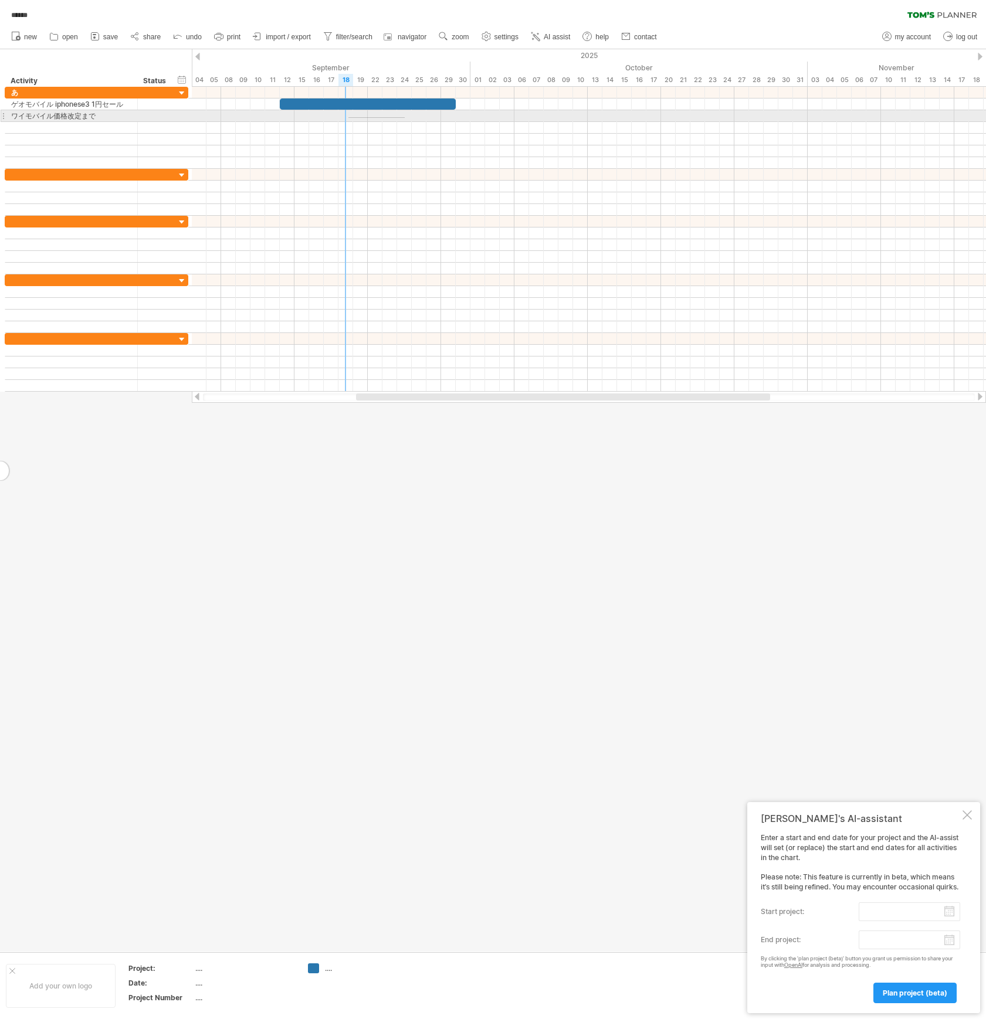
drag, startPoint x: 405, startPoint y: 118, endPoint x: 347, endPoint y: 117, distance: 57.5
click at [405, 118] on div at bounding box center [589, 116] width 794 height 12
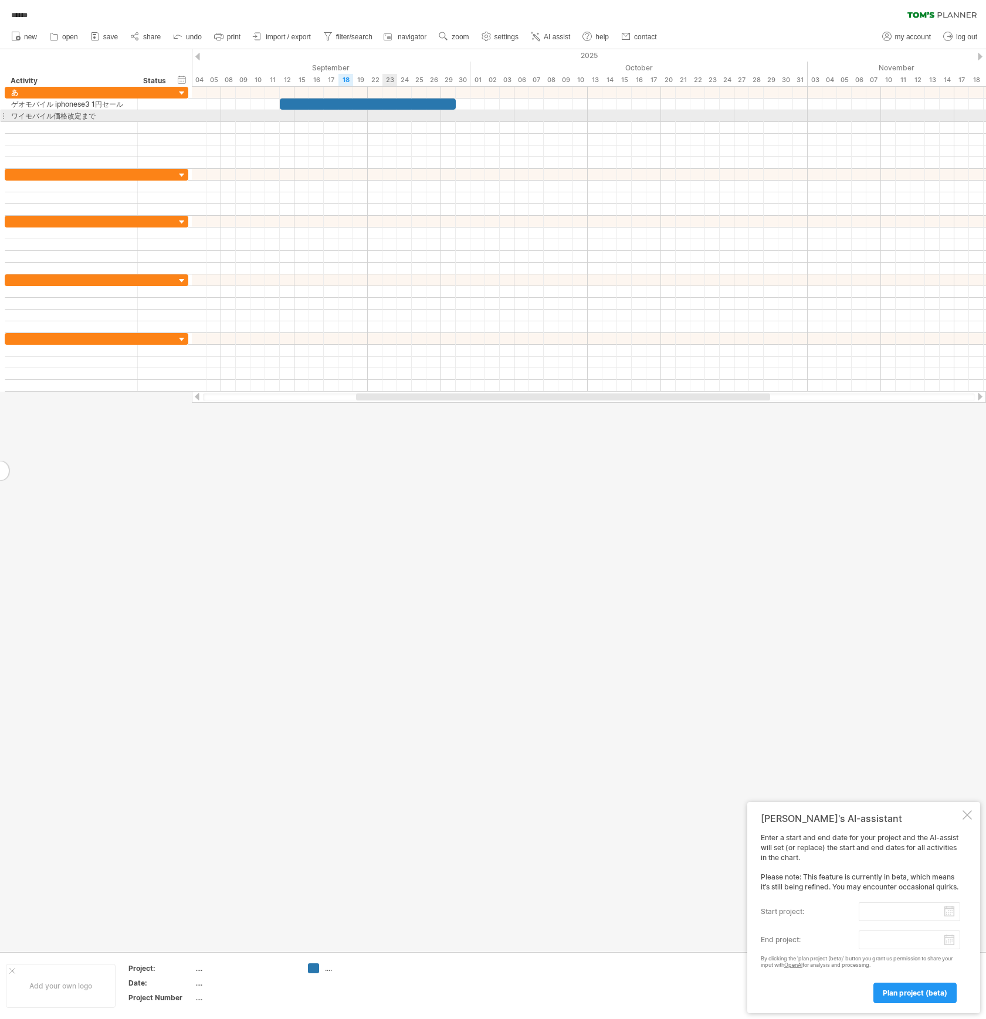
click at [392, 118] on div at bounding box center [589, 116] width 794 height 12
click at [403, 118] on div at bounding box center [589, 116] width 794 height 12
click at [382, 115] on div at bounding box center [589, 116] width 794 height 12
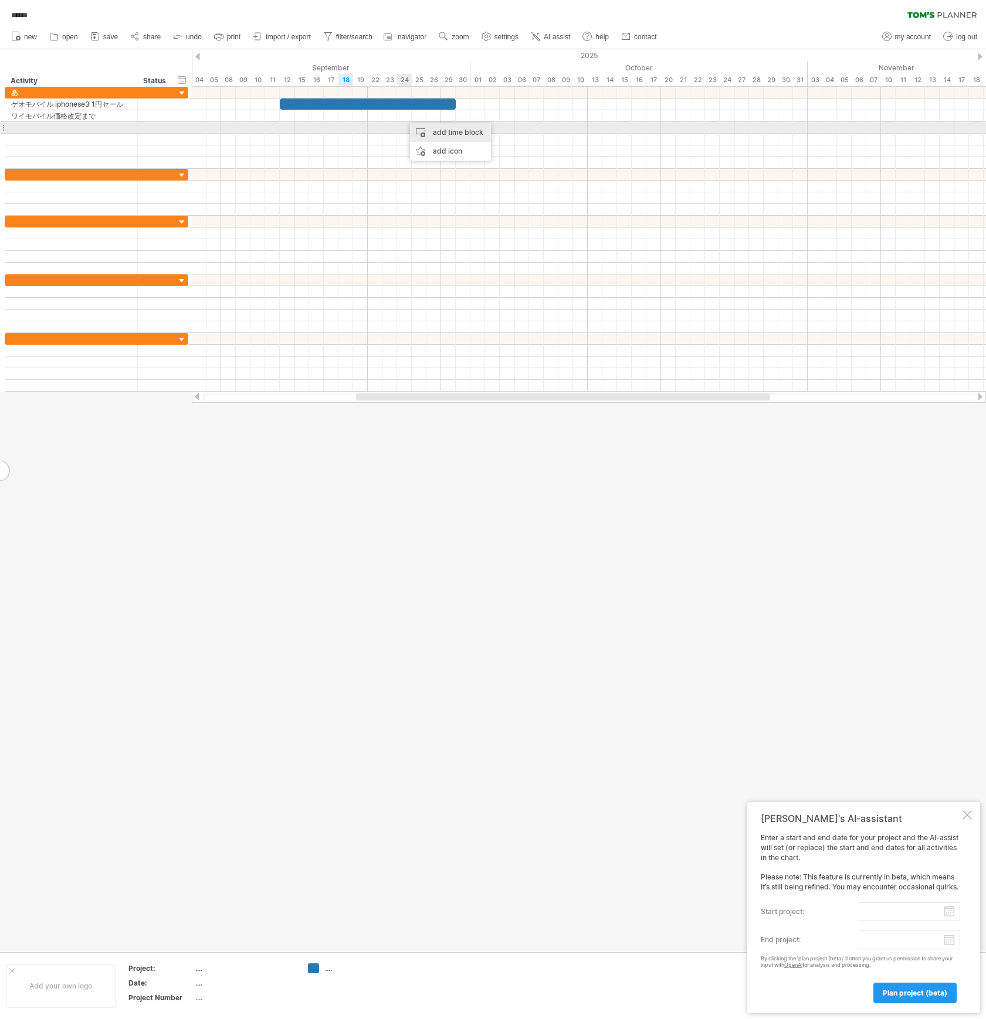
click at [416, 128] on div "add time block" at bounding box center [450, 132] width 81 height 19
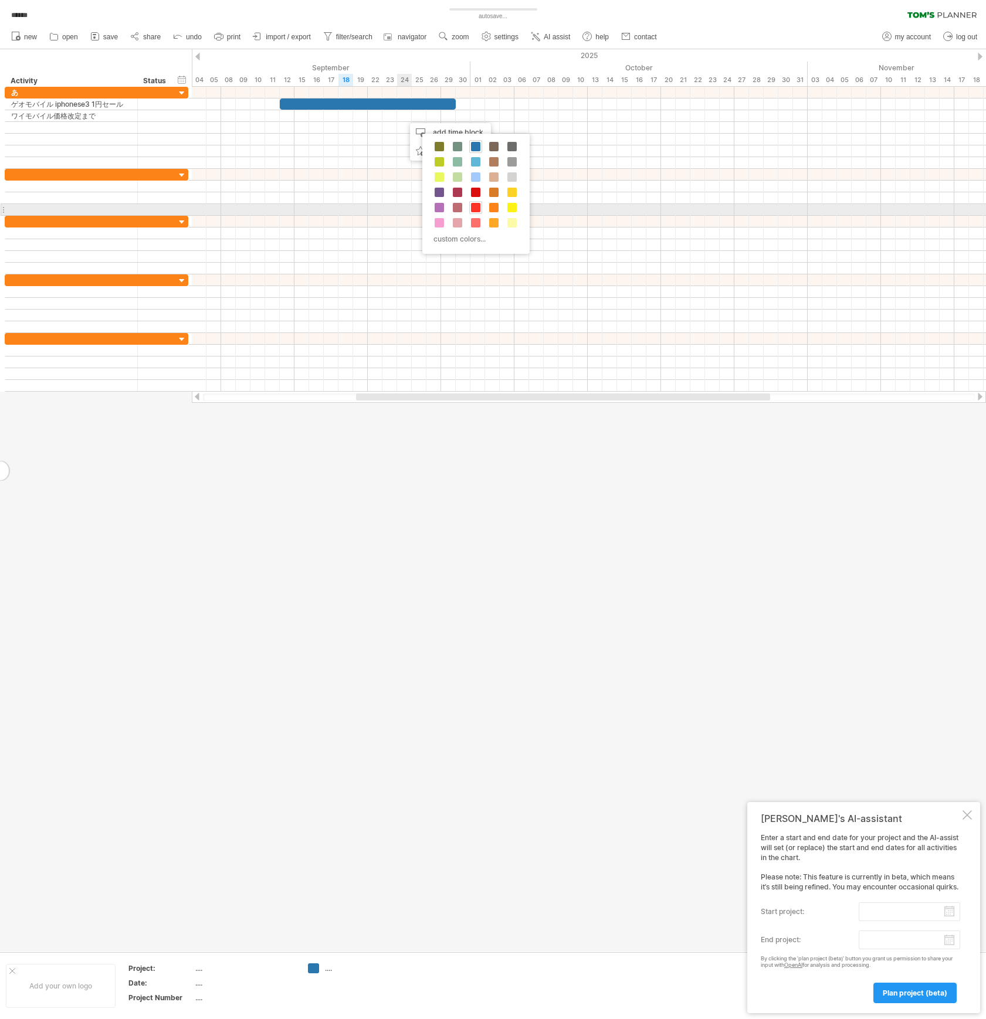
click at [473, 206] on span at bounding box center [475, 207] width 9 height 9
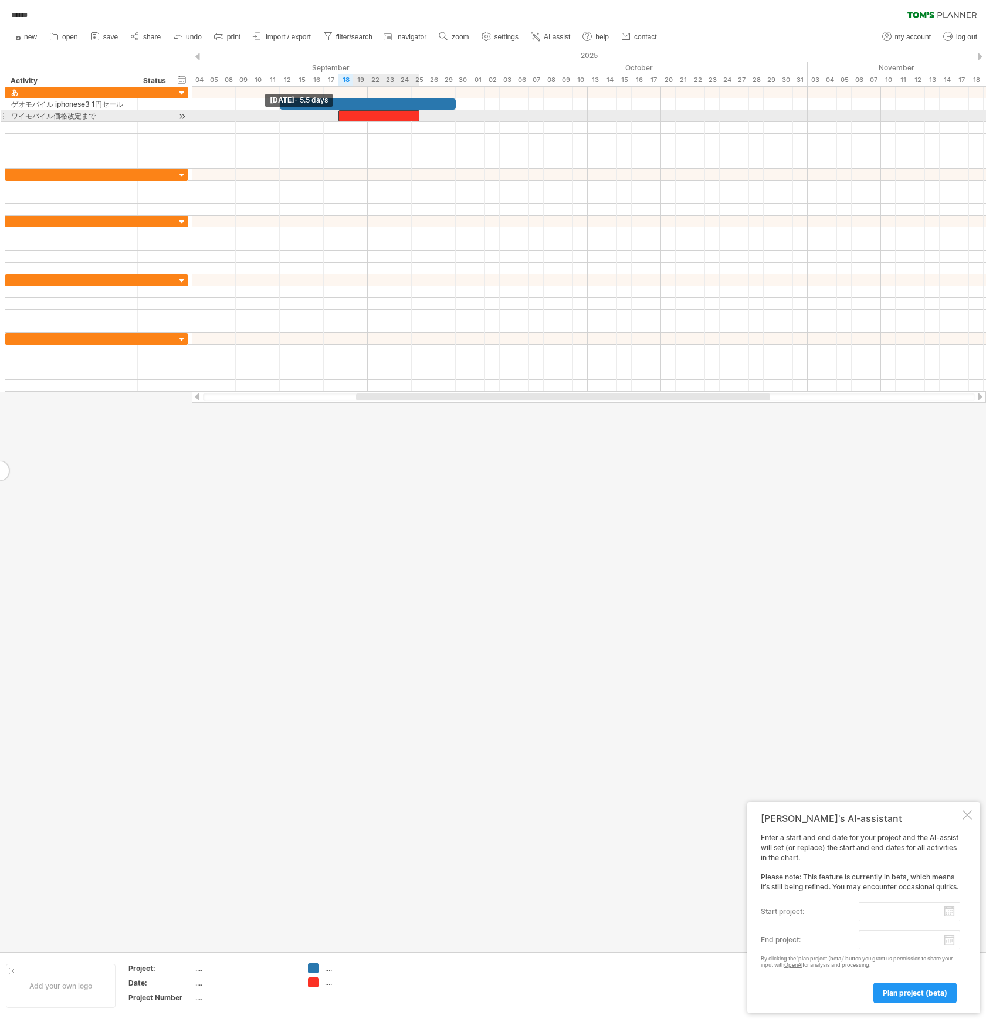
drag, startPoint x: 405, startPoint y: 116, endPoint x: 341, endPoint y: 116, distance: 63.9
click at [341, 116] on div at bounding box center [378, 115] width 81 height 11
click at [33, 106] on div "ゲオモバイル iphonese3 1円セール" at bounding box center [71, 104] width 120 height 11
click at [33, 106] on input "**********" at bounding box center [71, 104] width 120 height 11
click at [25, 106] on input "**********" at bounding box center [71, 104] width 120 height 11
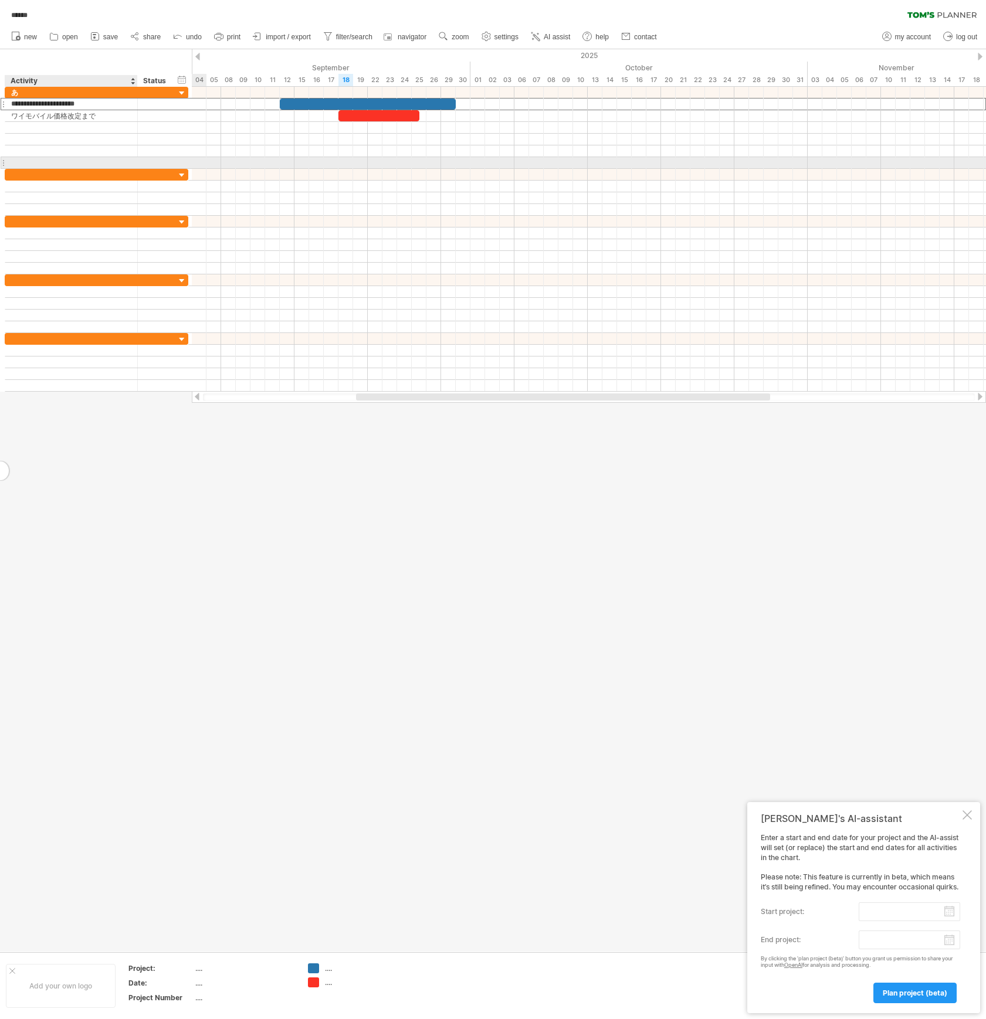
type input "**********"
click at [73, 104] on div "GEOモバイル iphonese3 1円セール" at bounding box center [71, 104] width 120 height 11
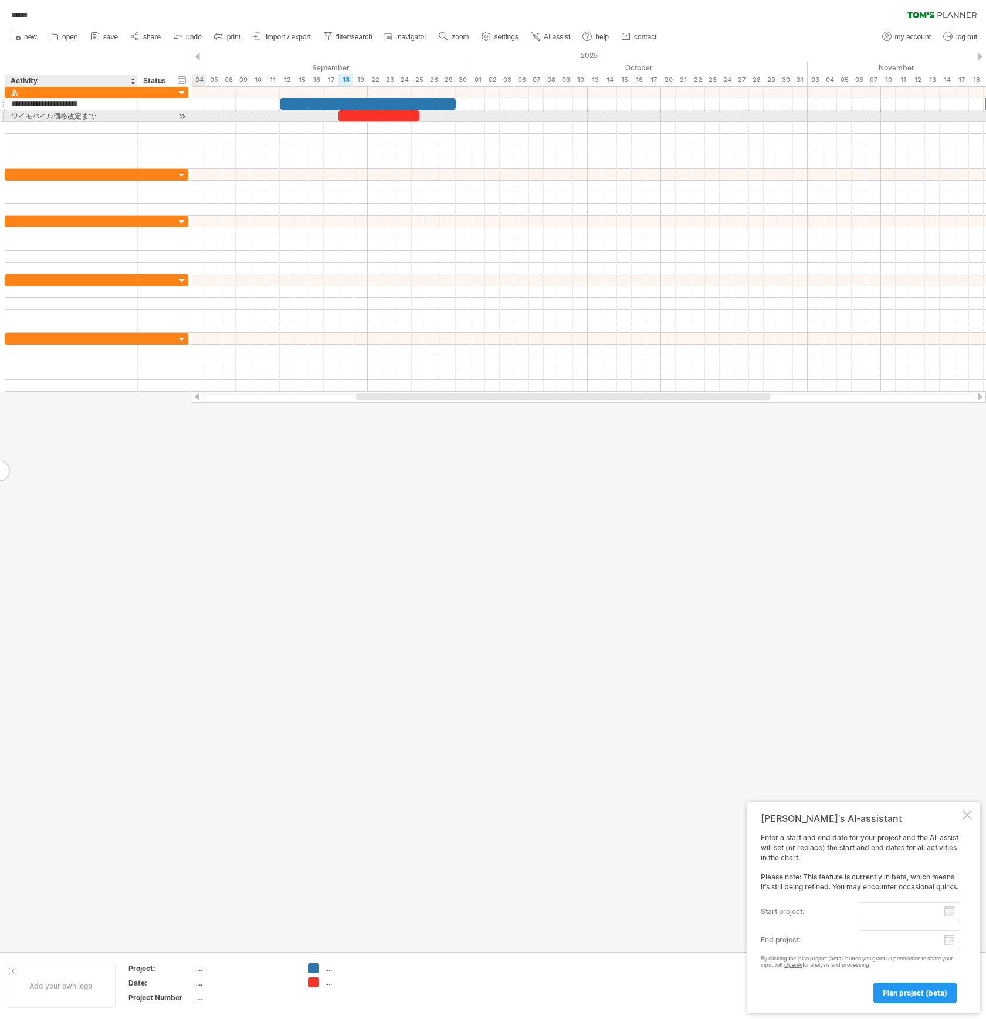
click at [73, 112] on div "ワイモバイル価格改定まで" at bounding box center [71, 115] width 120 height 11
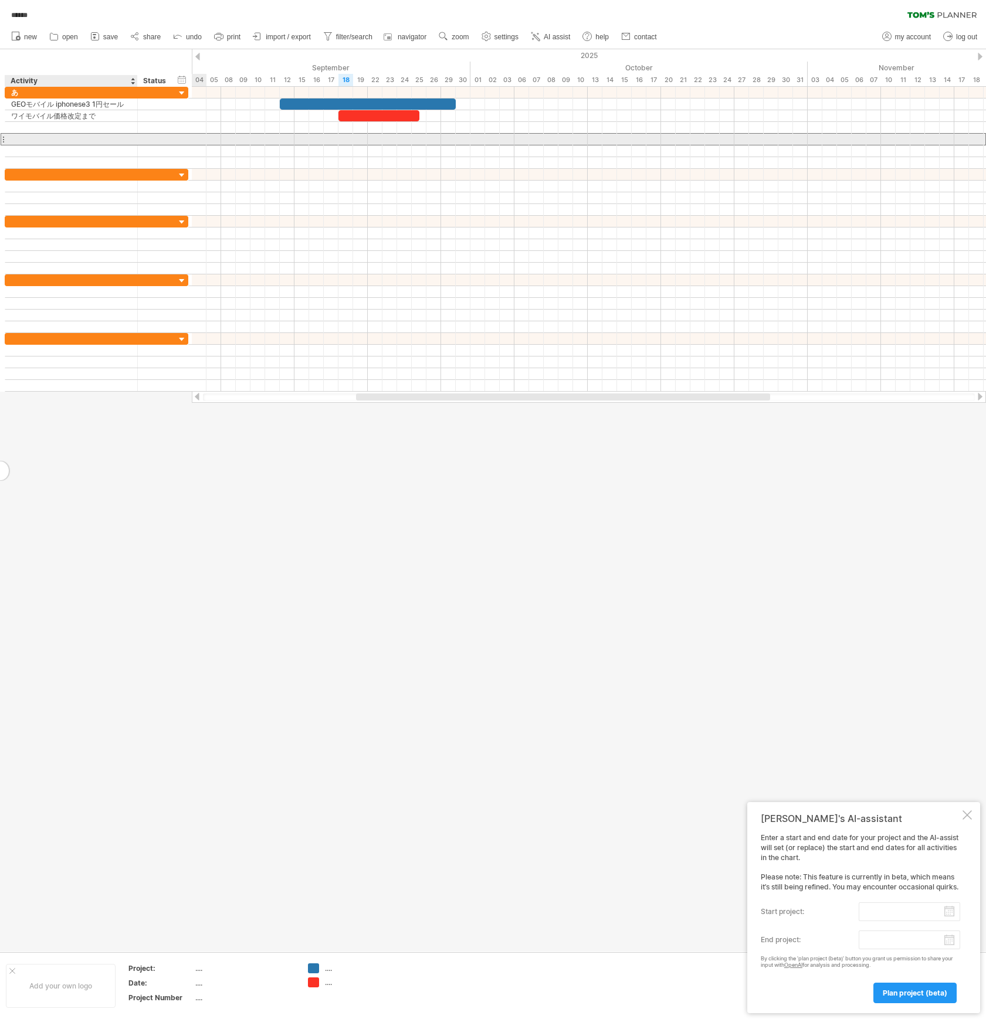
click at [73, 137] on div at bounding box center [71, 139] width 120 height 11
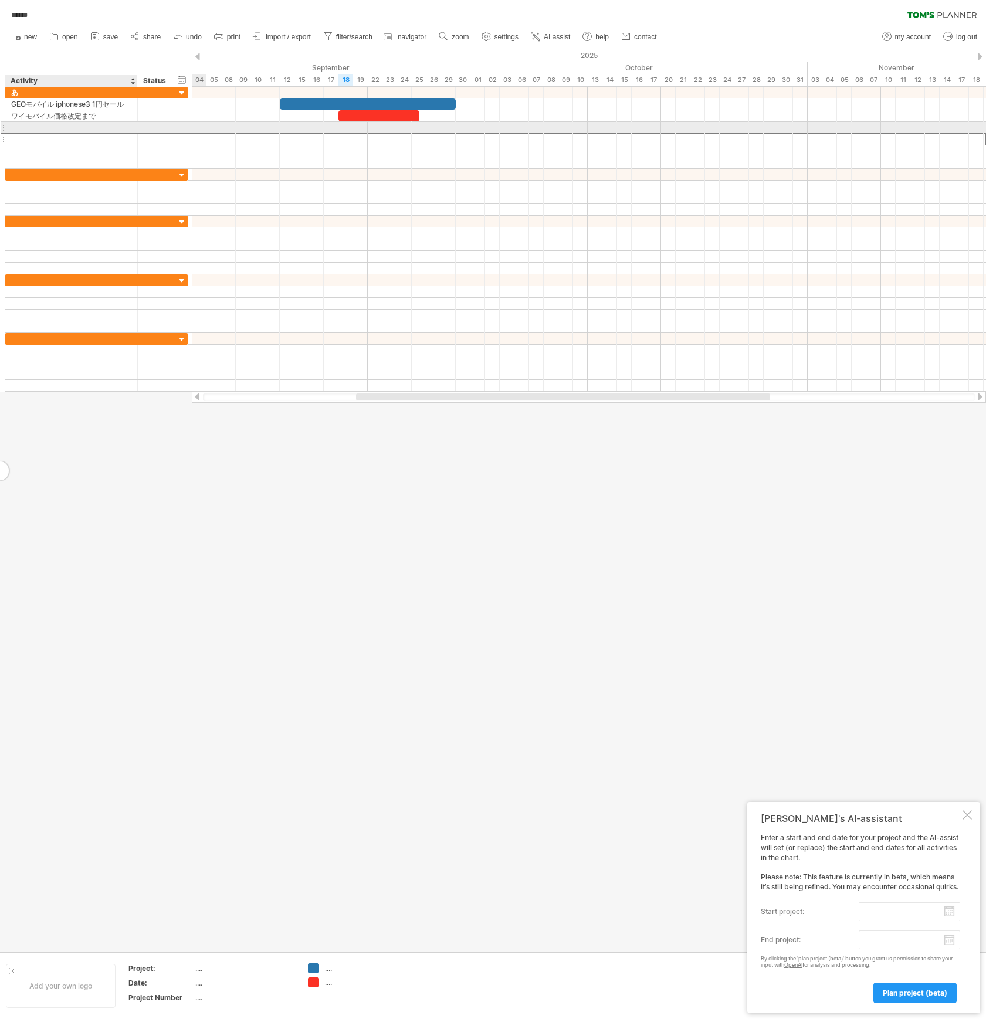
click at [73, 126] on div at bounding box center [71, 127] width 120 height 11
click at [136, 446] on div at bounding box center [493, 500] width 986 height 902
